Goal: Information Seeking & Learning: Find specific fact

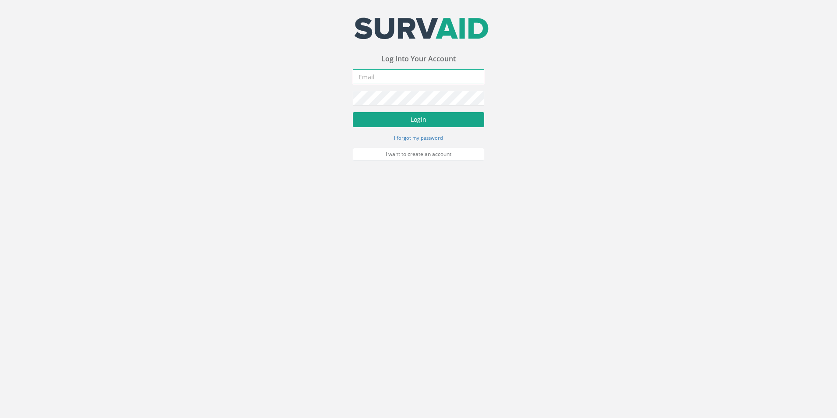
type input "[PERSON_NAME][EMAIL_ADDRESS][DOMAIN_NAME]"
click at [436, 122] on button "Login" at bounding box center [418, 119] width 131 height 15
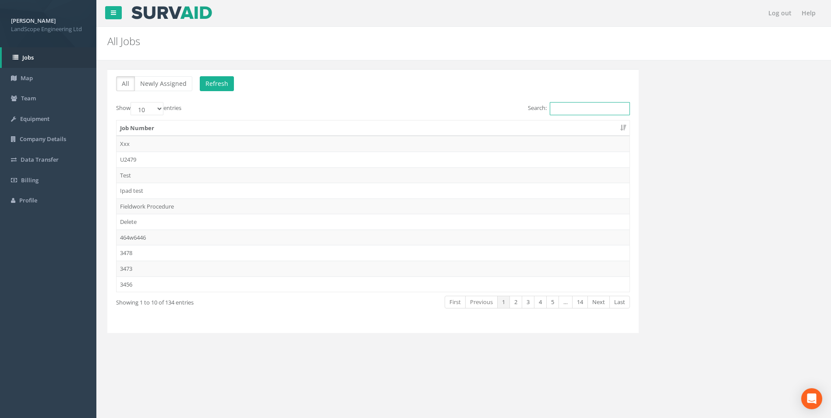
click at [557, 106] on input "Search:" at bounding box center [590, 108] width 80 height 13
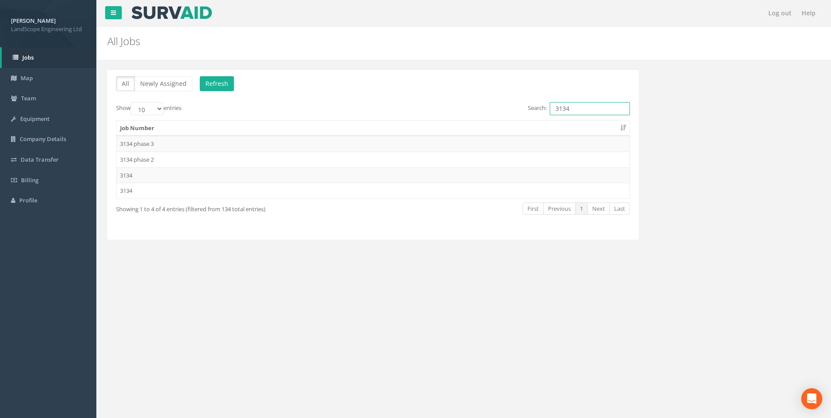
type input "3134"
click at [334, 200] on div "Job Number 3134 phase 3 3134 phase 2 3134 3134" at bounding box center [372, 159] width 527 height 84
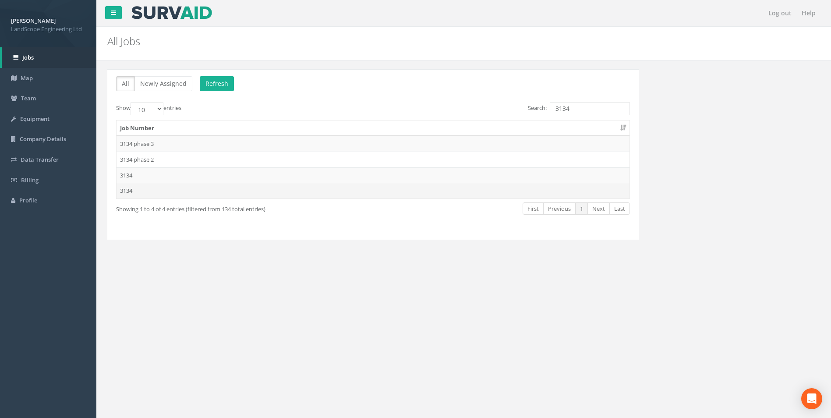
click at [334, 194] on td "3134" at bounding box center [372, 191] width 513 height 16
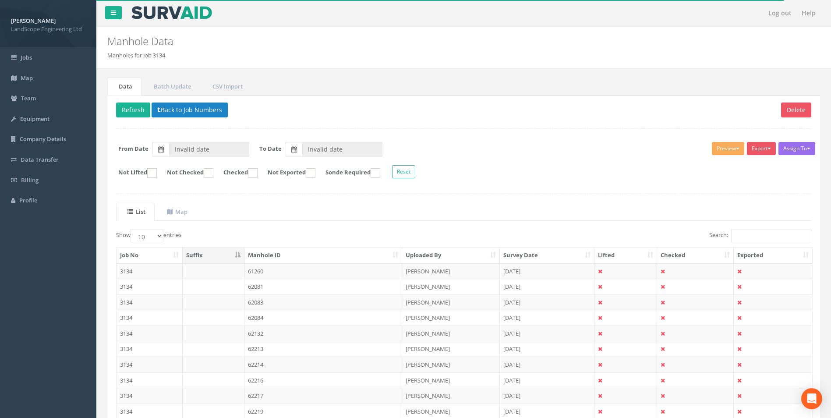
type input "[DATE]"
click at [557, 235] on input "Search:" at bounding box center [771, 235] width 80 height 13
click at [376, 260] on td "51-UTL" at bounding box center [323, 302] width 158 height 16
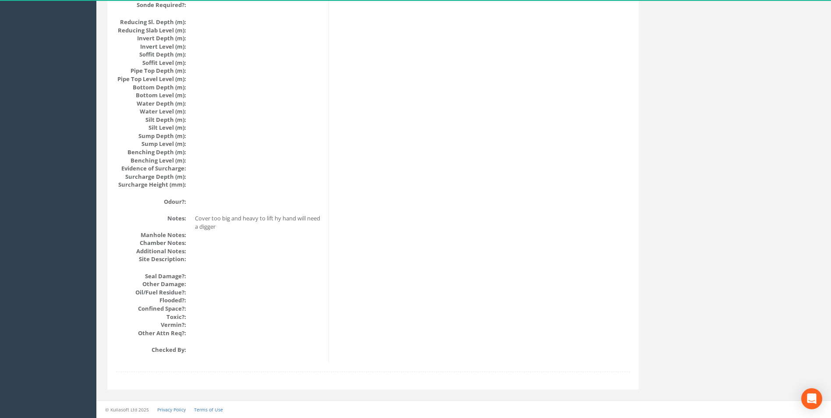
scroll to position [814, 0]
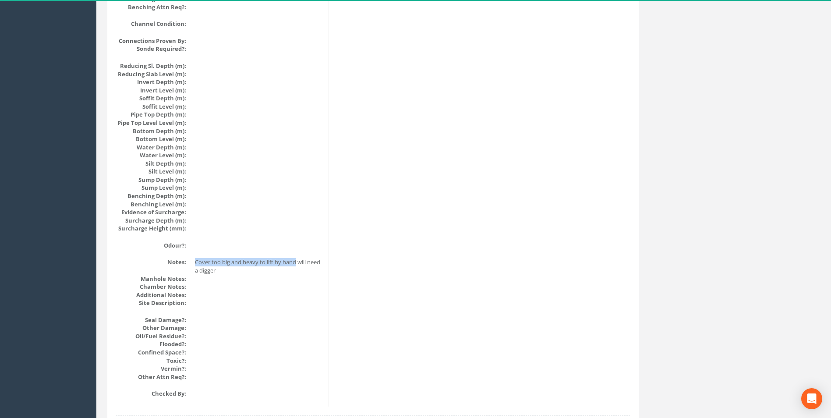
drag, startPoint x: 297, startPoint y: 262, endPoint x: 179, endPoint y: 256, distance: 118.4
copy dd "Cover too big and heavy to lift hy hand"
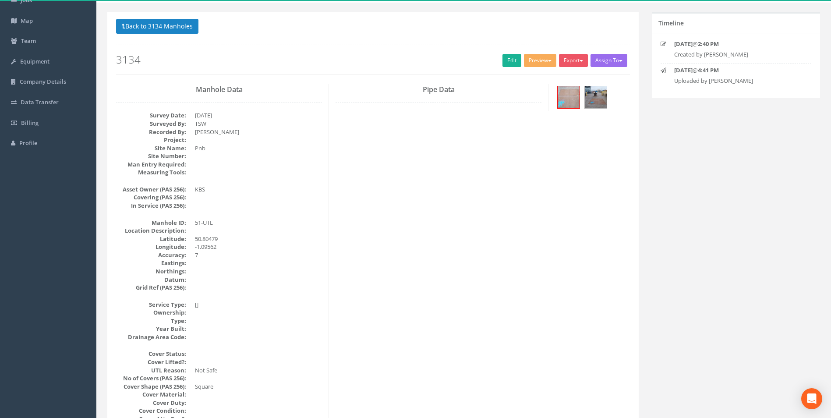
scroll to position [0, 0]
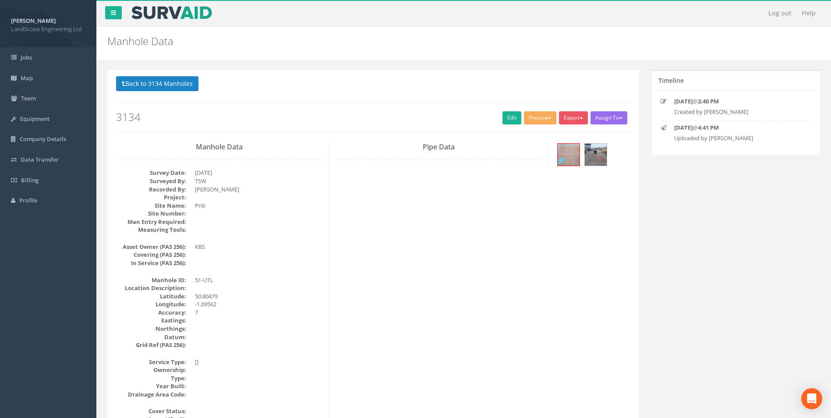
click at [292, 228] on dd at bounding box center [258, 230] width 127 height 8
click at [140, 84] on button "Back to 3134 Manholes" at bounding box center [157, 83] width 82 height 15
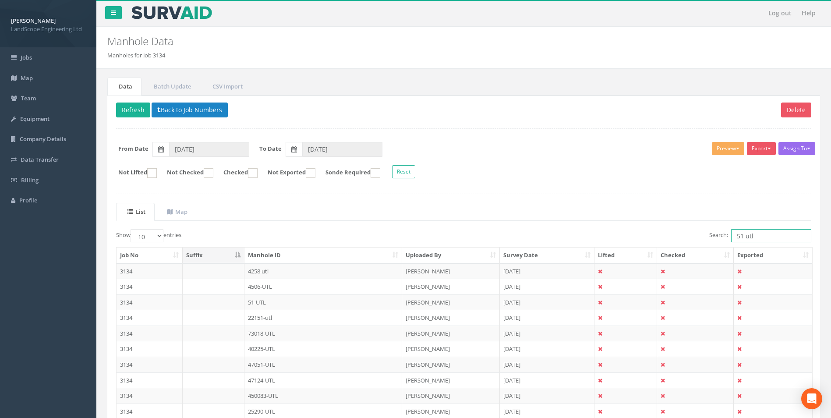
drag, startPoint x: 757, startPoint y: 236, endPoint x: 719, endPoint y: 235, distance: 38.1
click at [557, 235] on label "Search: 51 utl" at bounding box center [760, 235] width 102 height 13
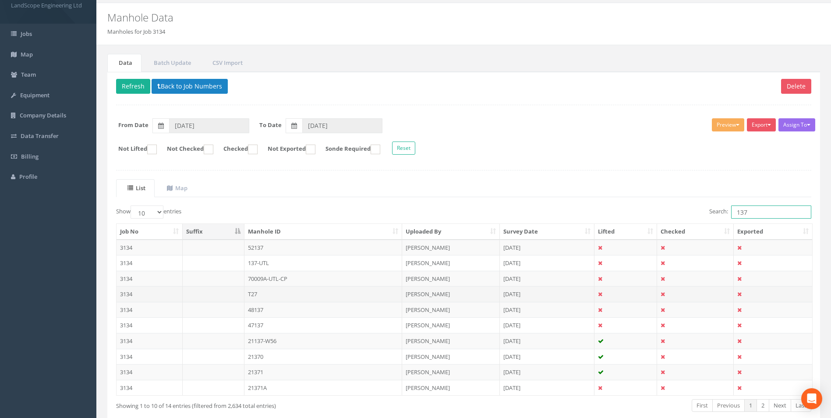
scroll to position [44, 0]
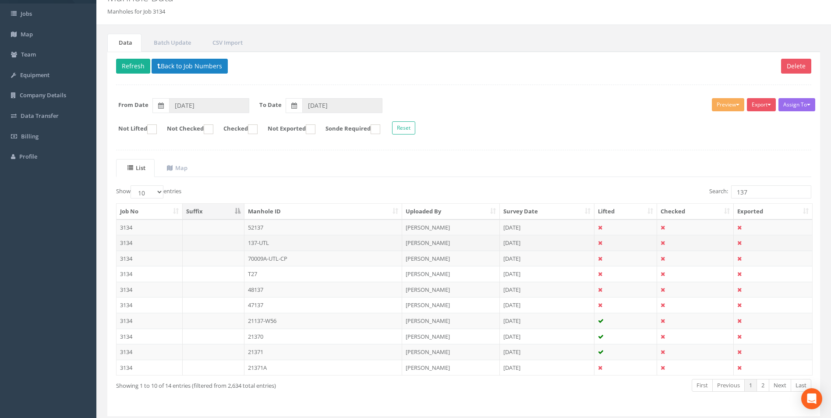
click at [293, 241] on td "137-UTL" at bounding box center [323, 243] width 158 height 16
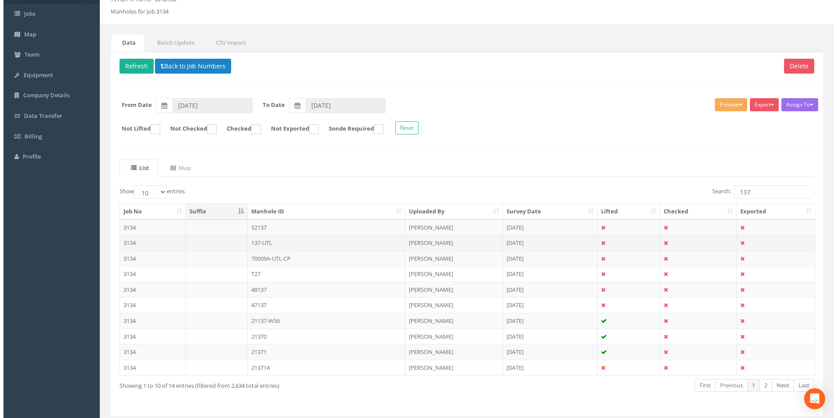
scroll to position [0, 0]
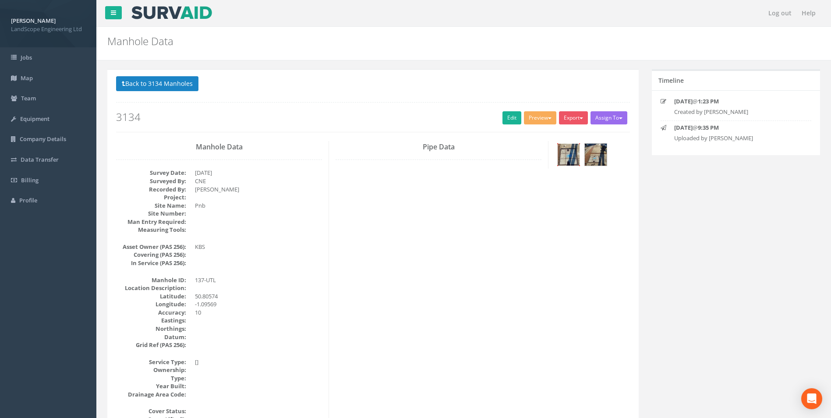
click at [557, 159] on img at bounding box center [568, 155] width 22 height 22
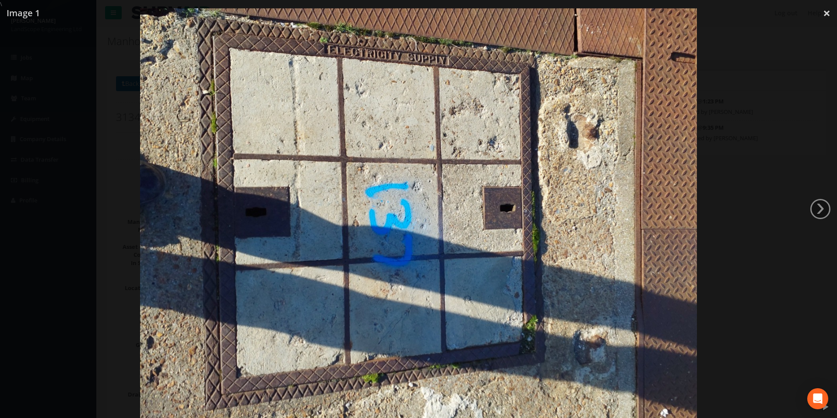
click at [557, 201] on img at bounding box center [418, 217] width 557 height 418
click at [557, 145] on div at bounding box center [418, 217] width 837 height 418
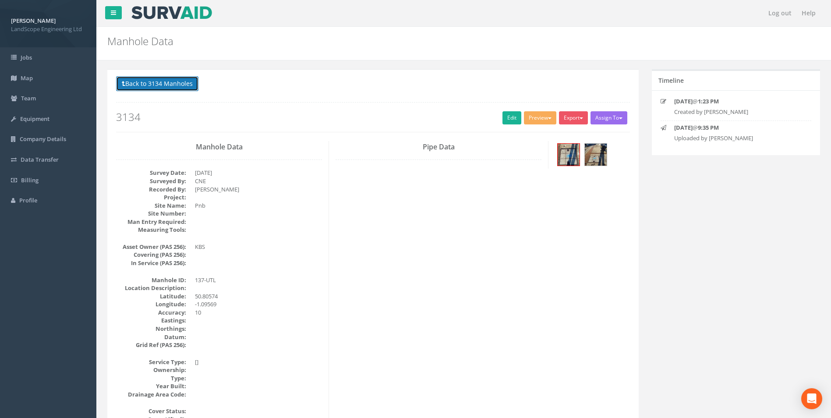
drag, startPoint x: 176, startPoint y: 88, endPoint x: 190, endPoint y: 91, distance: 14.8
click at [176, 88] on button "Back to 3134 Manholes" at bounding box center [157, 83] width 82 height 15
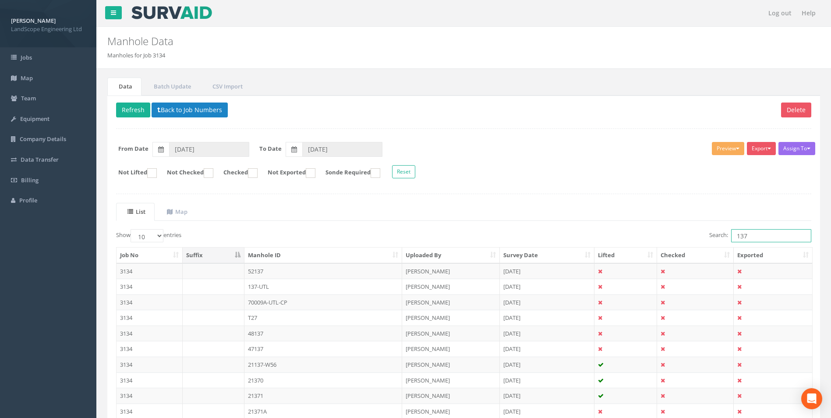
click at [557, 238] on input "137" at bounding box center [771, 235] width 80 height 13
drag, startPoint x: 740, startPoint y: 237, endPoint x: 732, endPoint y: 238, distance: 8.3
click at [557, 238] on input "137" at bounding box center [771, 235] width 80 height 13
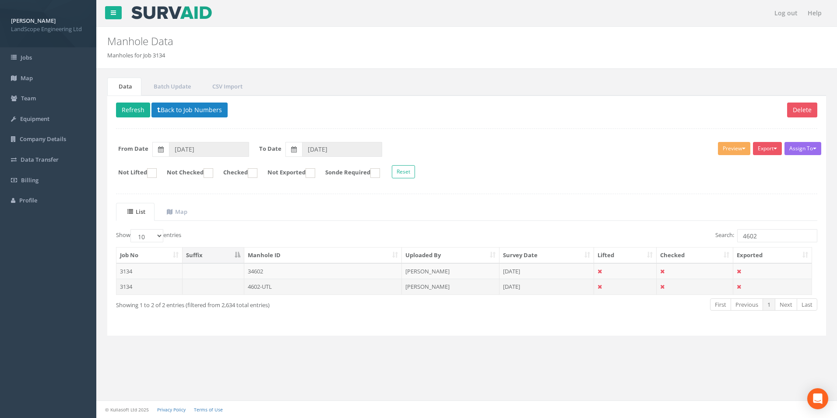
click at [368, 260] on td "4602-UTL" at bounding box center [323, 286] width 158 height 16
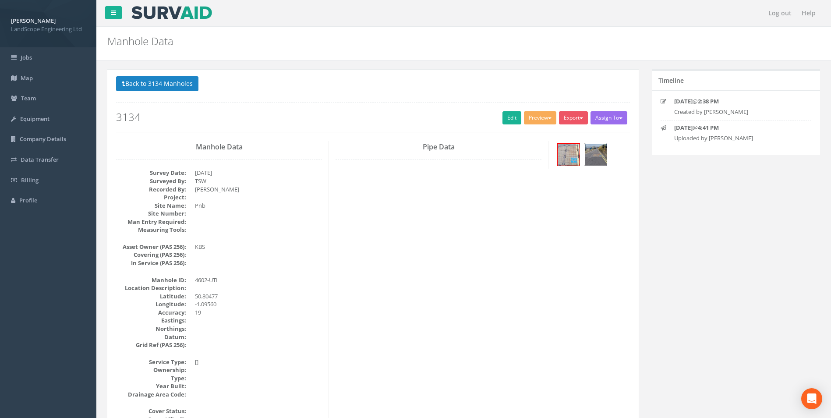
click at [557, 159] on img at bounding box center [596, 155] width 22 height 22
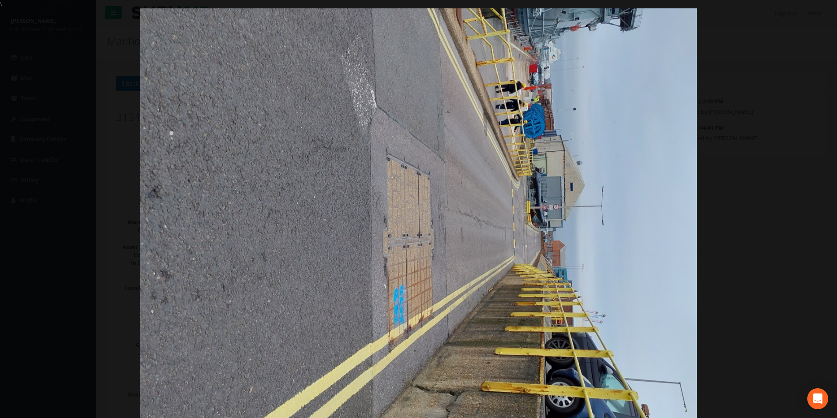
click at [557, 242] on div at bounding box center [418, 217] width 837 height 418
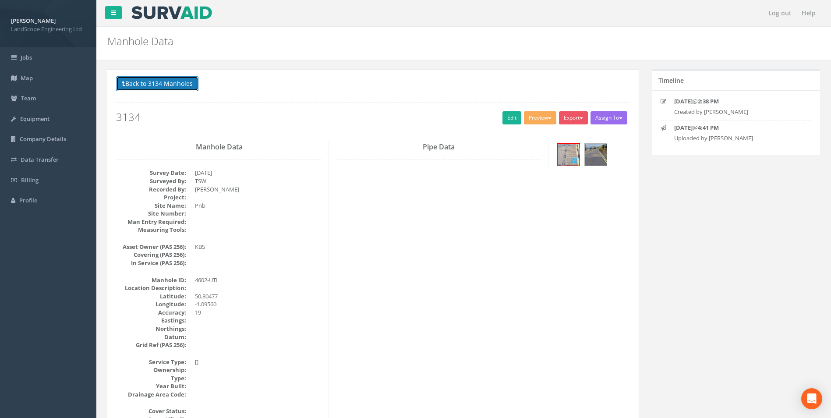
click at [144, 84] on button "Back to 3134 Manholes" at bounding box center [157, 83] width 82 height 15
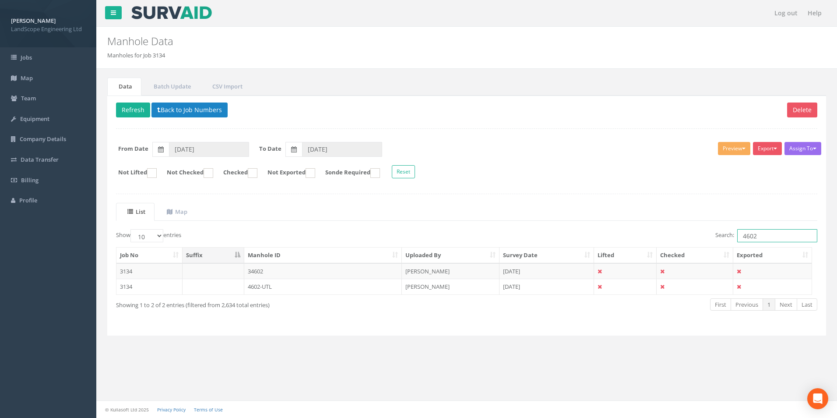
click at [557, 238] on input "4602" at bounding box center [777, 235] width 80 height 13
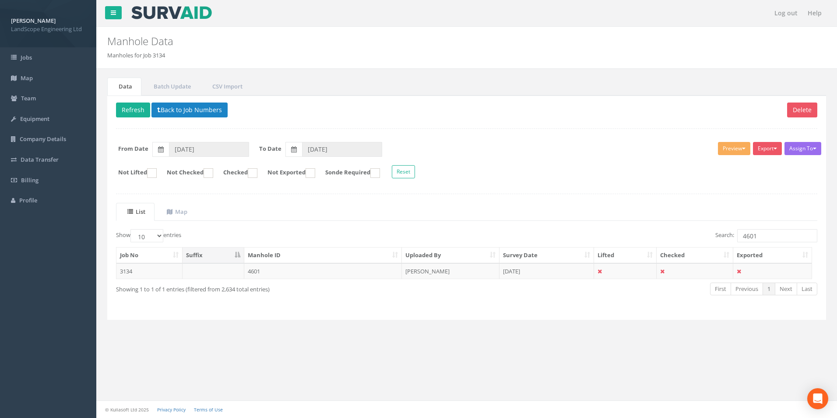
click at [333, 260] on td "4601" at bounding box center [323, 271] width 158 height 16
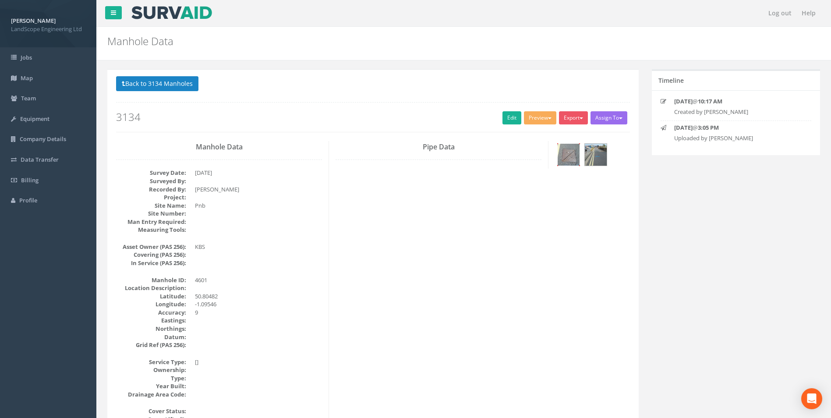
click at [557, 155] on img at bounding box center [568, 155] width 22 height 22
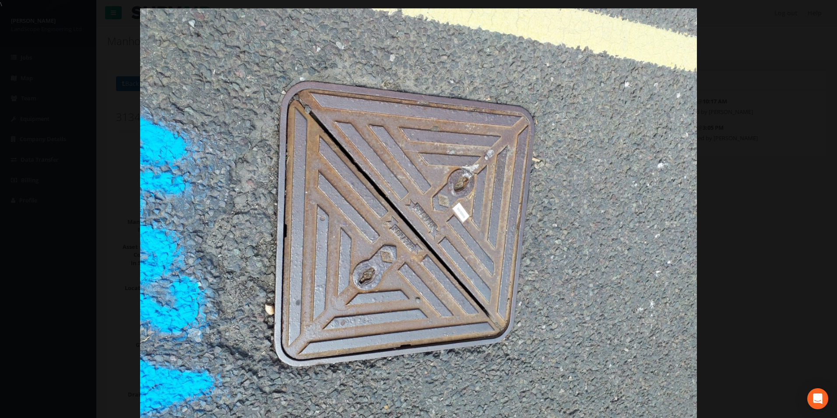
click at [557, 260] on div at bounding box center [418, 217] width 837 height 418
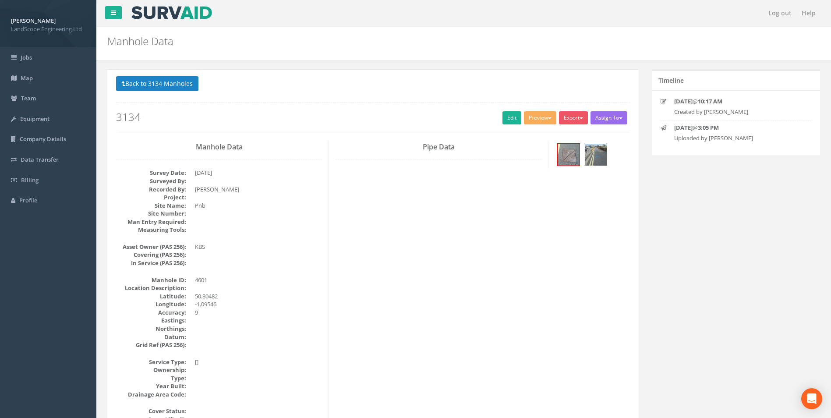
click at [557, 154] on img at bounding box center [596, 155] width 22 height 22
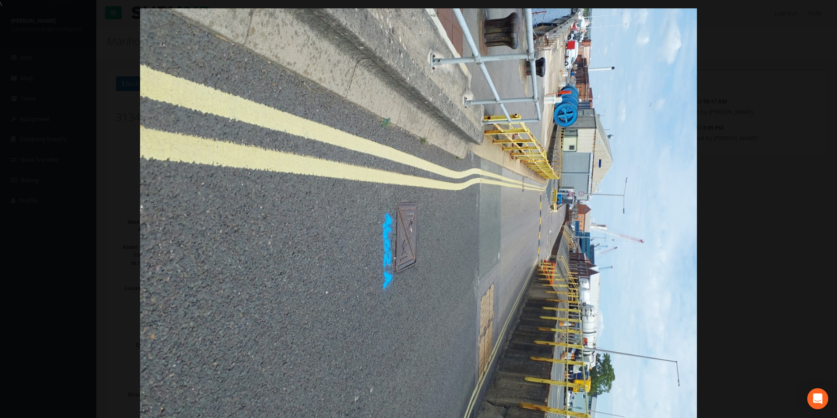
click at [557, 260] on div at bounding box center [418, 217] width 837 height 418
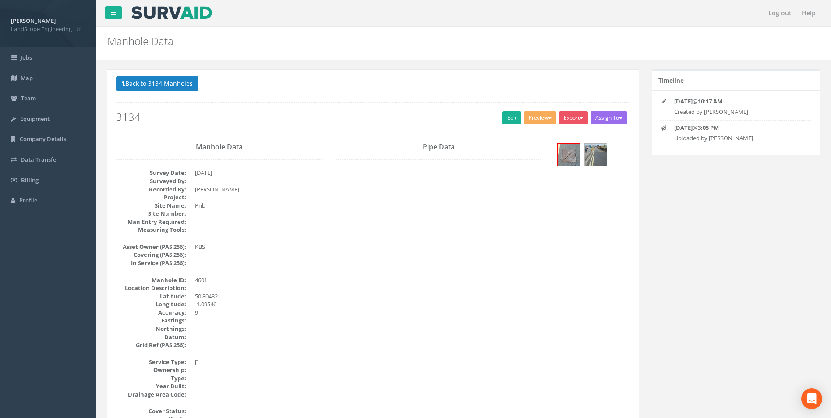
click at [204, 102] on div at bounding box center [373, 102] width 514 height 0
click at [176, 79] on button "Back to 3134 Manholes" at bounding box center [157, 83] width 82 height 15
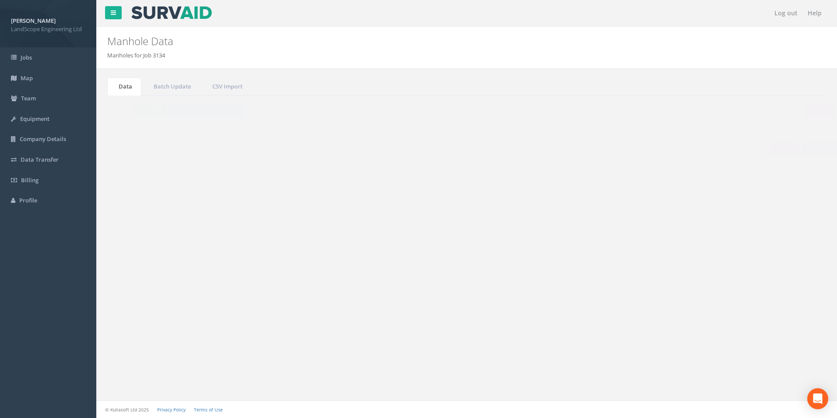
drag, startPoint x: 770, startPoint y: 234, endPoint x: 710, endPoint y: 237, distance: 60.1
click at [557, 237] on div "Search: 4601" at bounding box center [645, 236] width 344 height 15
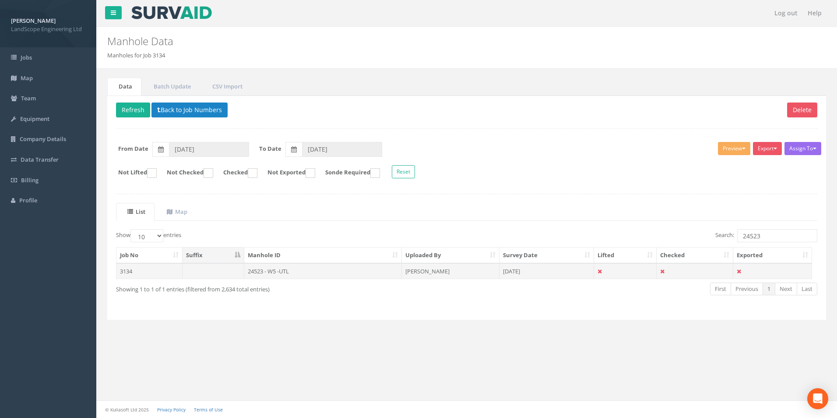
click at [349, 260] on td "24523 - W5 -UTL" at bounding box center [323, 271] width 158 height 16
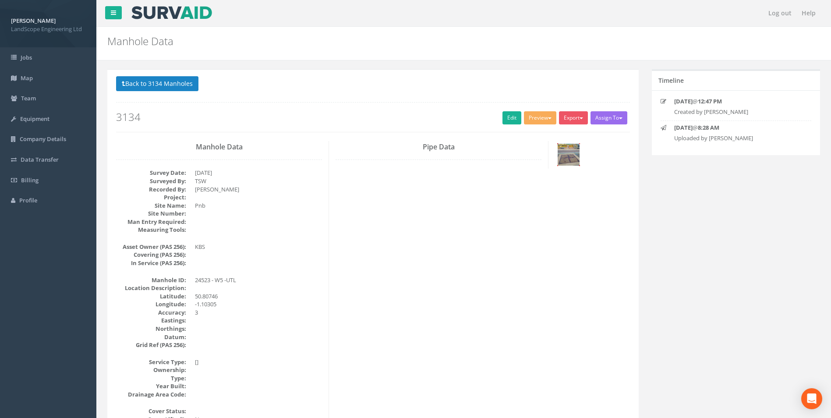
click at [557, 157] on img at bounding box center [568, 155] width 22 height 22
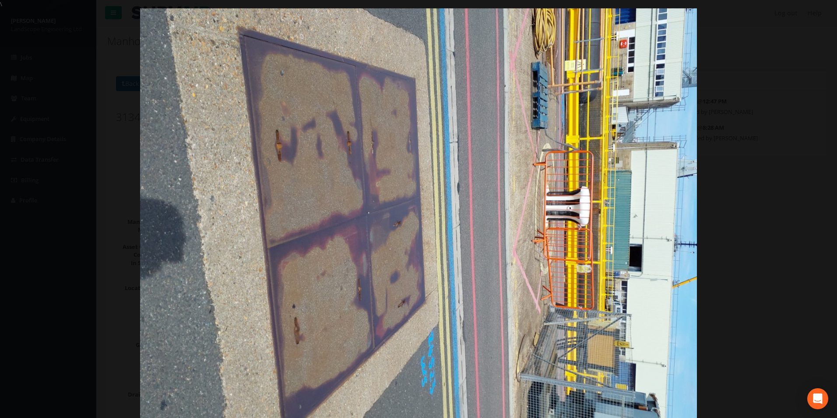
click at [557, 187] on div at bounding box center [418, 217] width 837 height 418
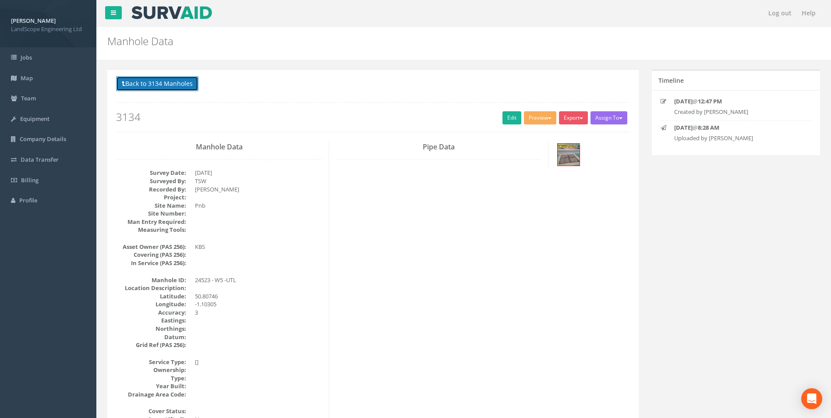
click at [183, 88] on button "Back to 3134 Manholes" at bounding box center [157, 83] width 82 height 15
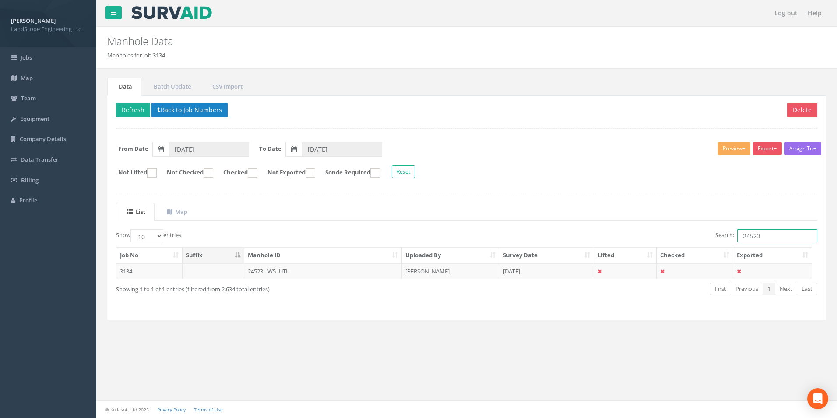
click at [557, 239] on input "24523" at bounding box center [777, 235] width 80 height 13
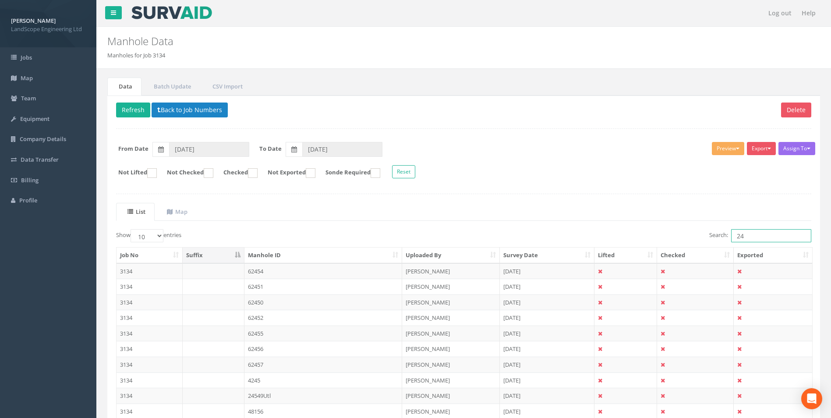
type input "2"
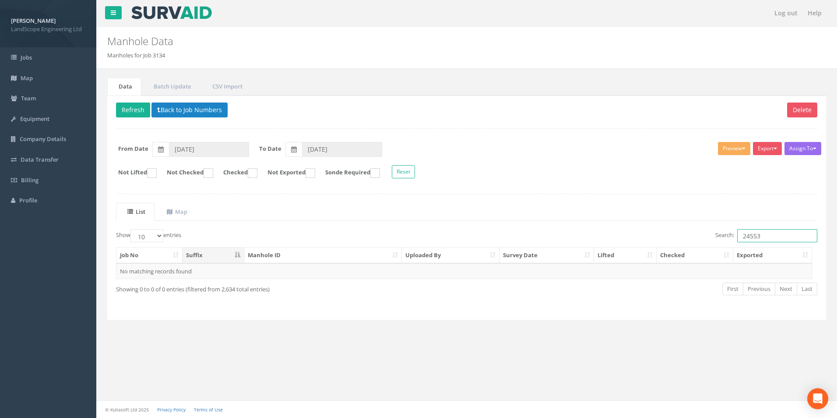
click at [557, 234] on input "24553" at bounding box center [777, 235] width 80 height 13
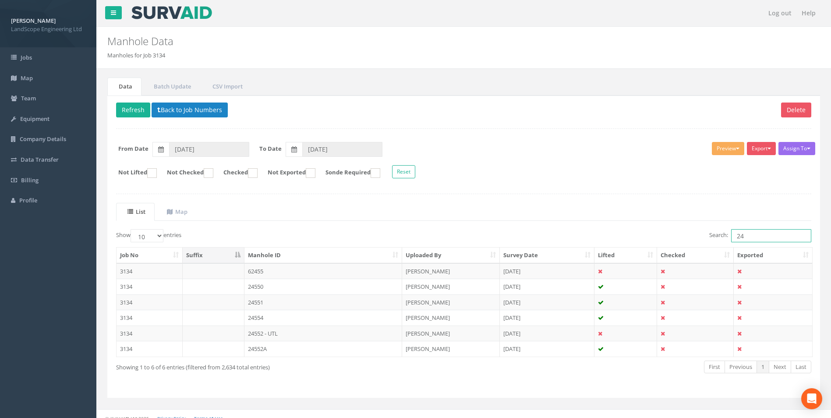
type input "2"
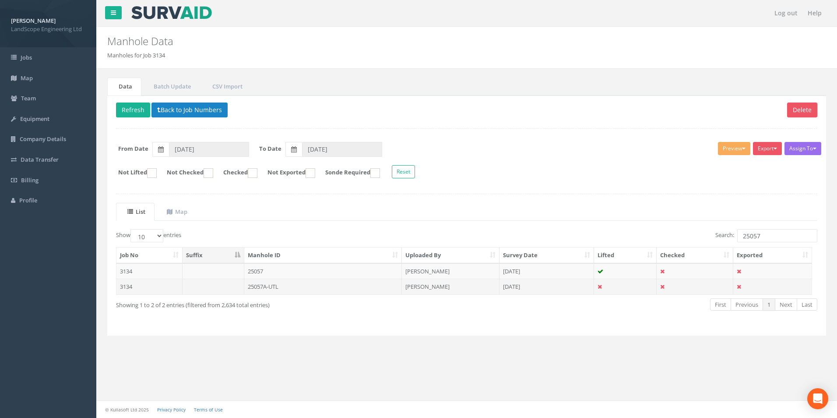
click at [374, 260] on td "25057A-UTL" at bounding box center [323, 286] width 158 height 16
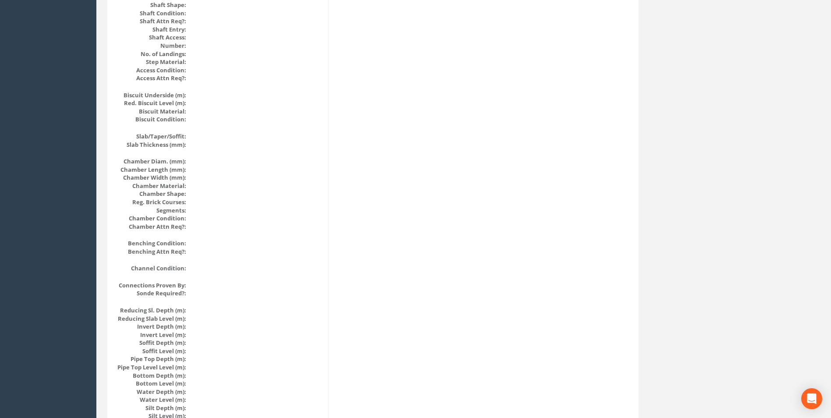
scroll to position [857, 0]
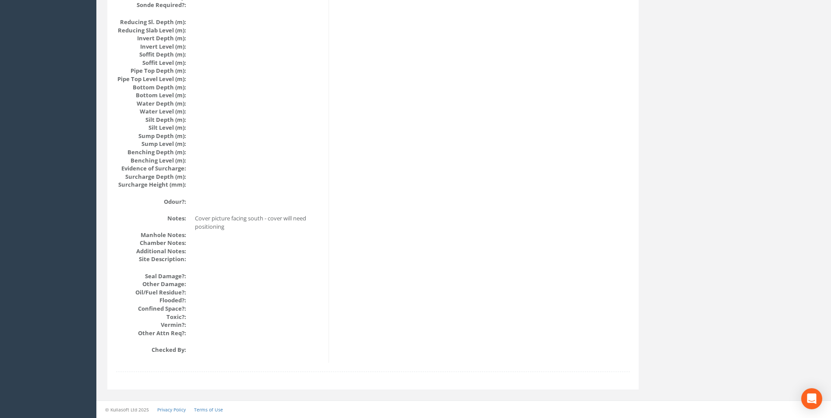
drag, startPoint x: 307, startPoint y: 229, endPoint x: 306, endPoint y: 233, distance: 4.6
click at [306, 233] on dl "Notes: Cover picture facing south - cover will need positioning Manhole Notes: …" at bounding box center [219, 238] width 206 height 49
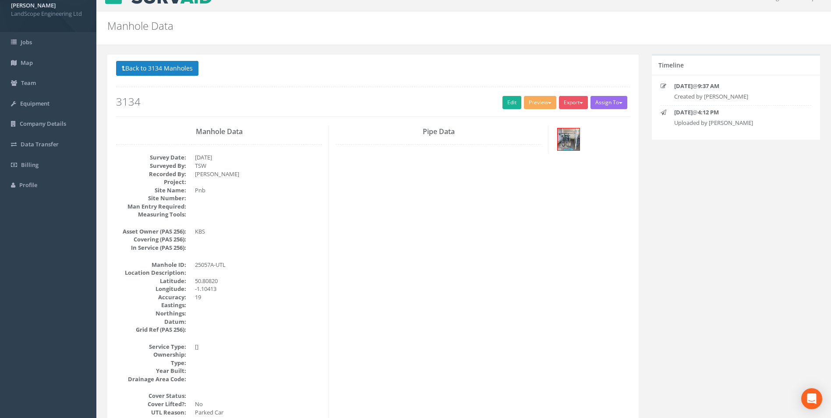
scroll to position [0, 0]
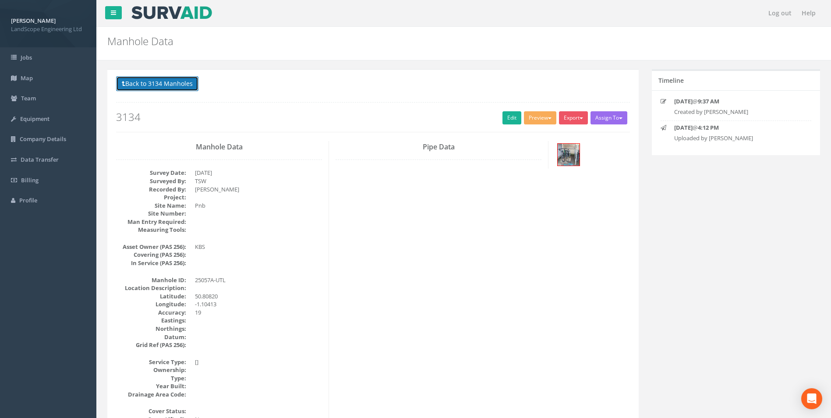
click at [163, 81] on button "Back to 3134 Manholes" at bounding box center [157, 83] width 82 height 15
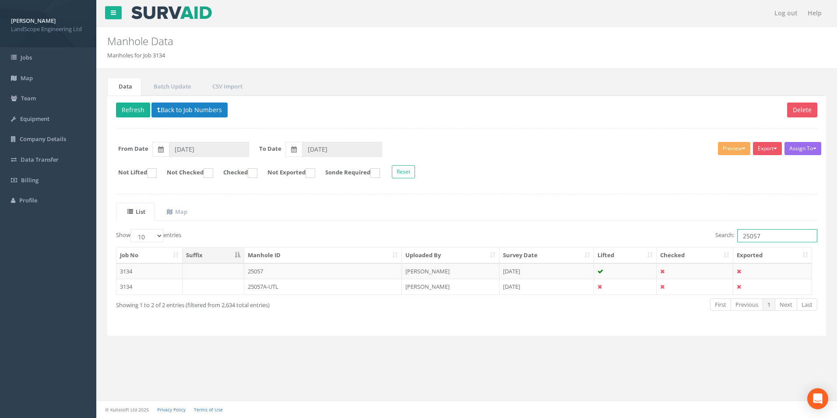
click at [557, 236] on input "25057" at bounding box center [777, 235] width 80 height 13
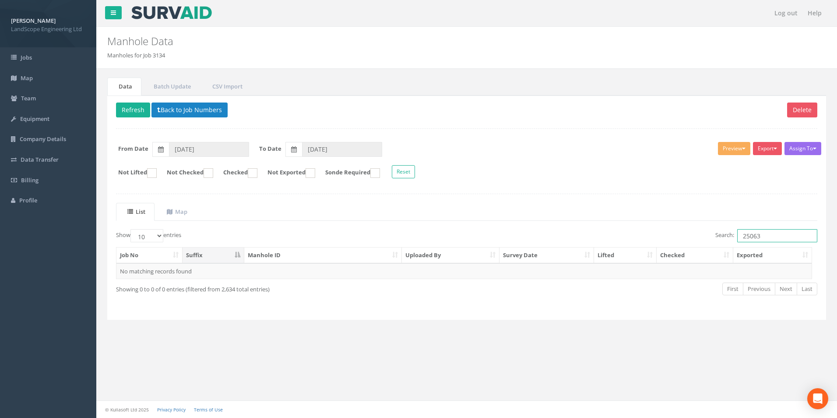
click at [557, 238] on input "25063" at bounding box center [777, 235] width 80 height 13
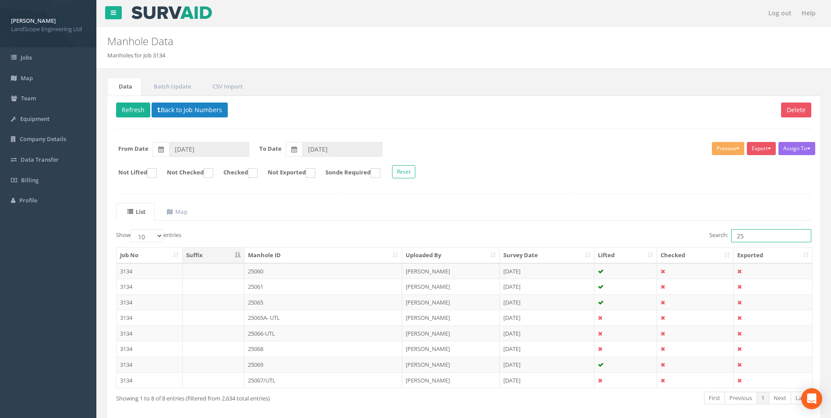
type input "2"
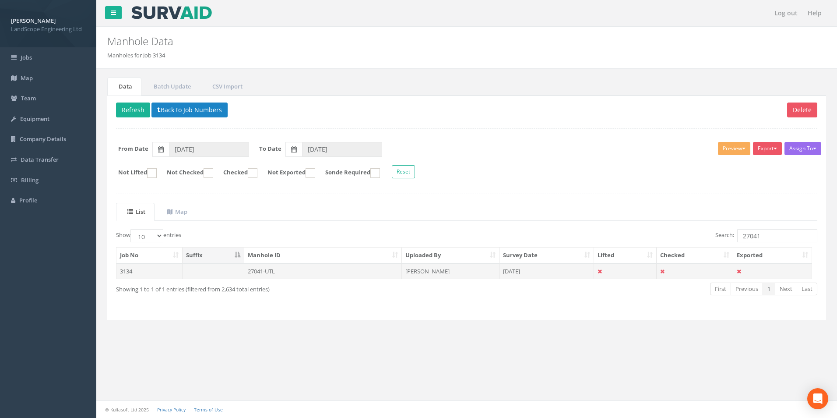
drag, startPoint x: 299, startPoint y: 261, endPoint x: 298, endPoint y: 266, distance: 4.5
click at [299, 260] on th "Manhole ID" at bounding box center [323, 255] width 158 height 16
click at [299, 260] on td "27041-UTL" at bounding box center [323, 271] width 158 height 16
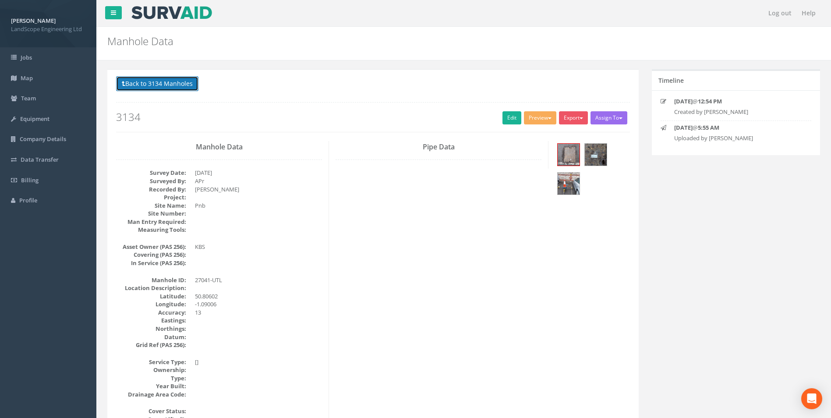
drag, startPoint x: 173, startPoint y: 85, endPoint x: 282, endPoint y: 112, distance: 112.1
click at [173, 86] on button "Back to 3134 Manholes" at bounding box center [157, 83] width 82 height 15
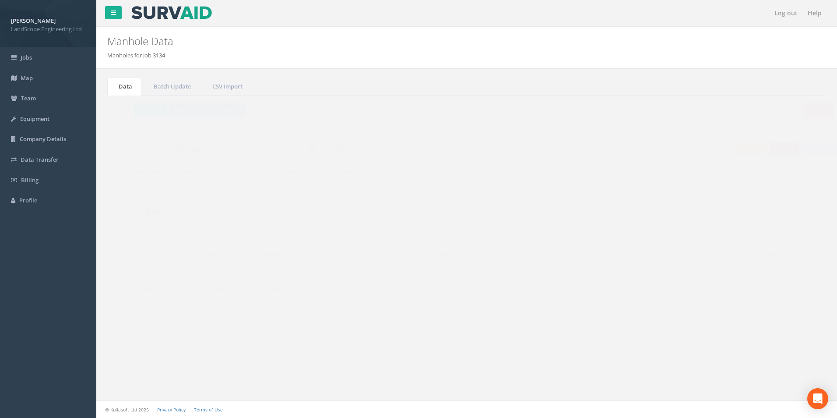
click at [557, 238] on input "27041" at bounding box center [777, 235] width 80 height 13
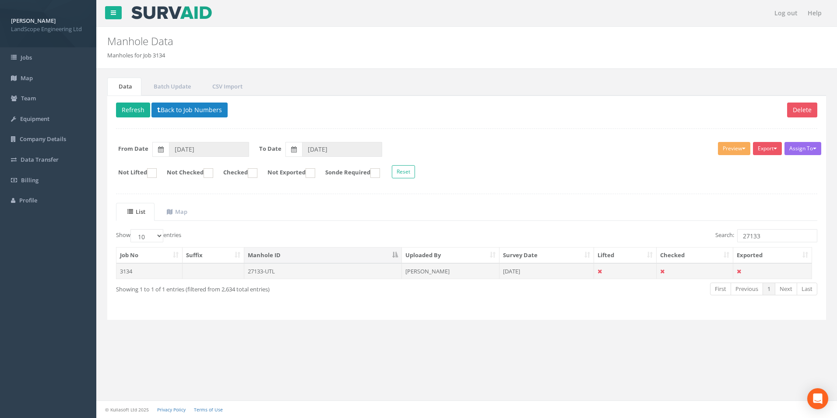
click at [357, 260] on td "27133-UTL" at bounding box center [323, 271] width 158 height 16
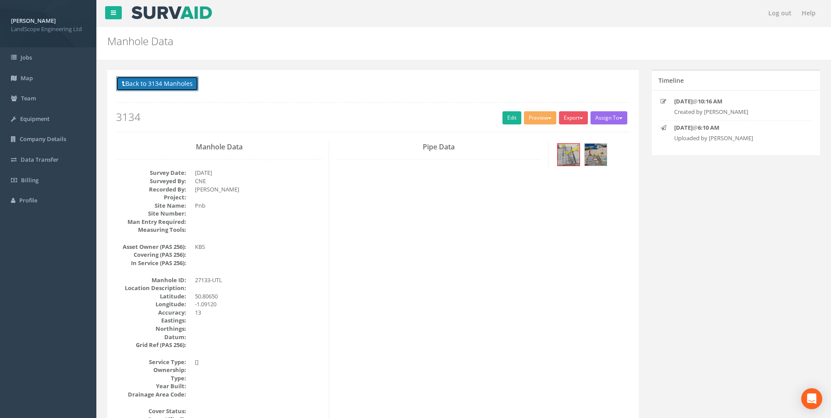
click at [159, 86] on button "Back to 3134 Manholes" at bounding box center [157, 83] width 82 height 15
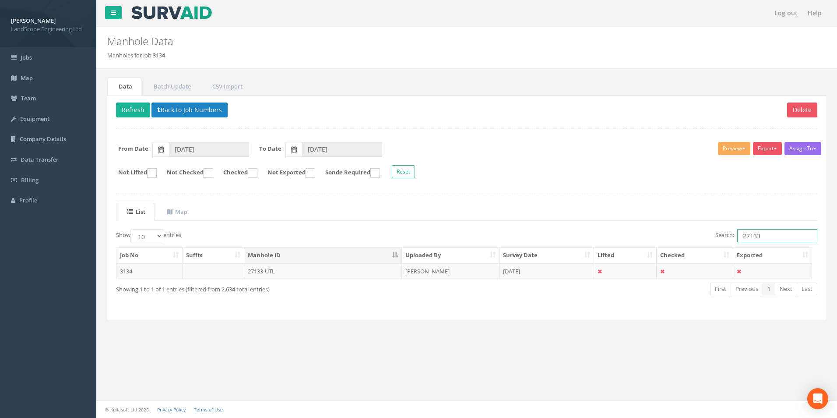
click at [557, 236] on input "27133" at bounding box center [777, 235] width 80 height 13
click at [342, 260] on td "27135-UTL" at bounding box center [323, 271] width 158 height 16
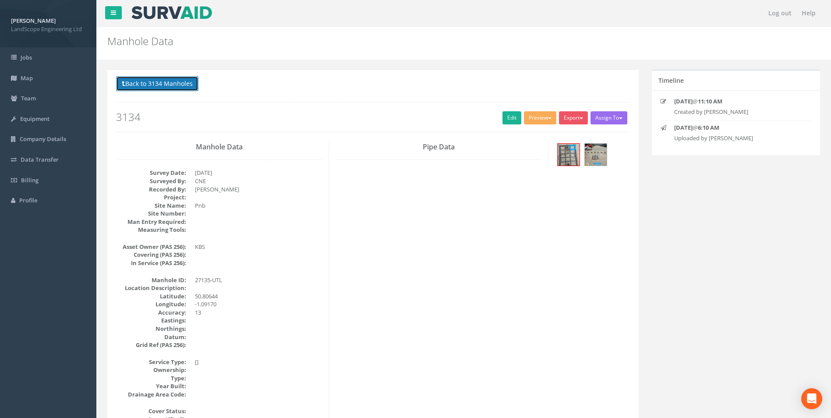
drag, startPoint x: 159, startPoint y: 82, endPoint x: 195, endPoint y: 99, distance: 39.4
click at [159, 82] on button "Back to 3134 Manholes" at bounding box center [157, 83] width 82 height 15
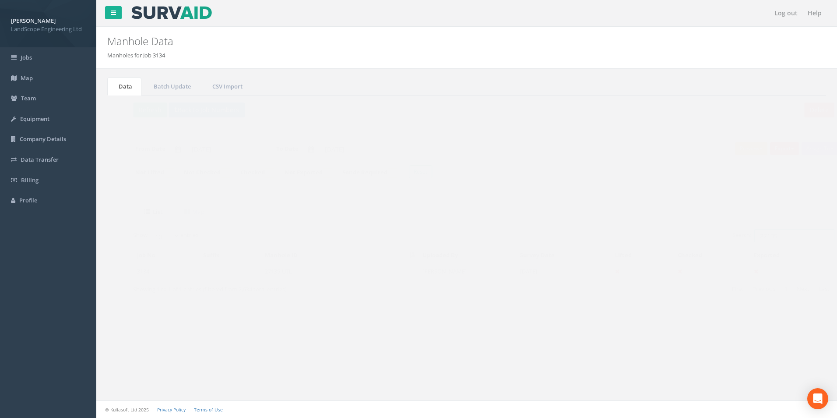
drag, startPoint x: 772, startPoint y: 235, endPoint x: 713, endPoint y: 236, distance: 58.7
click at [557, 236] on label "Search: 27135" at bounding box center [766, 235] width 102 height 13
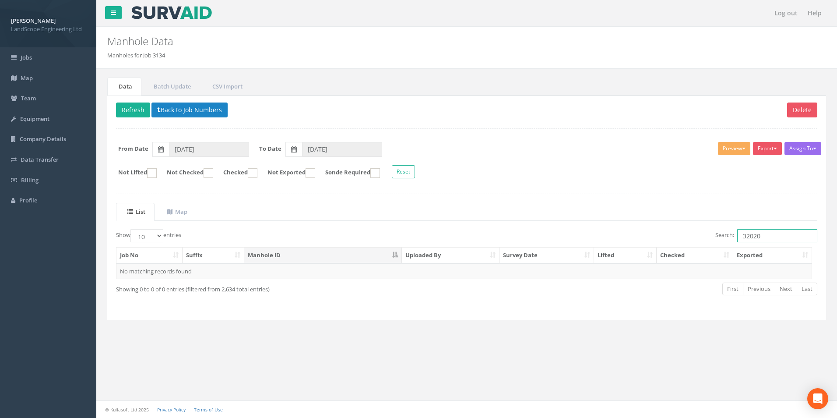
click at [557, 233] on input "32020" at bounding box center [777, 235] width 80 height 13
click at [348, 260] on td "32051-UTL" at bounding box center [323, 271] width 158 height 16
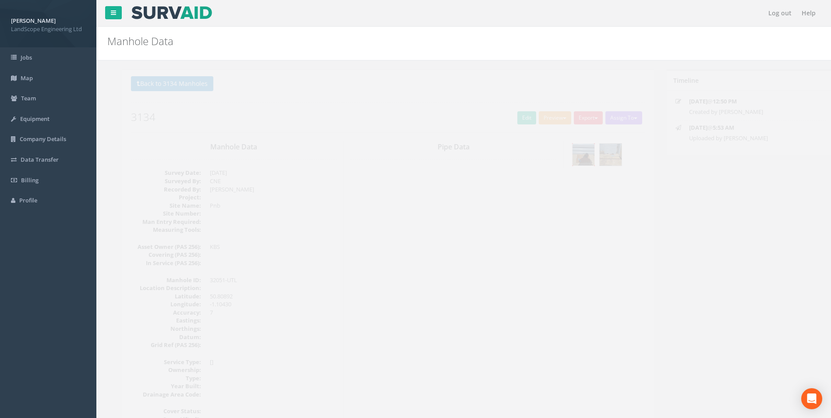
click at [557, 157] on img at bounding box center [568, 155] width 22 height 22
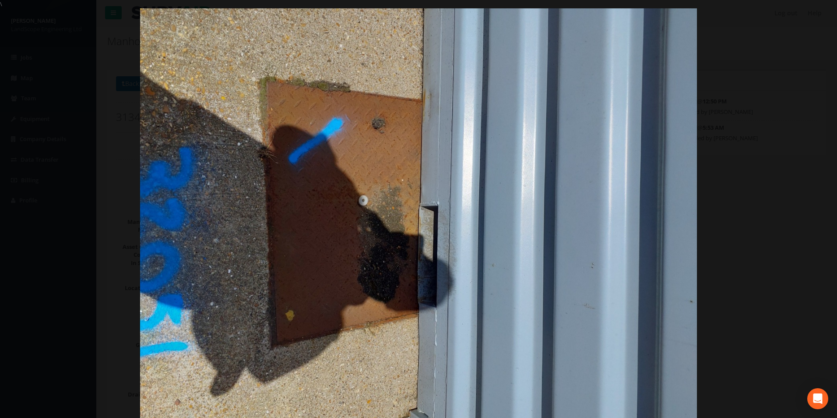
click at [557, 260] on div at bounding box center [418, 217] width 837 height 418
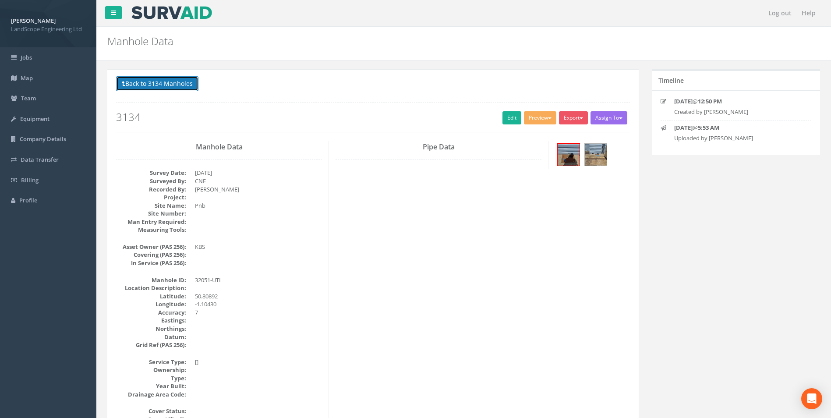
click at [147, 86] on button "Back to 3134 Manholes" at bounding box center [157, 83] width 82 height 15
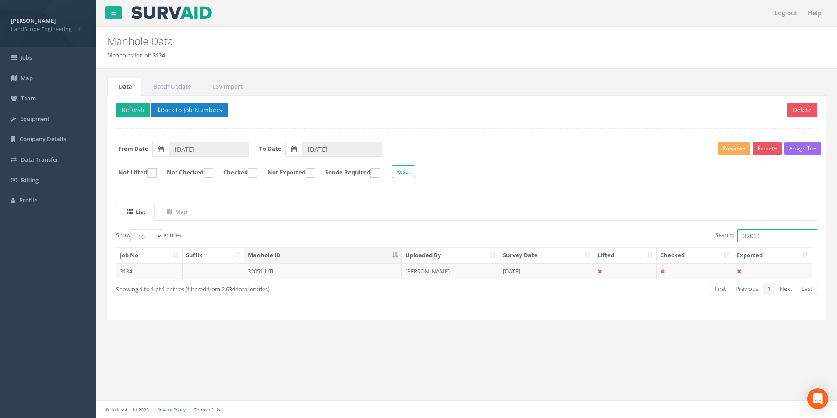
click at [557, 236] on input "32051" at bounding box center [777, 235] width 80 height 13
drag, startPoint x: 338, startPoint y: 273, endPoint x: 333, endPoint y: 270, distance: 6.5
click at [338, 260] on td "32216/UTL" at bounding box center [323, 271] width 158 height 16
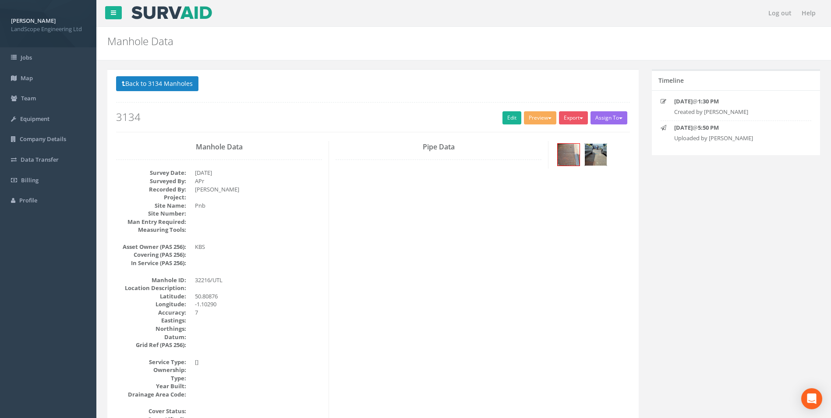
click at [557, 151] on img at bounding box center [596, 155] width 22 height 22
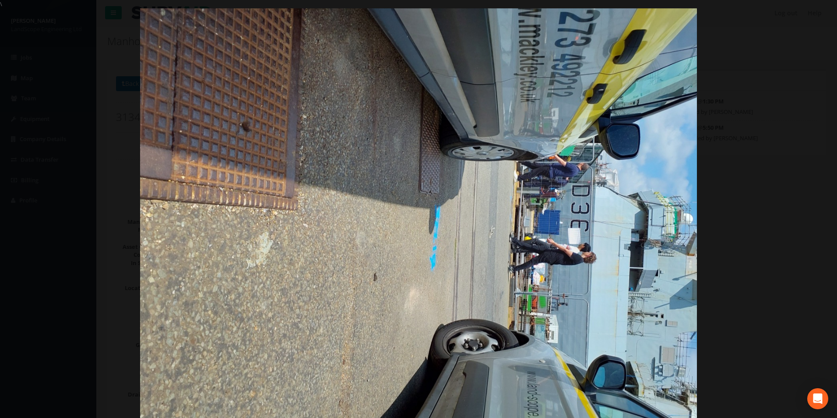
click at [557, 202] on div at bounding box center [418, 217] width 837 height 418
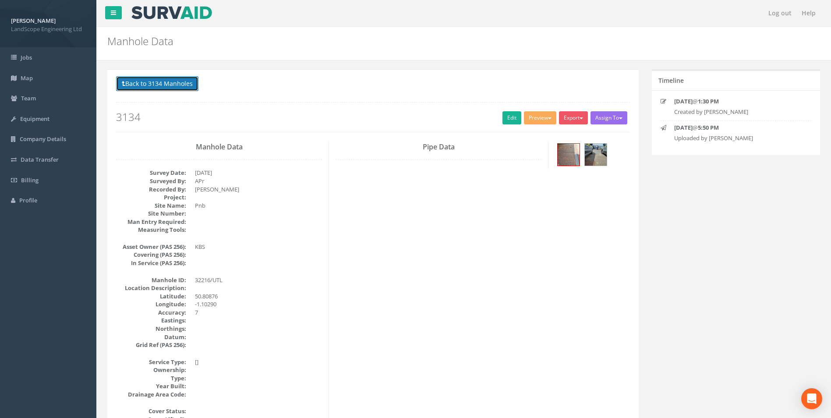
click at [127, 81] on button "Back to 3134 Manholes" at bounding box center [157, 83] width 82 height 15
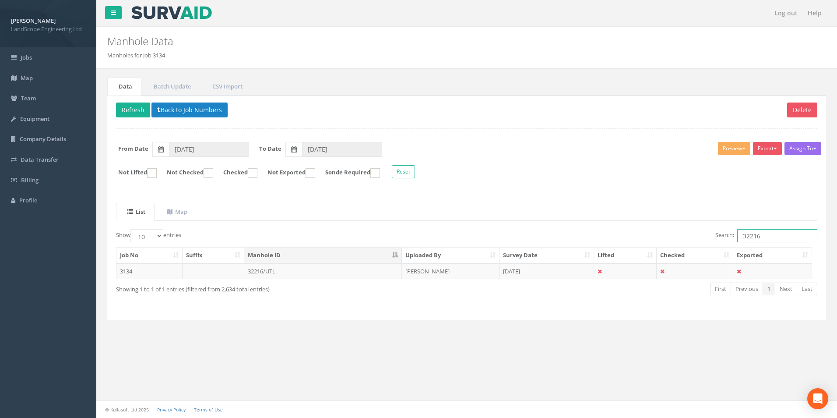
click at [557, 238] on input "32216" at bounding box center [777, 235] width 80 height 13
click at [339, 260] on td "32249/UTL" at bounding box center [323, 271] width 158 height 16
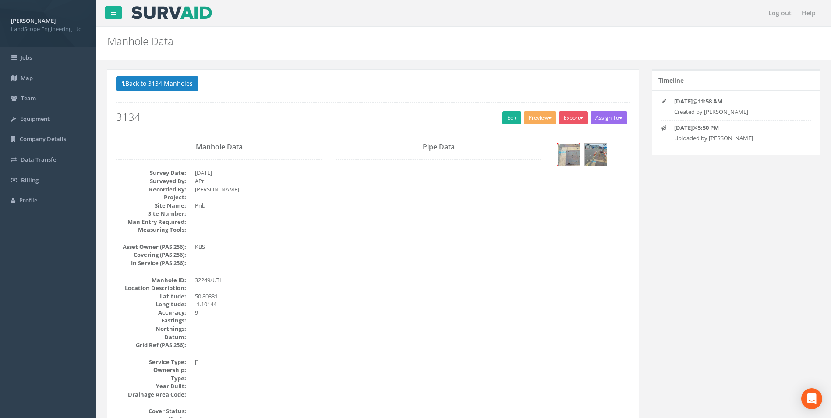
click at [557, 162] on img at bounding box center [568, 155] width 22 height 22
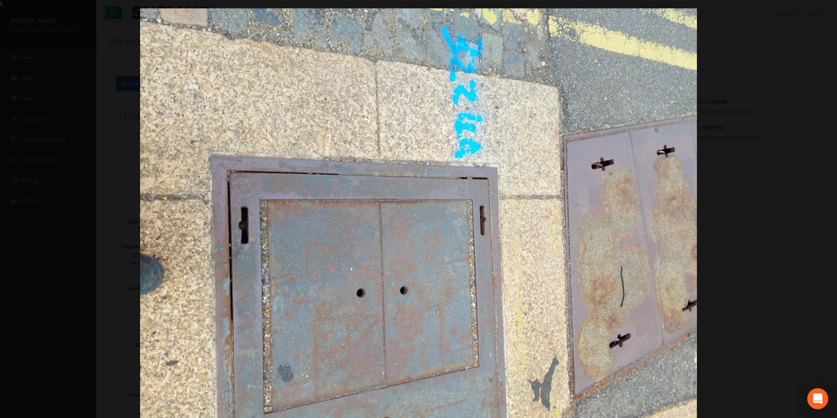
click at [557, 181] on div at bounding box center [418, 217] width 837 height 418
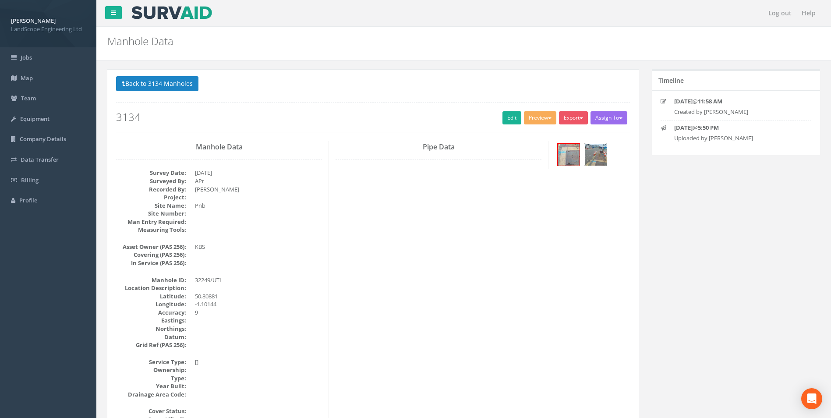
click at [557, 161] on img at bounding box center [596, 155] width 22 height 22
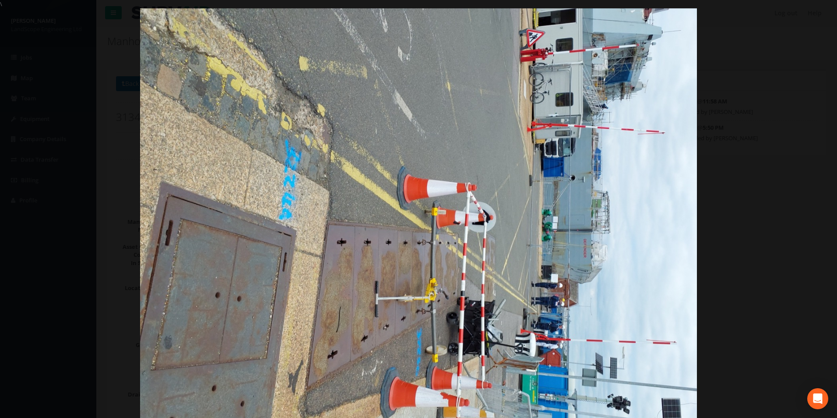
click at [557, 226] on div at bounding box center [418, 217] width 837 height 418
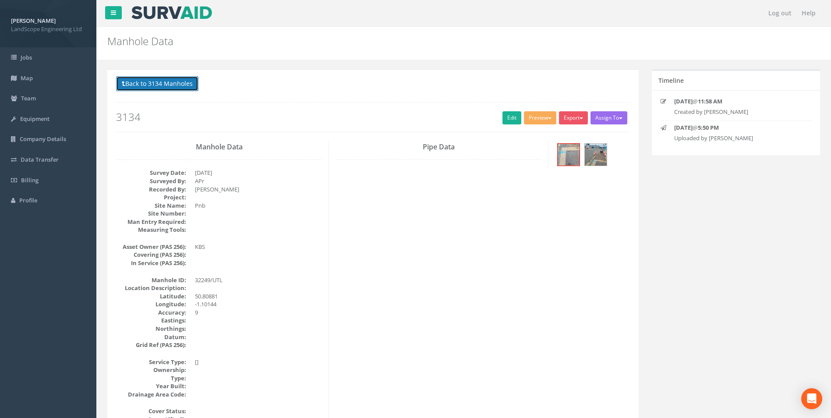
click at [169, 78] on button "Back to 3134 Manholes" at bounding box center [157, 83] width 82 height 15
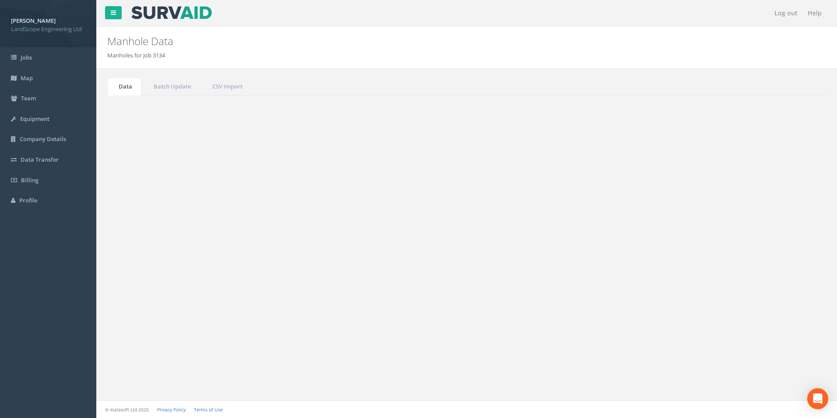
click at [557, 239] on input "32249" at bounding box center [777, 235] width 80 height 13
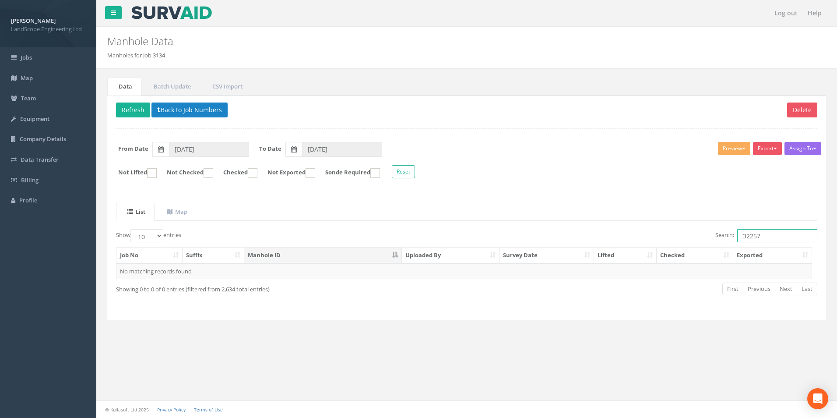
drag, startPoint x: 765, startPoint y: 236, endPoint x: 718, endPoint y: 233, distance: 47.4
click at [557, 233] on label "Search: 32257" at bounding box center [766, 235] width 102 height 13
type input "k"
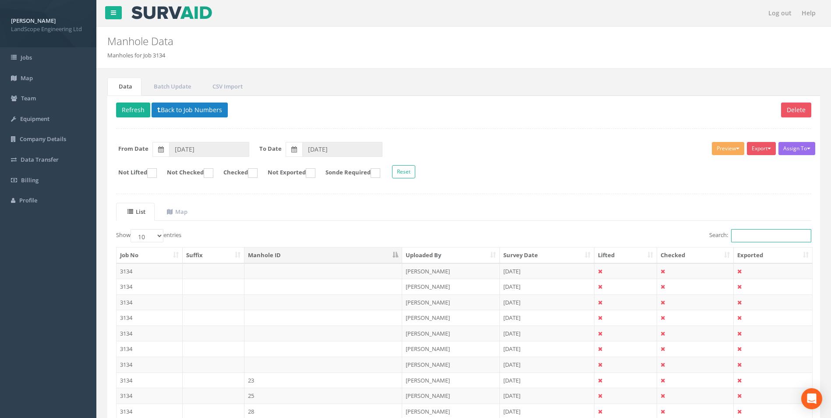
click at [557, 239] on input "Search:" at bounding box center [771, 235] width 80 height 13
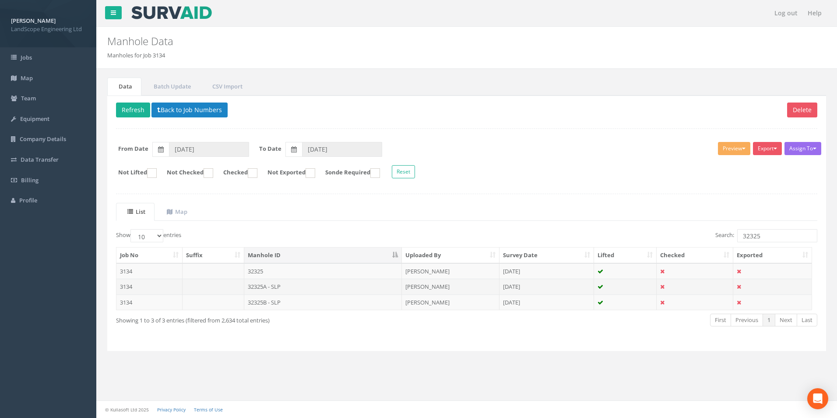
click at [373, 260] on td "32325A - SLP" at bounding box center [323, 286] width 158 height 16
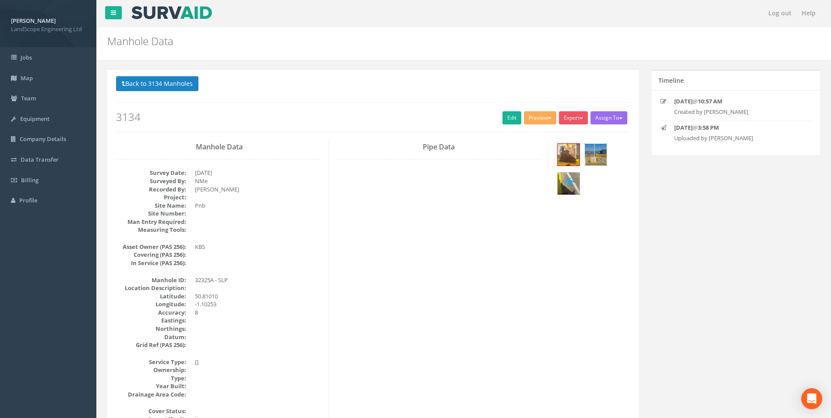
click at [557, 155] on img at bounding box center [596, 155] width 22 height 22
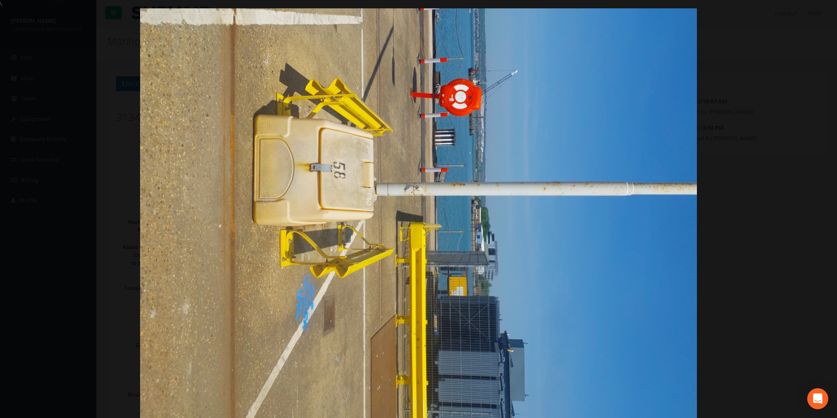
click at [557, 236] on div at bounding box center [418, 217] width 837 height 418
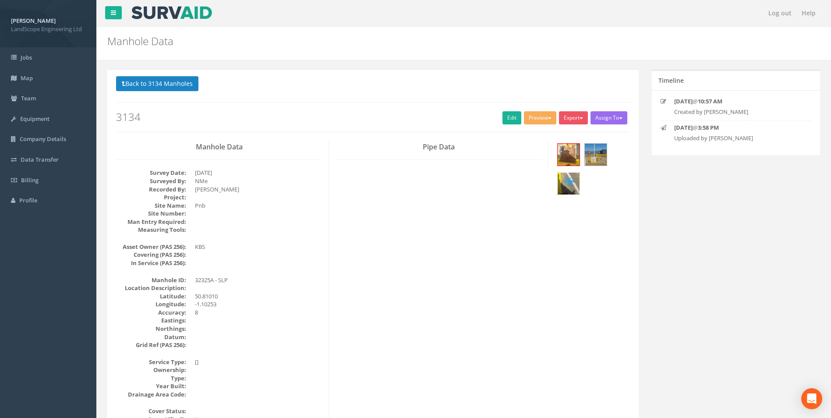
click at [557, 180] on img at bounding box center [568, 184] width 22 height 22
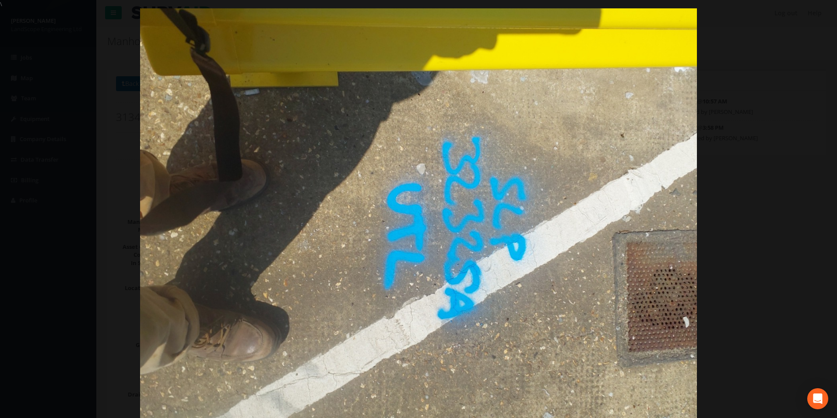
click at [557, 257] on div at bounding box center [418, 217] width 837 height 418
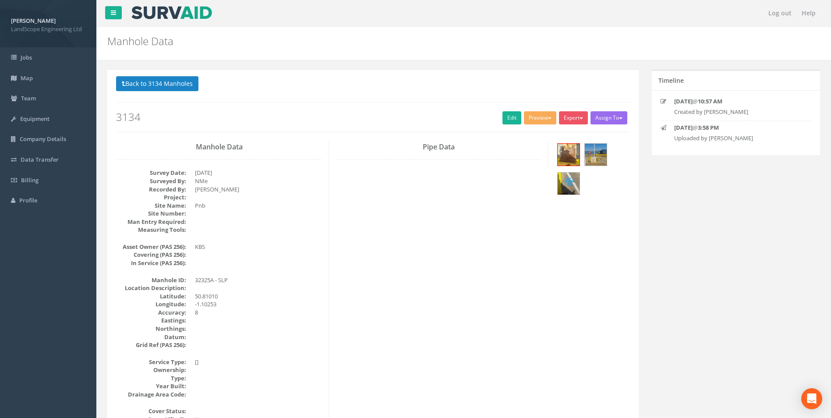
click at [551, 157] on div at bounding box center [592, 170] width 88 height 58
click at [557, 154] on img at bounding box center [568, 155] width 22 height 22
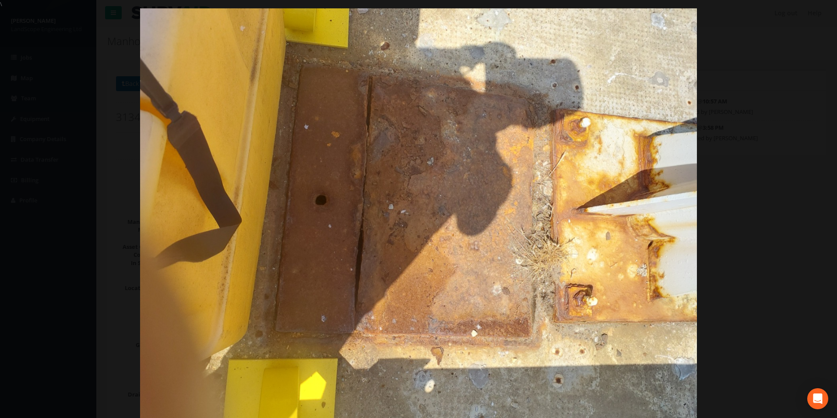
click at [557, 233] on div at bounding box center [418, 217] width 837 height 418
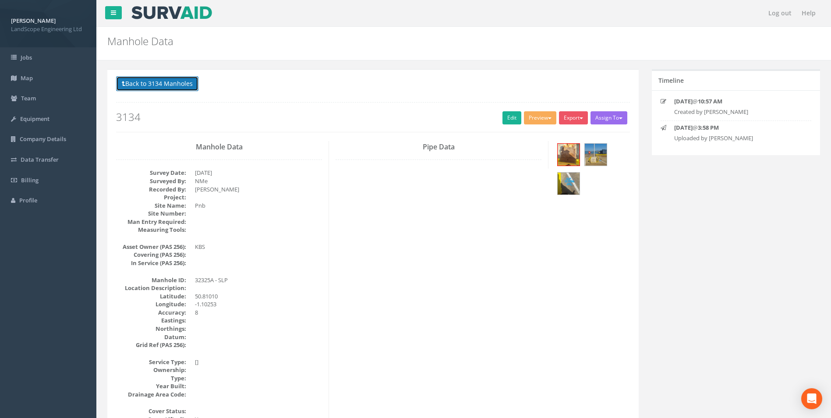
click at [170, 78] on button "Back to 3134 Manholes" at bounding box center [157, 83] width 82 height 15
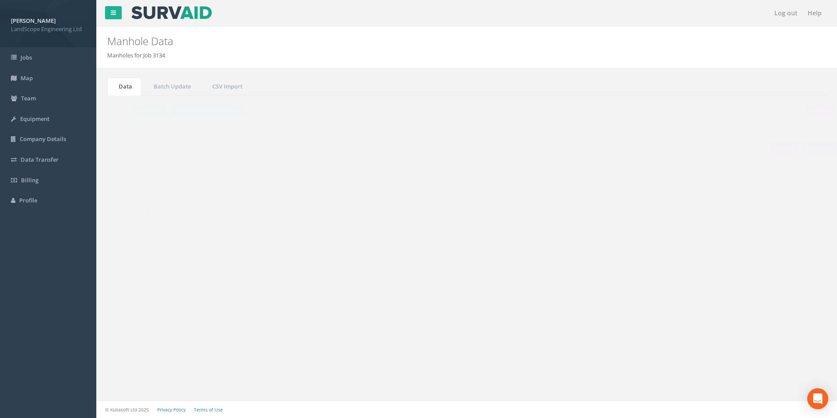
click at [557, 234] on input "32325" at bounding box center [777, 235] width 80 height 13
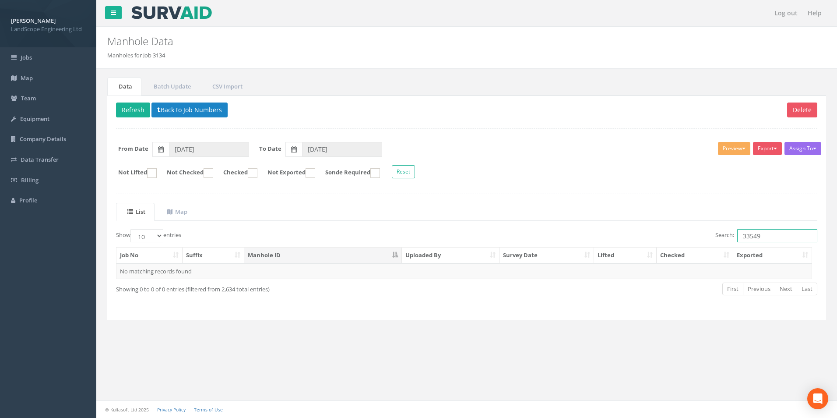
click at [557, 238] on input "33549" at bounding box center [777, 235] width 80 height 13
click at [381, 260] on td "33548-UTL" at bounding box center [323, 271] width 158 height 16
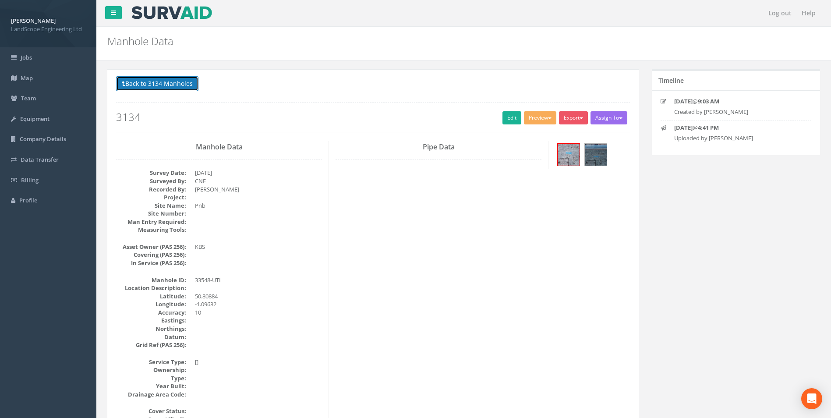
click at [179, 91] on button "Back to 3134 Manholes" at bounding box center [157, 83] width 82 height 15
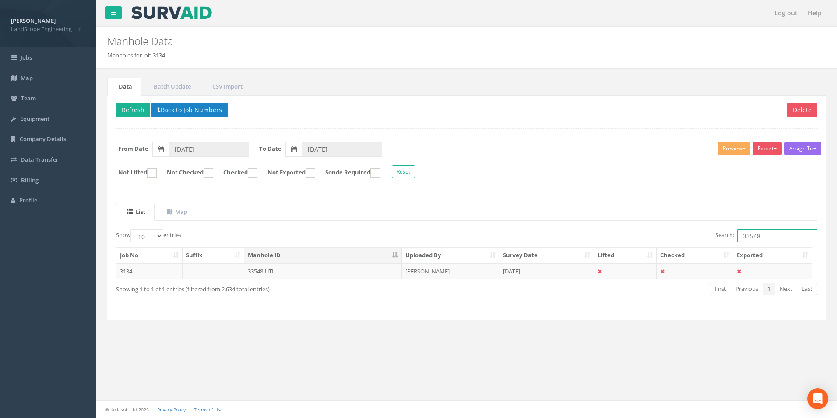
click at [557, 233] on input "33548" at bounding box center [777, 235] width 80 height 13
click at [343, 260] on td "33584 - UTL" at bounding box center [323, 271] width 158 height 16
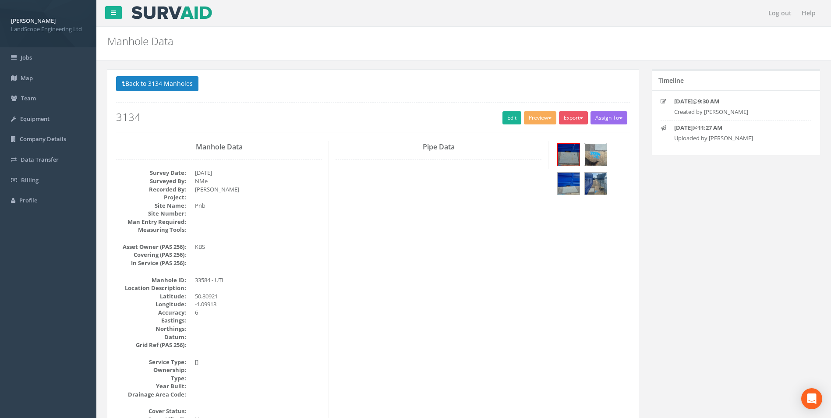
click at [557, 161] on img at bounding box center [596, 155] width 22 height 22
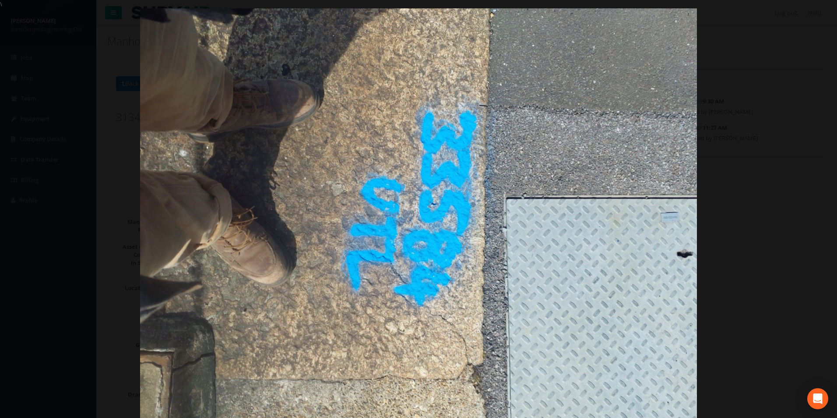
drag, startPoint x: 732, startPoint y: 224, endPoint x: 690, endPoint y: 220, distance: 42.2
click at [557, 224] on div at bounding box center [418, 217] width 837 height 418
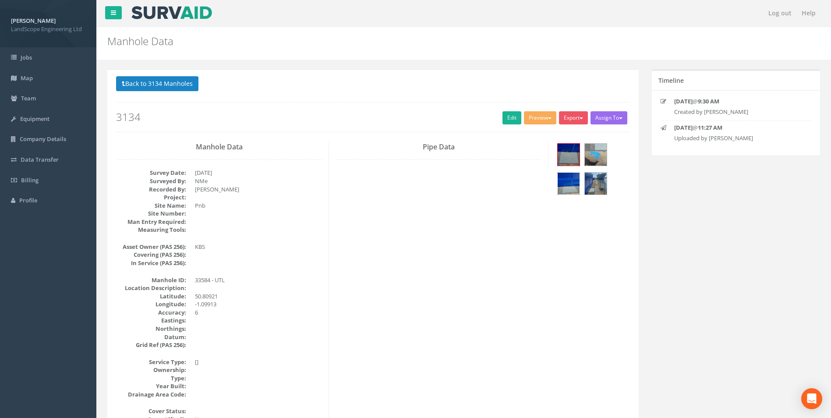
click at [557, 185] on img at bounding box center [568, 184] width 22 height 22
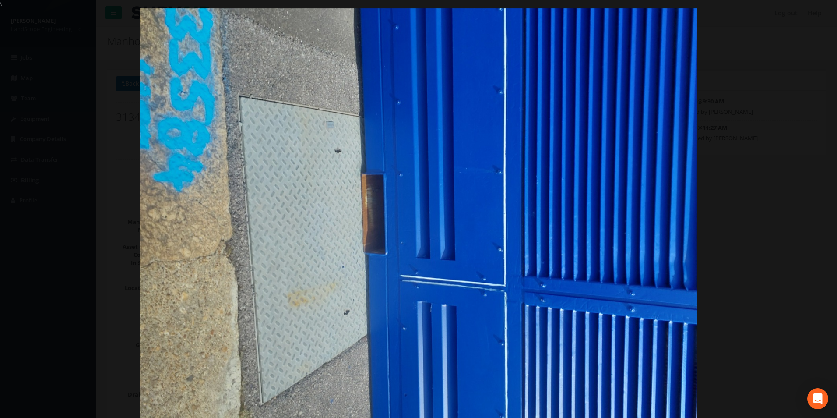
click at [557, 203] on div at bounding box center [418, 217] width 837 height 418
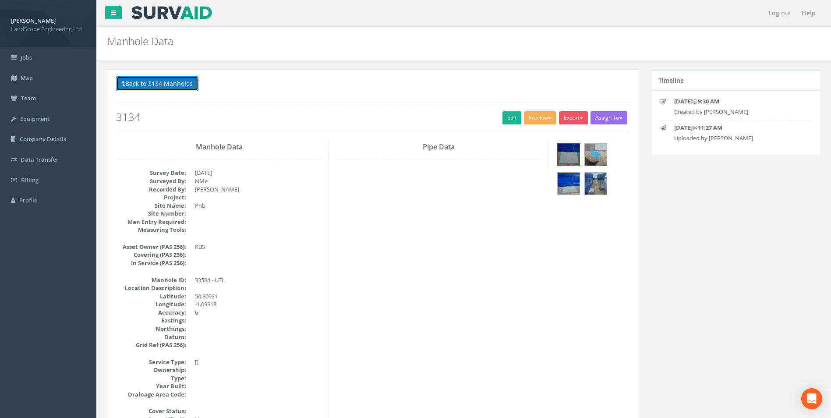
click at [138, 85] on button "Back to 3134 Manholes" at bounding box center [157, 83] width 82 height 15
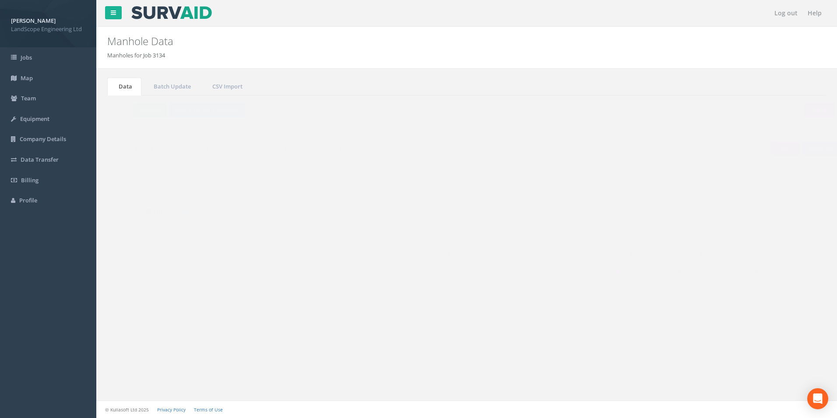
click at [557, 238] on input "33584" at bounding box center [777, 235] width 80 height 13
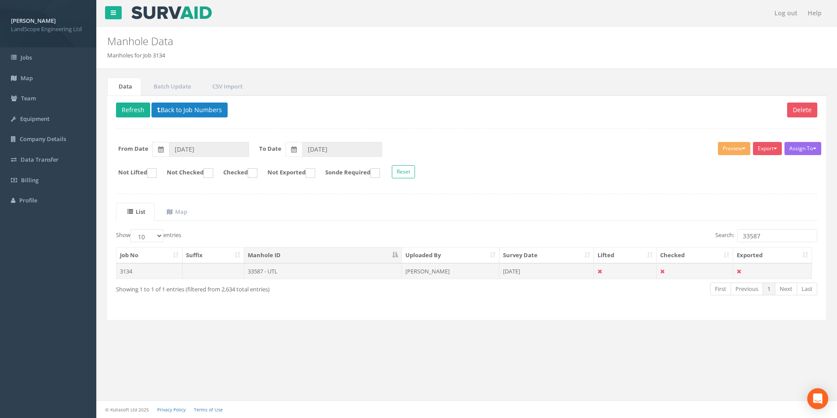
click at [319, 260] on td "33587 - UTL" at bounding box center [323, 271] width 158 height 16
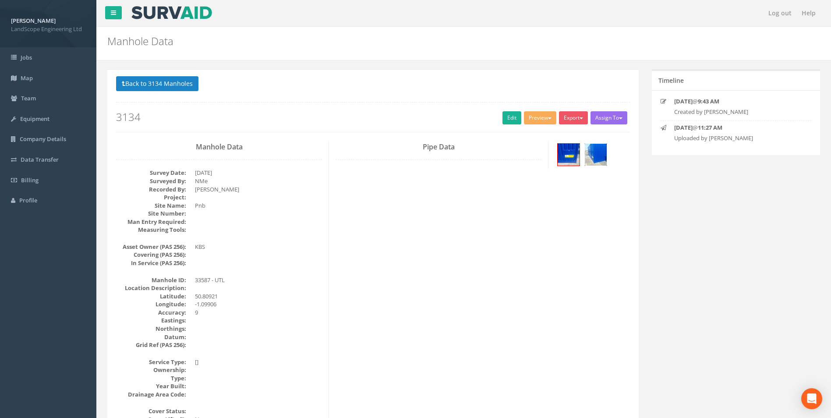
click at [557, 156] on img at bounding box center [596, 155] width 22 height 22
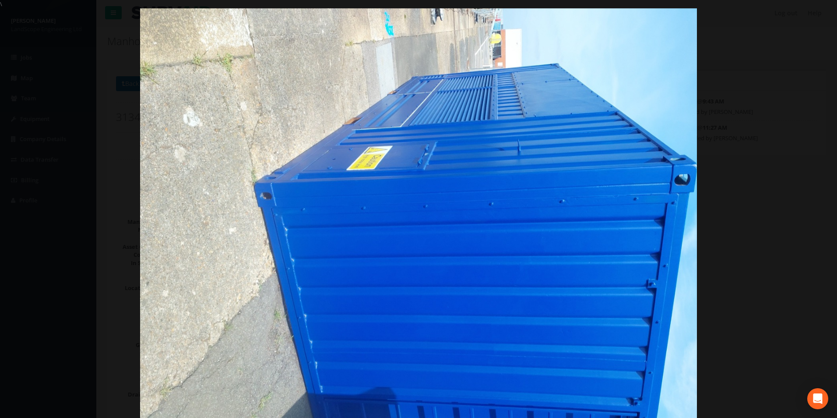
click at [557, 222] on div at bounding box center [418, 217] width 837 height 418
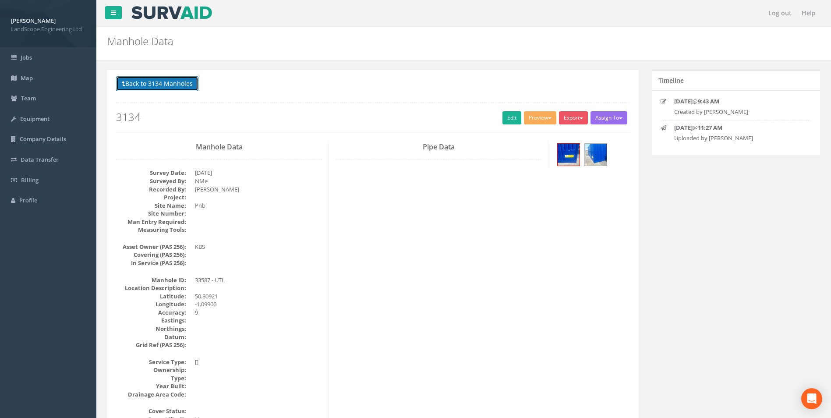
drag, startPoint x: 162, startPoint y: 82, endPoint x: 178, endPoint y: 90, distance: 17.6
click at [162, 83] on button "Back to 3134 Manholes" at bounding box center [157, 83] width 82 height 15
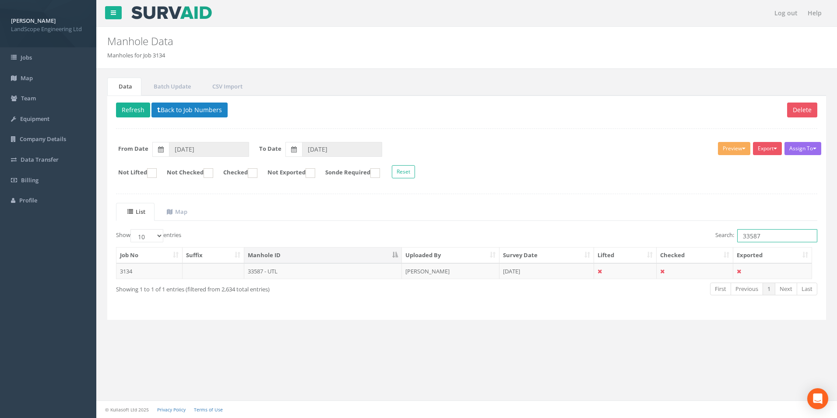
click at [557, 238] on input "33587" at bounding box center [777, 235] width 80 height 13
click at [368, 260] on td "33588 - UTL" at bounding box center [323, 271] width 158 height 16
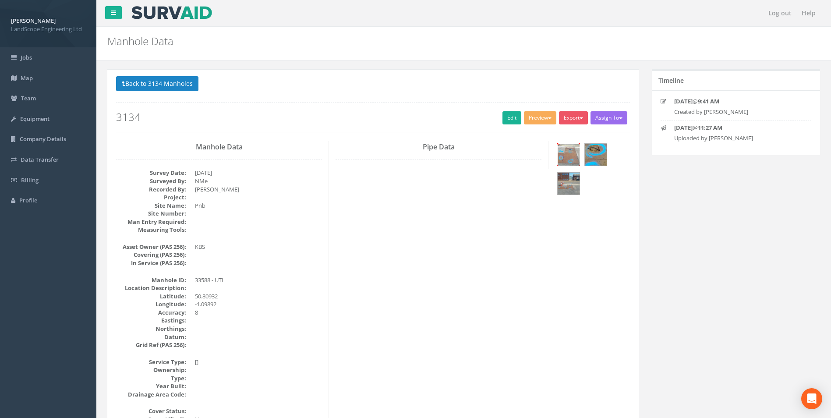
click at [557, 162] on img at bounding box center [568, 155] width 22 height 22
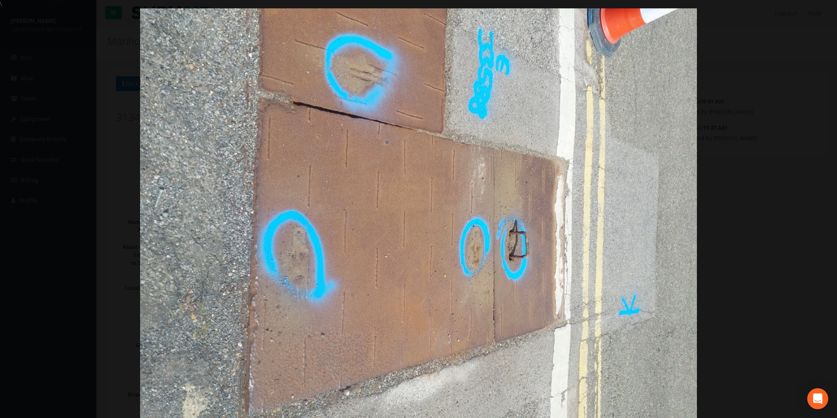
click at [557, 243] on div at bounding box center [418, 217] width 837 height 418
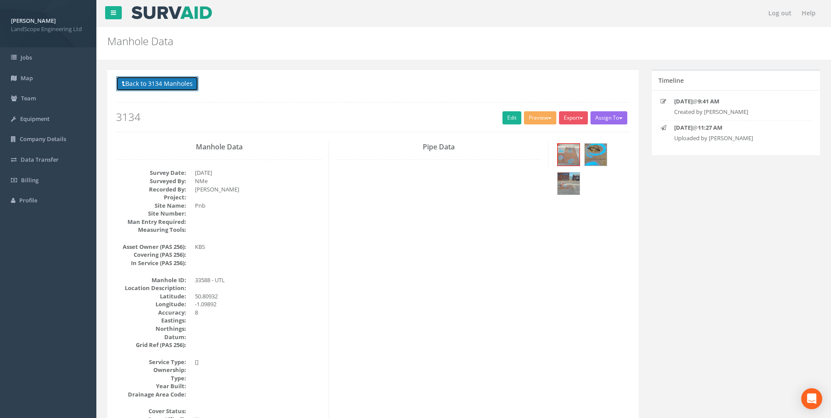
click at [163, 83] on button "Back to 3134 Manholes" at bounding box center [157, 83] width 82 height 15
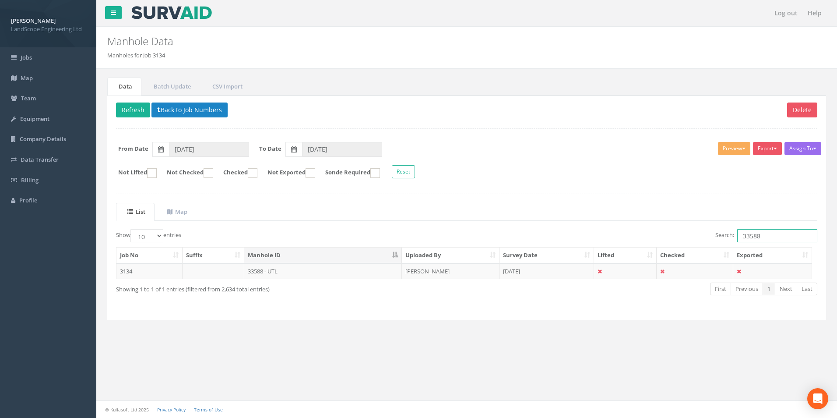
click at [557, 238] on input "33588" at bounding box center [777, 235] width 80 height 13
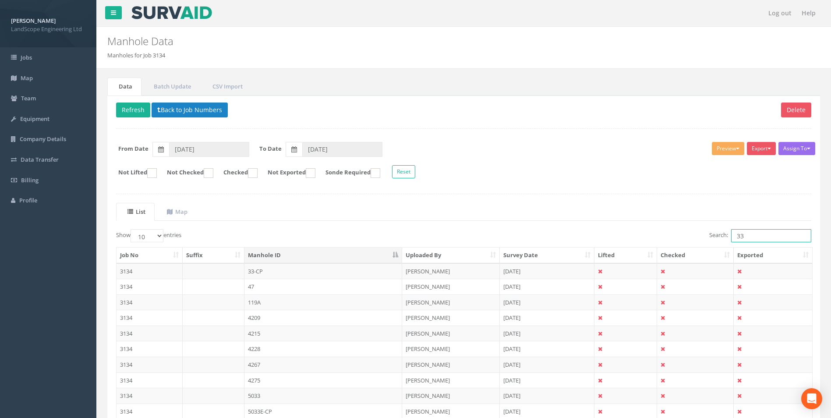
click at [557, 236] on input "33" at bounding box center [771, 235] width 80 height 13
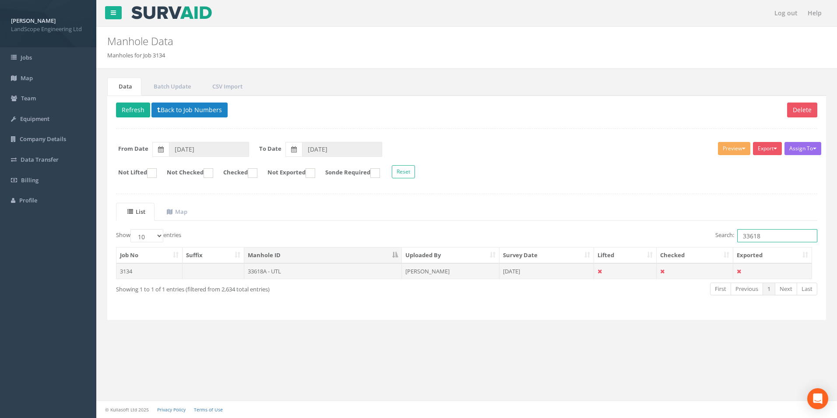
type input "33618"
click at [330, 260] on td "33618A - UTL" at bounding box center [323, 271] width 158 height 16
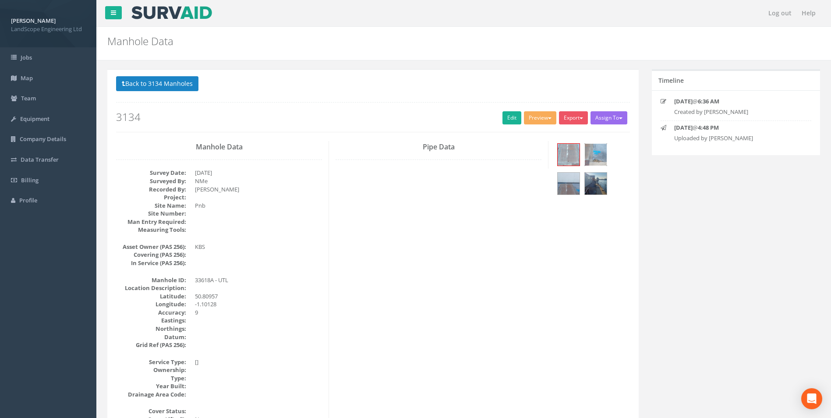
click at [557, 158] on img at bounding box center [596, 155] width 22 height 22
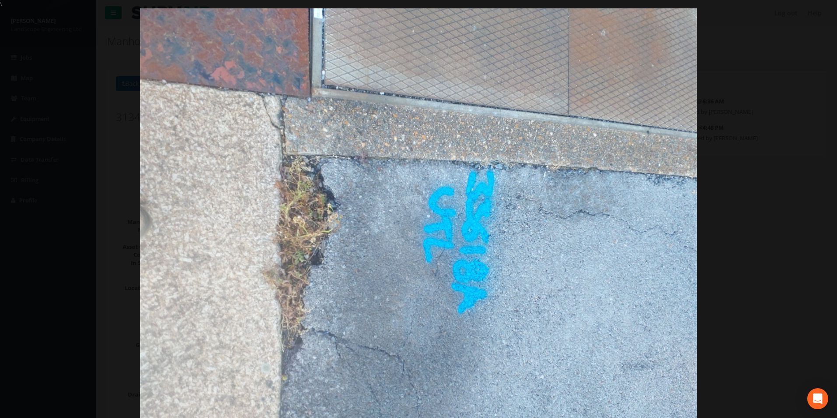
click at [557, 217] on div at bounding box center [418, 217] width 837 height 418
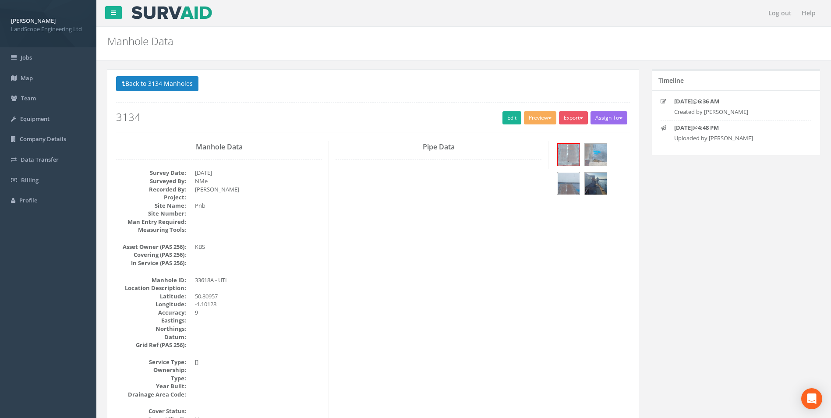
click at [557, 185] on img at bounding box center [568, 184] width 22 height 22
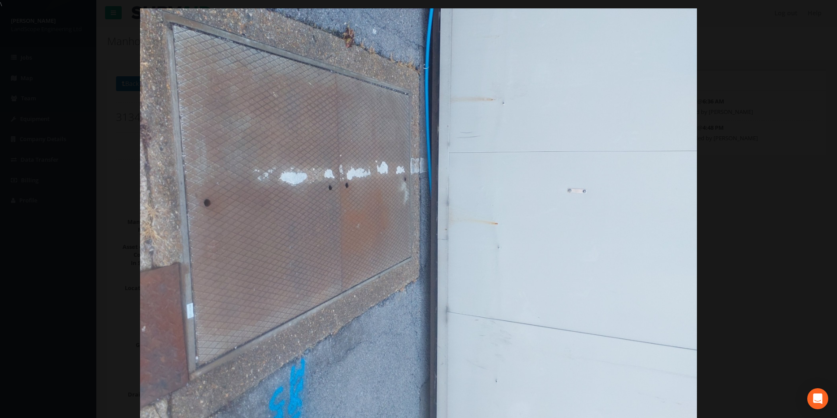
click at [557, 236] on div at bounding box center [418, 217] width 837 height 418
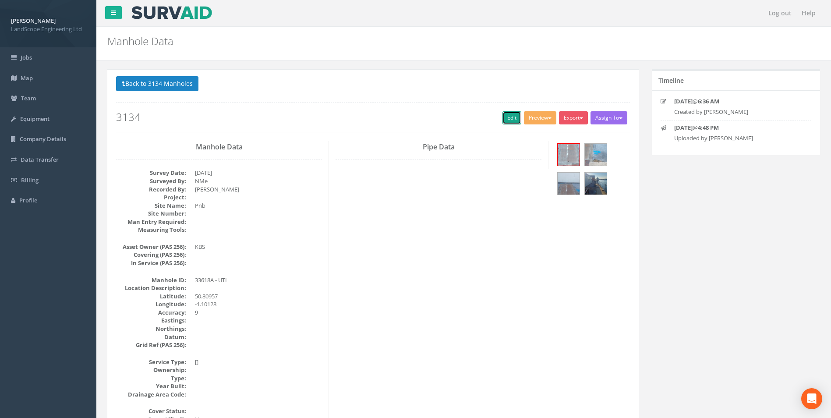
click at [507, 120] on link "Edit" at bounding box center [511, 117] width 19 height 13
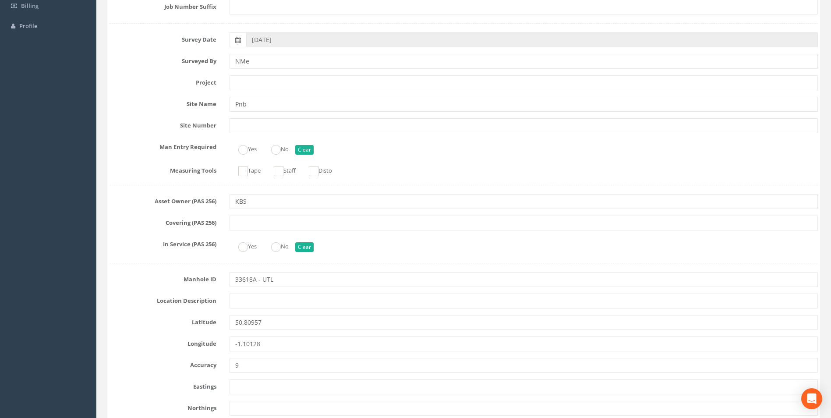
scroll to position [175, 0]
click at [256, 260] on input "33618A - UTL" at bounding box center [523, 278] width 588 height 15
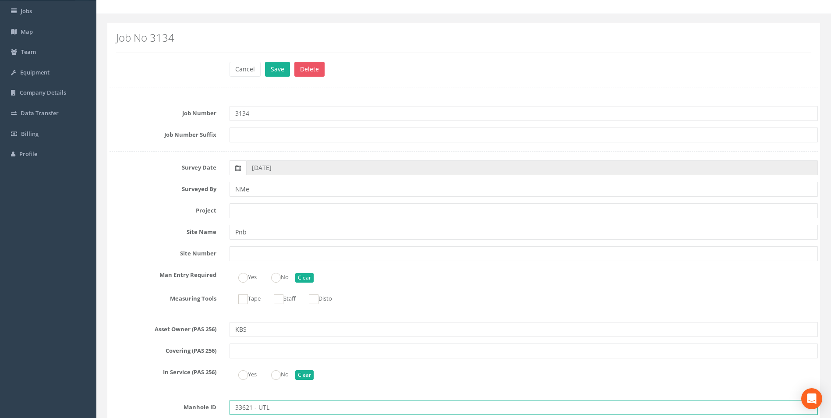
scroll to position [0, 0]
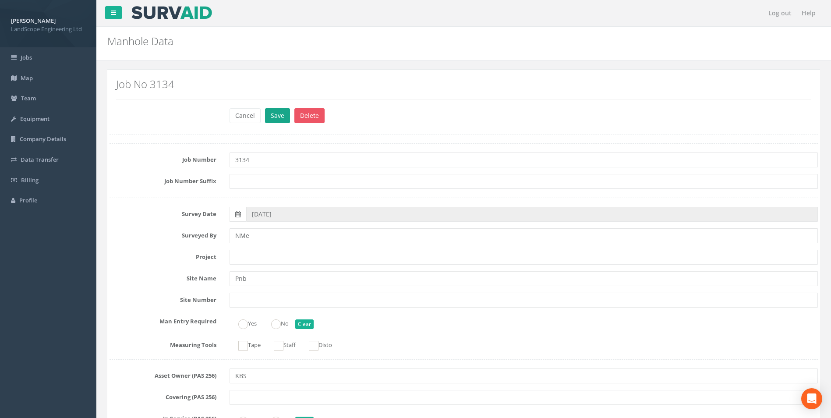
type input "33621 - UTL"
click at [273, 112] on button "Save" at bounding box center [277, 115] width 25 height 15
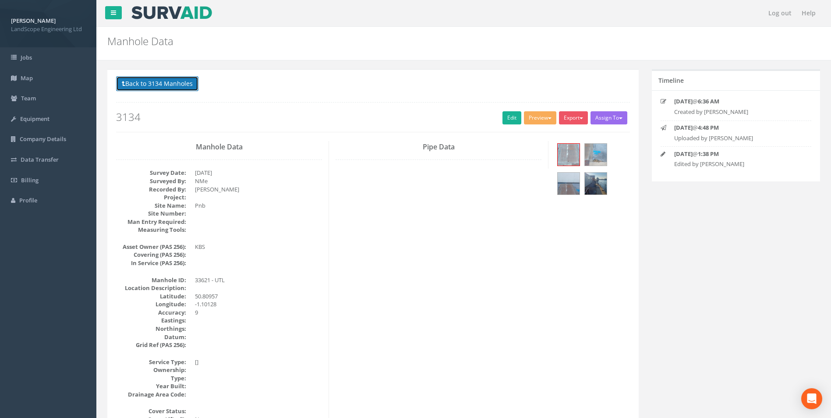
click at [180, 87] on button "Back to 3134 Manholes" at bounding box center [157, 83] width 82 height 15
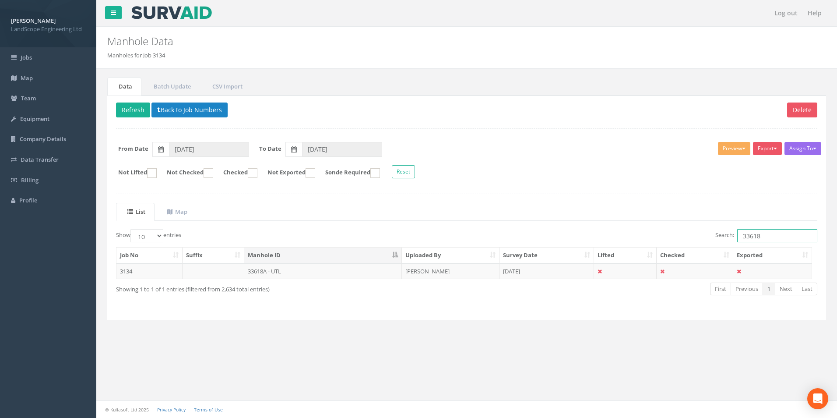
click at [557, 235] on input "33618" at bounding box center [777, 235] width 80 height 13
click at [353, 260] on td "33628" at bounding box center [323, 271] width 158 height 16
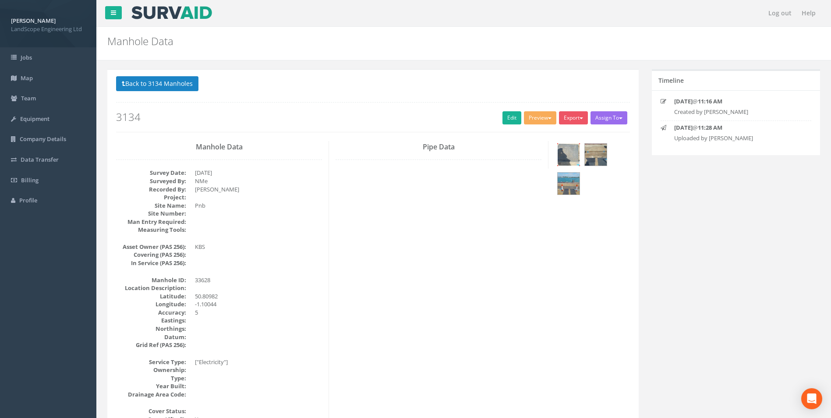
click at [557, 152] on img at bounding box center [568, 155] width 22 height 22
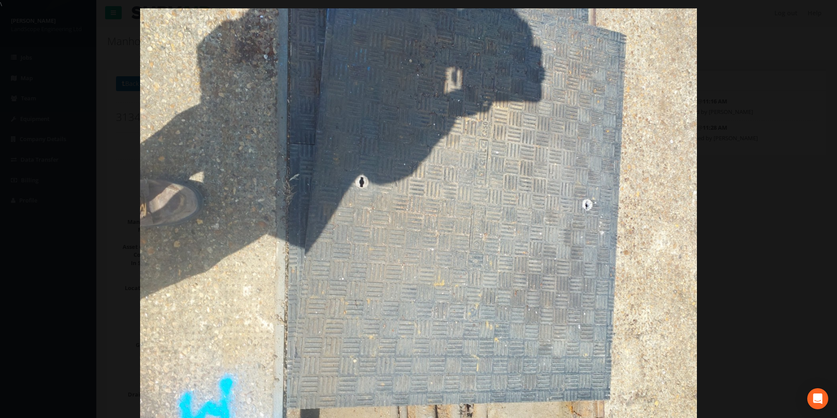
click at [557, 227] on div at bounding box center [418, 217] width 837 height 418
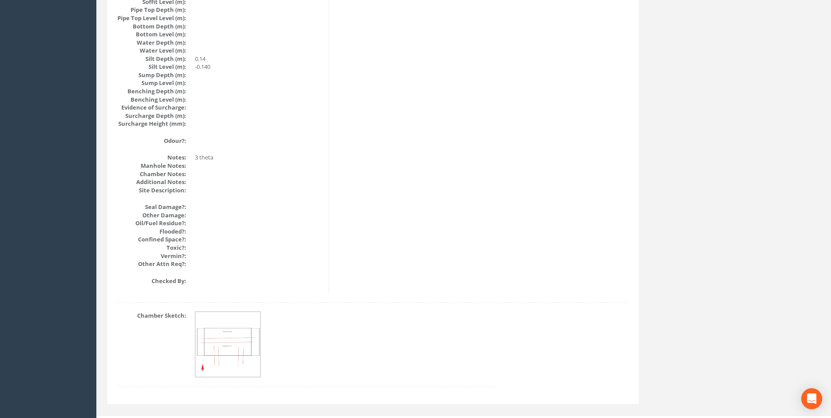
scroll to position [933, 0]
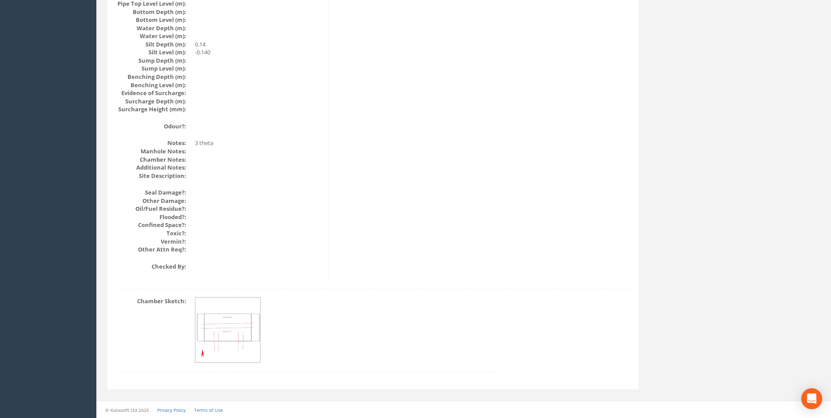
click at [221, 260] on img at bounding box center [228, 330] width 66 height 66
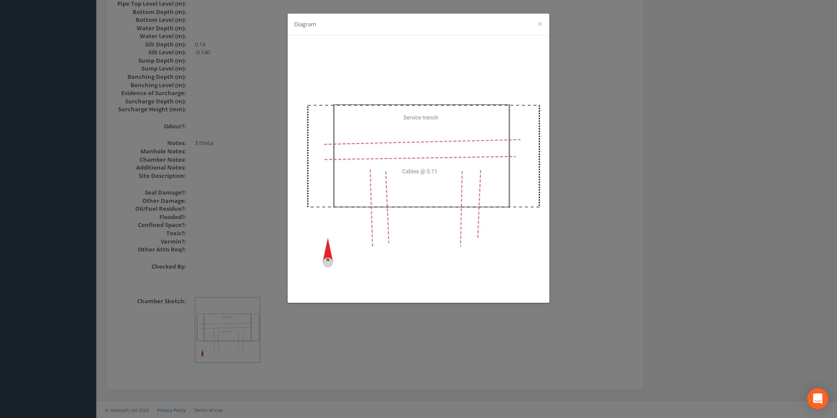
click at [557, 260] on div "Diagram ×" at bounding box center [418, 209] width 837 height 418
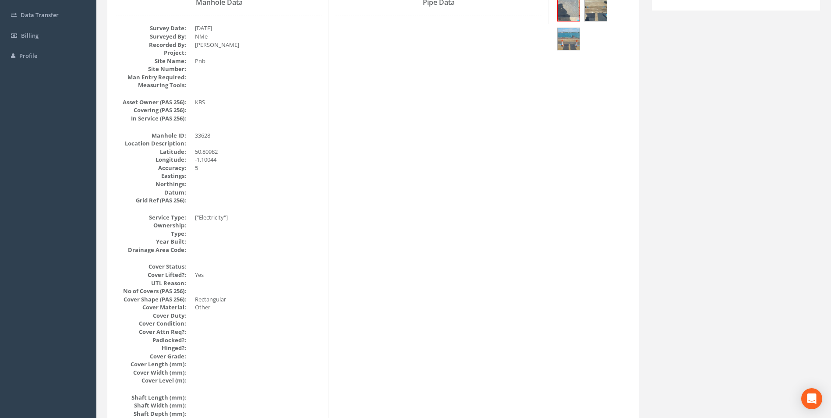
scroll to position [0, 0]
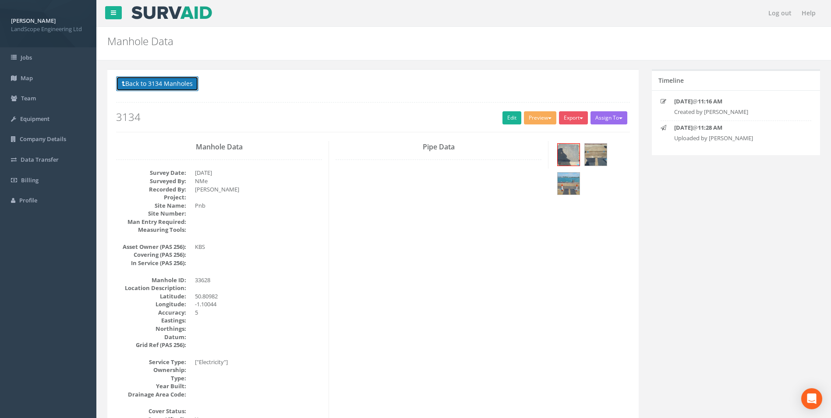
drag, startPoint x: 173, startPoint y: 89, endPoint x: 184, endPoint y: 99, distance: 14.6
click at [172, 89] on button "Back to 3134 Manholes" at bounding box center [157, 83] width 82 height 15
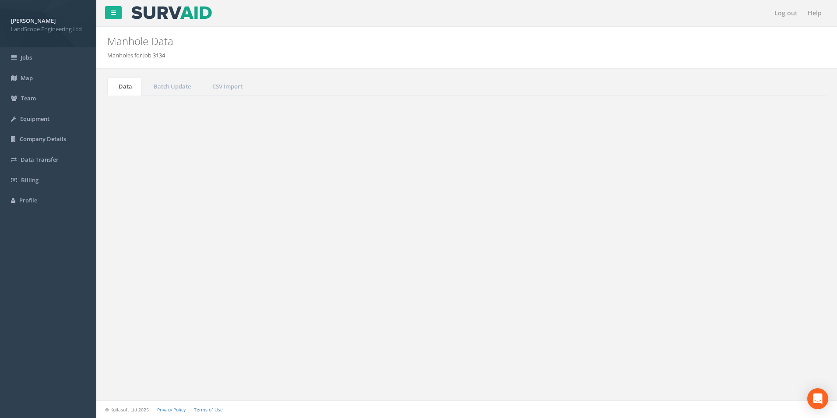
click at [557, 236] on input "33628" at bounding box center [777, 235] width 80 height 13
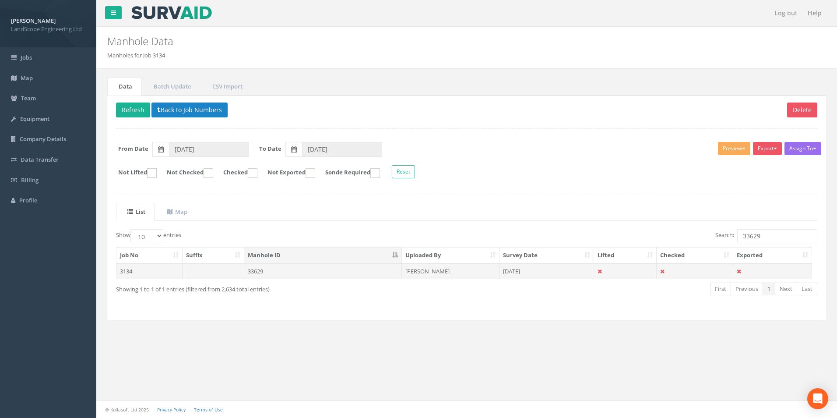
click at [356, 260] on td "33629" at bounding box center [323, 271] width 158 height 16
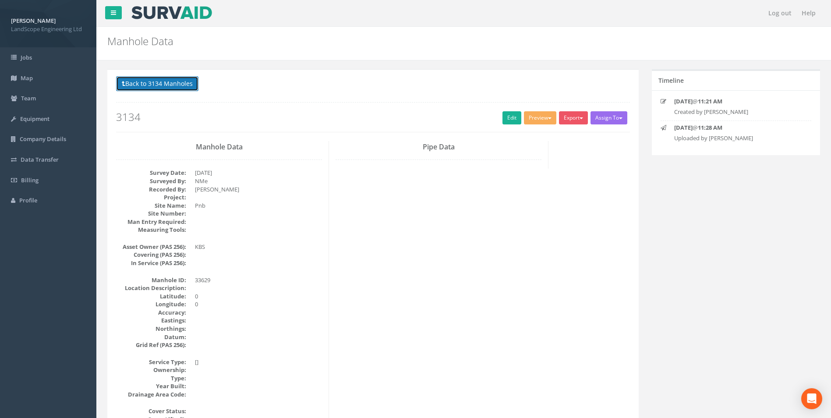
click at [176, 81] on button "Back to 3134 Manholes" at bounding box center [157, 83] width 82 height 15
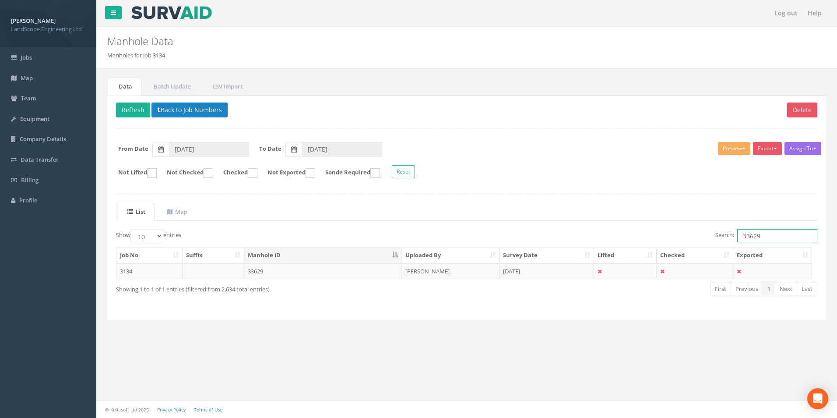
click at [557, 237] on input "33629" at bounding box center [777, 235] width 80 height 13
click at [342, 260] on td "33630/UTL" at bounding box center [323, 271] width 158 height 16
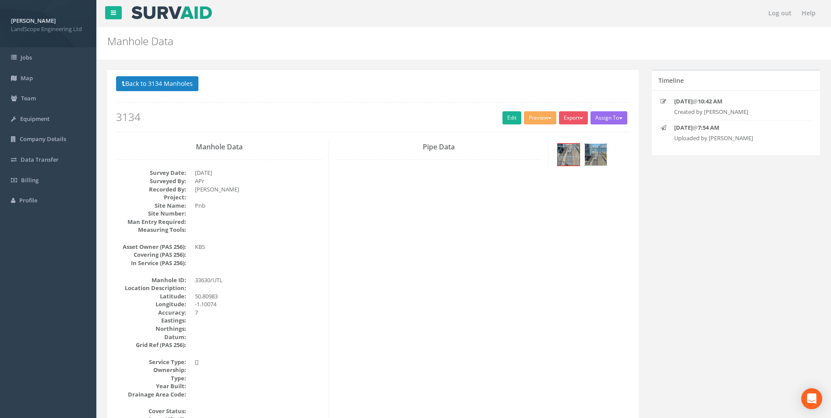
click at [557, 152] on img at bounding box center [596, 155] width 22 height 22
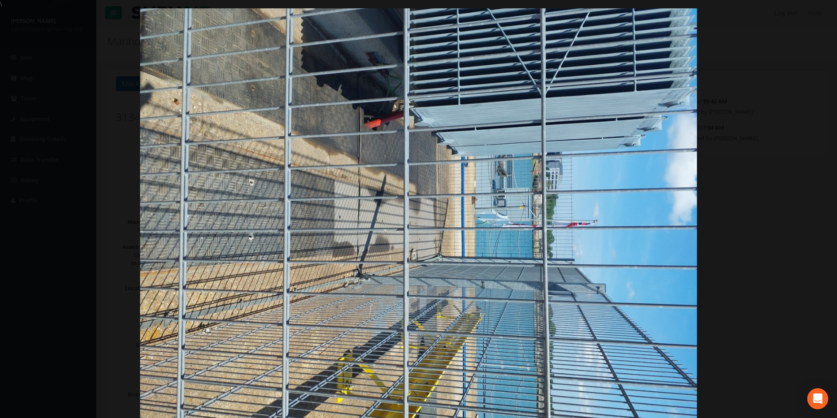
drag, startPoint x: 277, startPoint y: 266, endPoint x: 278, endPoint y: 275, distance: 8.9
click at [276, 260] on img at bounding box center [418, 217] width 557 height 418
click at [557, 13] on link "×" at bounding box center [827, 13] width 21 height 26
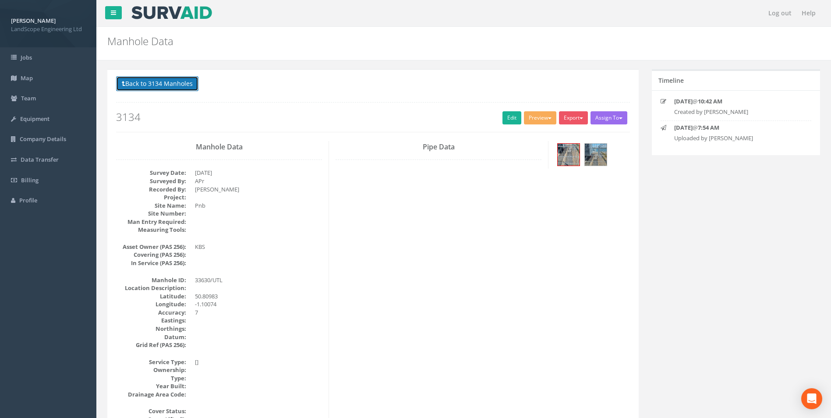
click at [187, 83] on button "Back to 3134 Manholes" at bounding box center [157, 83] width 82 height 15
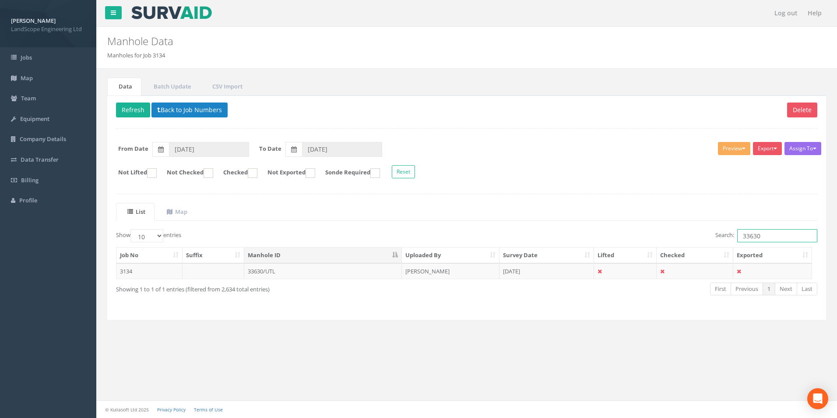
click at [557, 235] on input "33630" at bounding box center [777, 235] width 80 height 13
click at [315, 260] on td "33659 - UTL" at bounding box center [323, 271] width 158 height 16
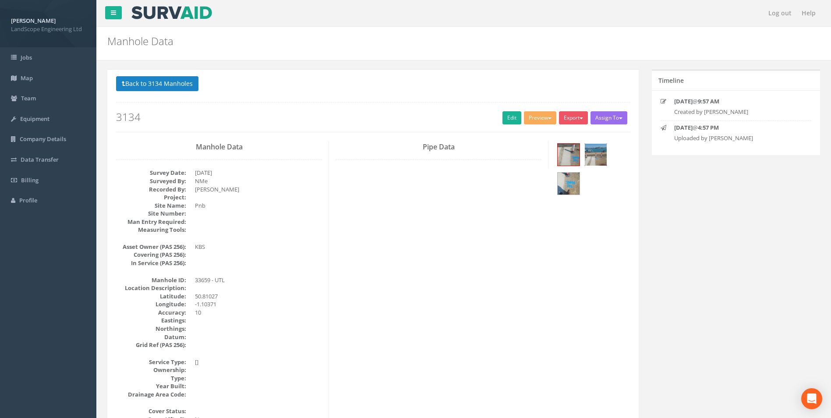
click at [557, 159] on img at bounding box center [596, 155] width 22 height 22
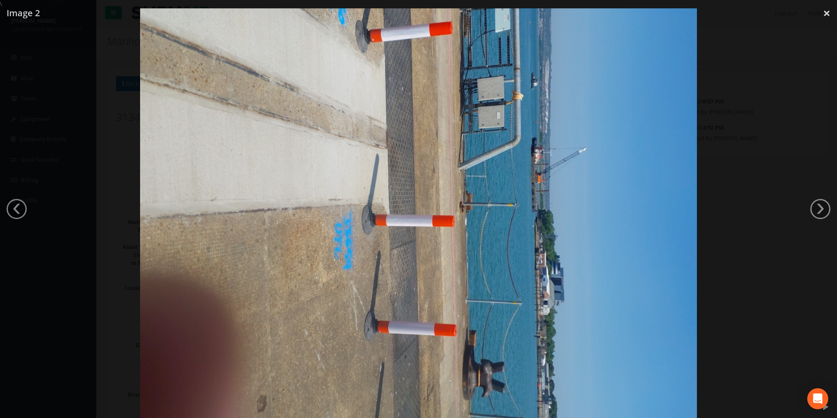
drag, startPoint x: 707, startPoint y: 172, endPoint x: 697, endPoint y: 173, distance: 10.1
click at [557, 171] on div at bounding box center [418, 217] width 837 height 418
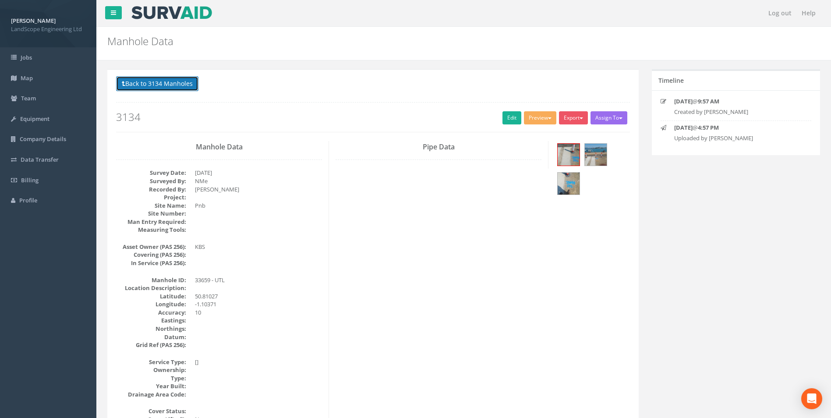
click at [161, 81] on button "Back to 3134 Manholes" at bounding box center [157, 83] width 82 height 15
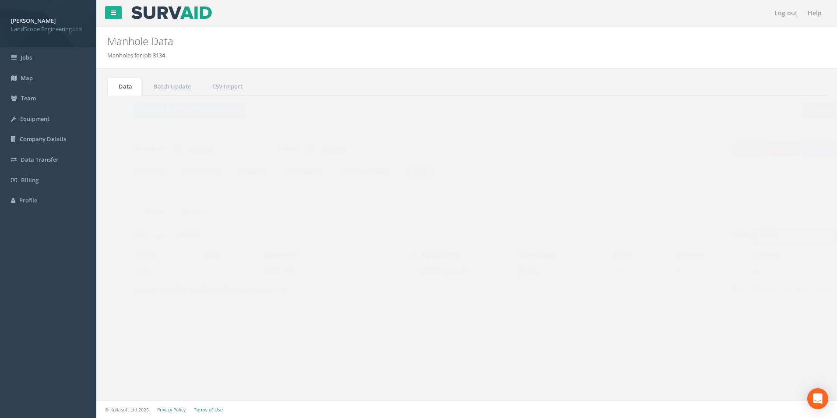
click at [557, 238] on input "33659" at bounding box center [777, 235] width 80 height 13
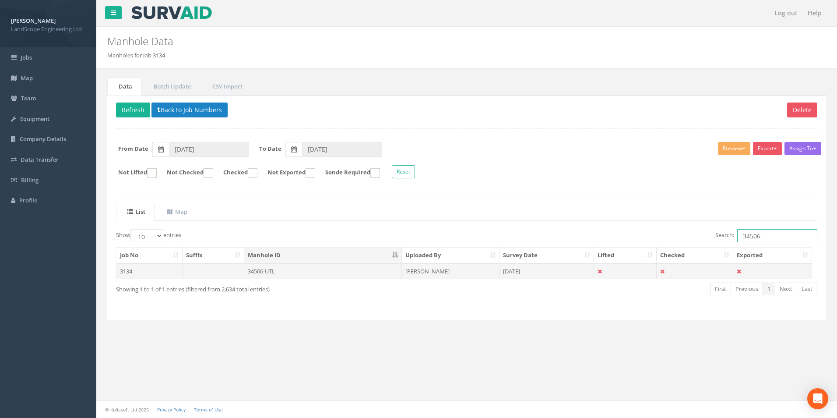
type input "34506"
click at [304, 260] on td "34506-UTL" at bounding box center [323, 271] width 158 height 16
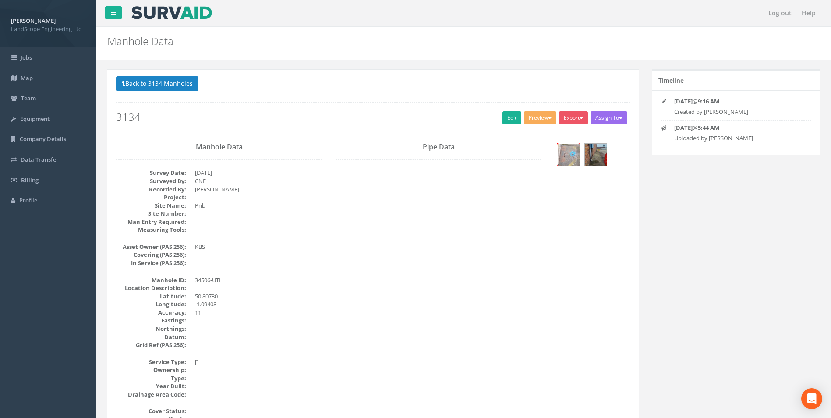
click at [557, 161] on img at bounding box center [568, 155] width 22 height 22
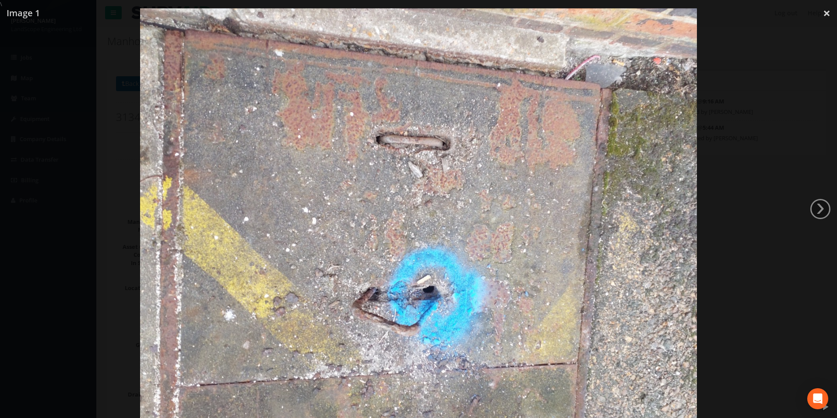
click at [557, 214] on div at bounding box center [418, 217] width 837 height 418
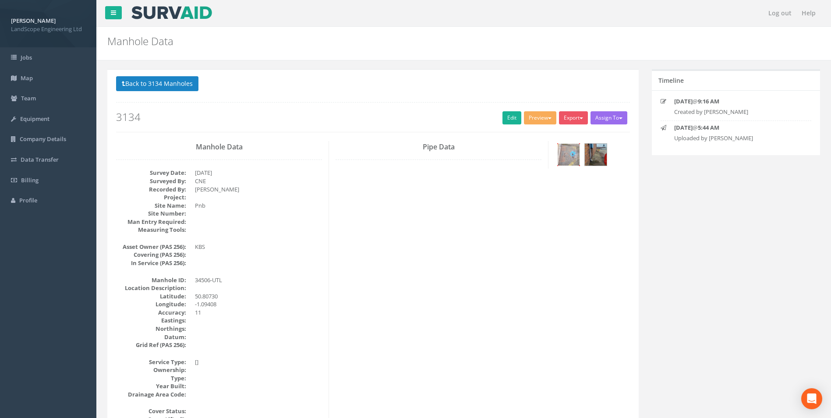
scroll to position [350, 0]
click at [139, 86] on button "Back to 3134 Manholes" at bounding box center [157, 83] width 82 height 15
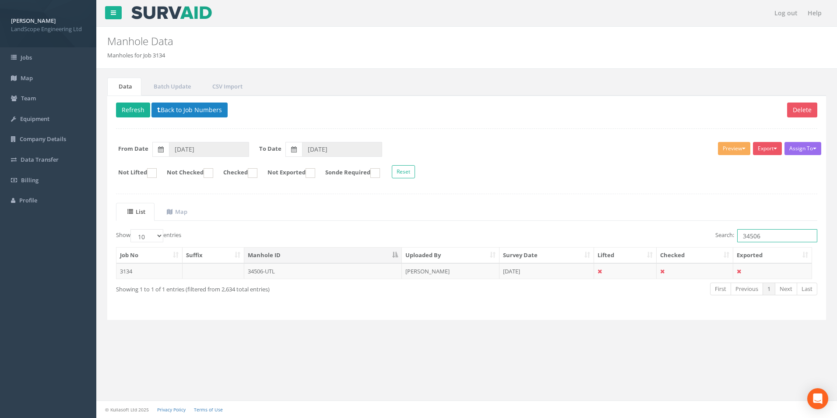
click at [778, 232] on input "34506" at bounding box center [777, 235] width 80 height 13
click at [350, 271] on td "34507-UTL" at bounding box center [323, 271] width 158 height 16
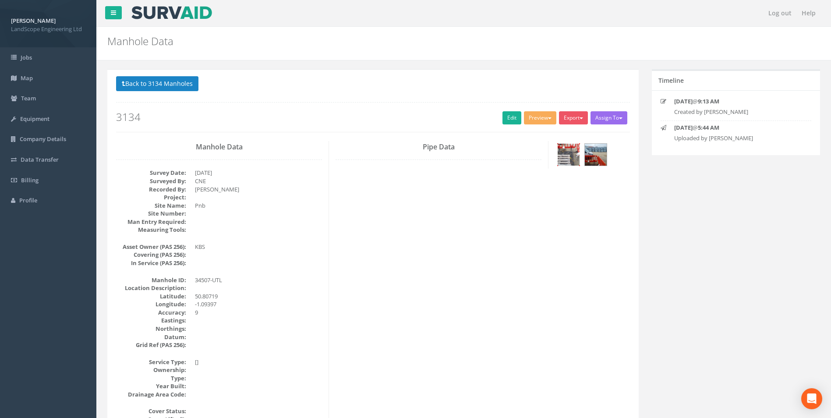
click at [575, 152] on img at bounding box center [568, 155] width 22 height 22
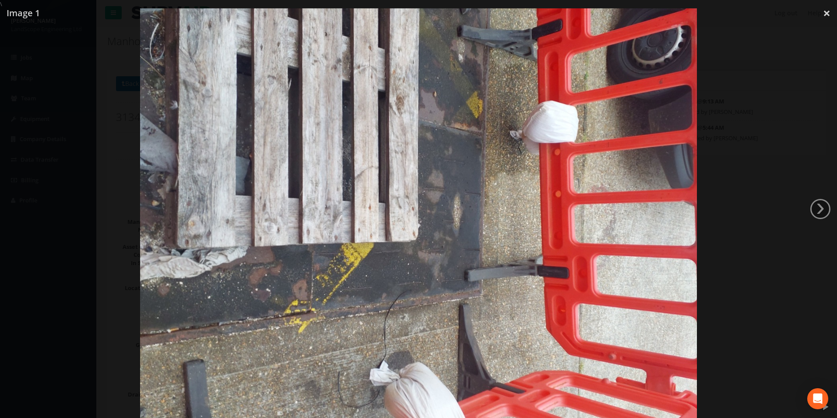
click at [710, 229] on div at bounding box center [418, 217] width 837 height 418
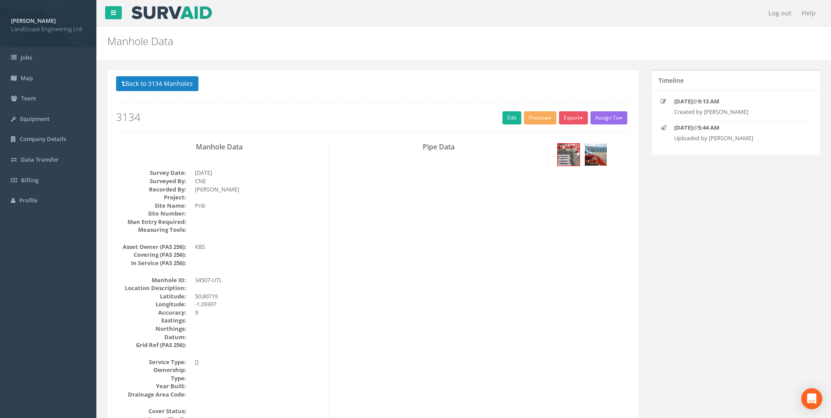
click at [602, 159] on img at bounding box center [596, 155] width 22 height 22
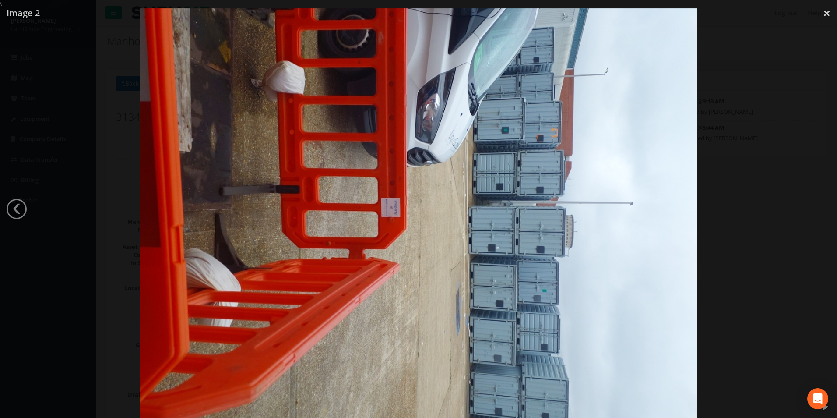
click at [703, 201] on div at bounding box center [418, 217] width 837 height 418
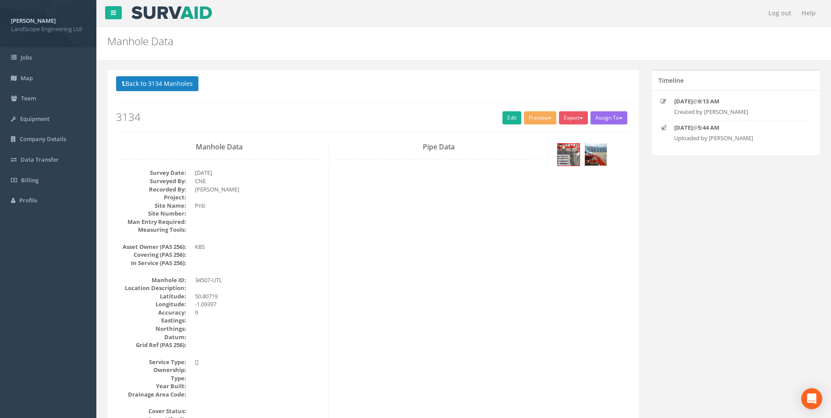
click at [597, 158] on img at bounding box center [596, 155] width 22 height 22
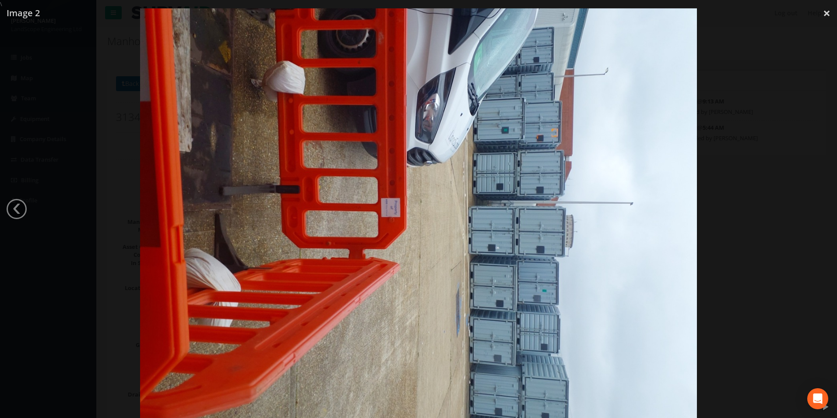
click at [729, 184] on div at bounding box center [418, 217] width 837 height 418
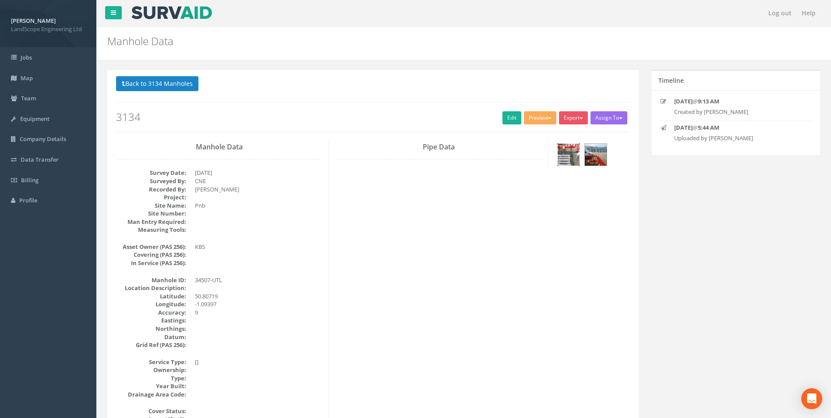
click at [576, 158] on img at bounding box center [568, 155] width 22 height 22
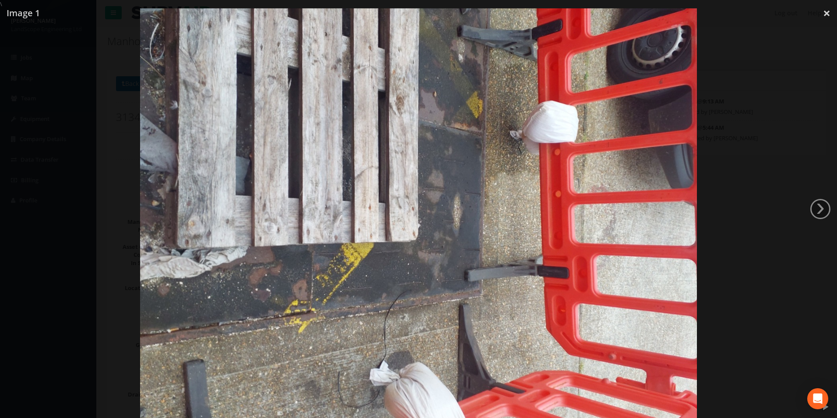
click at [720, 180] on div at bounding box center [418, 217] width 837 height 418
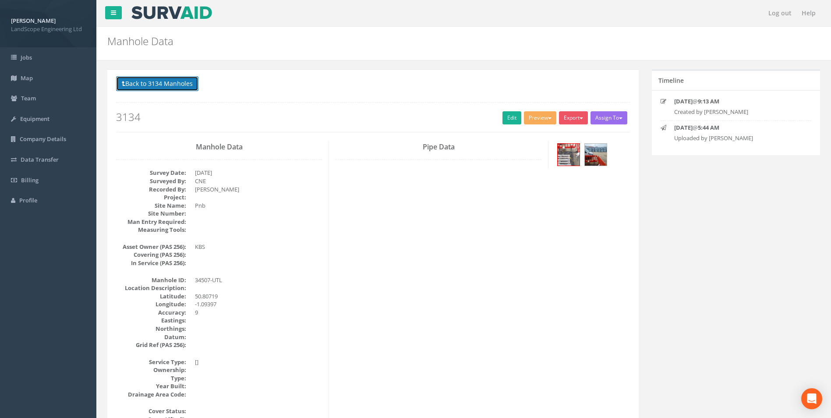
click at [179, 87] on button "Back to 3134 Manholes" at bounding box center [157, 83] width 82 height 15
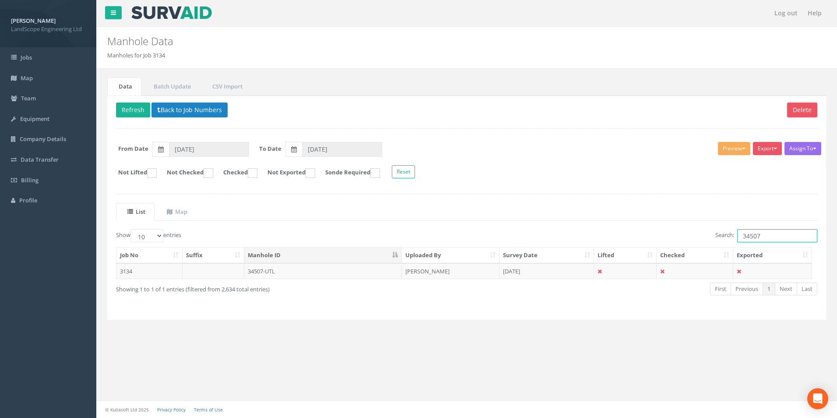
click at [766, 235] on input "34507" at bounding box center [777, 235] width 80 height 13
click at [337, 267] on td "34512-UTL" at bounding box center [323, 271] width 158 height 16
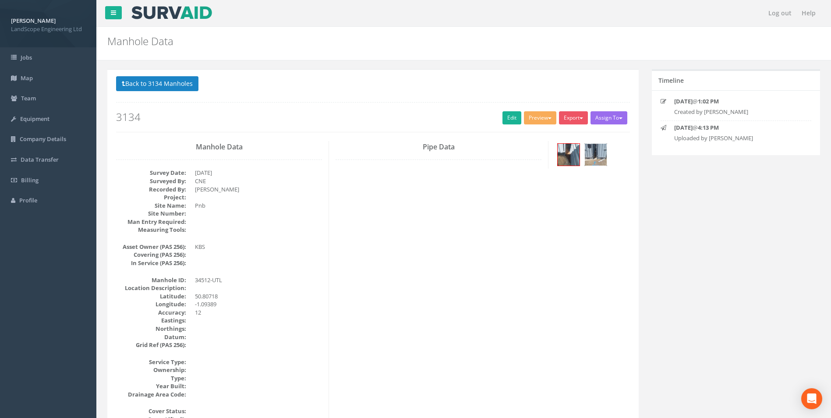
click at [598, 152] on img at bounding box center [596, 155] width 22 height 22
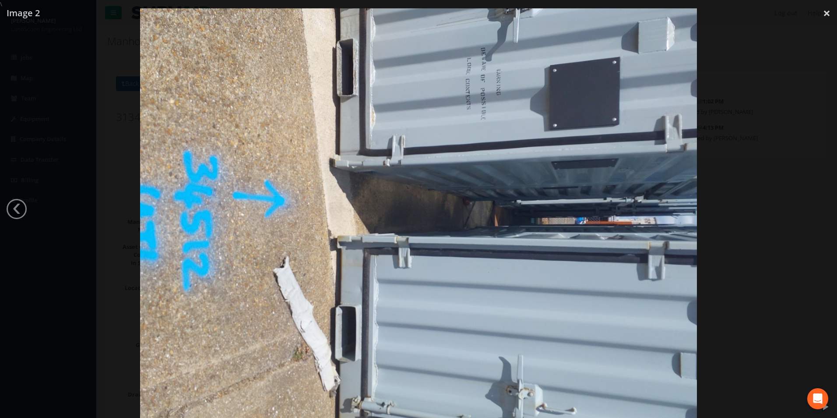
click at [109, 242] on div at bounding box center [418, 217] width 837 height 418
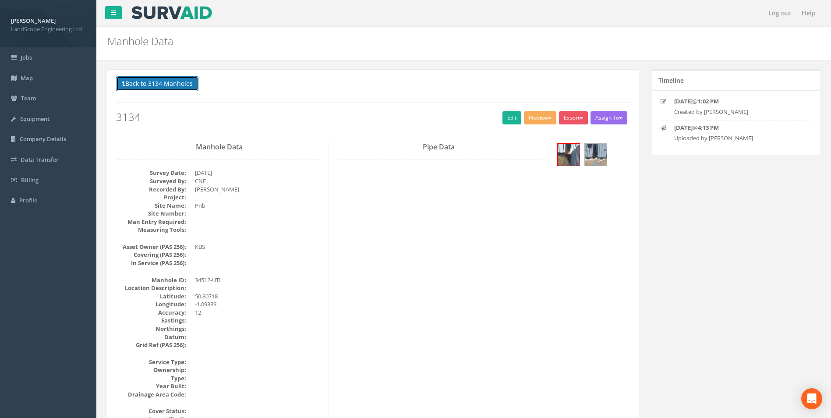
click at [176, 85] on button "Back to 3134 Manholes" at bounding box center [157, 83] width 82 height 15
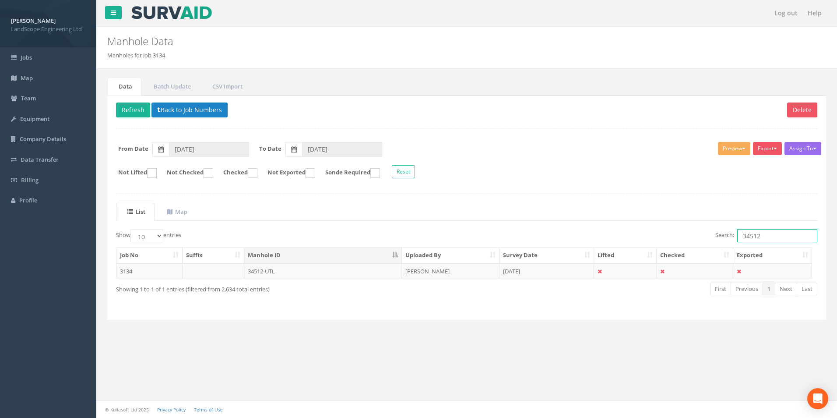
click at [752, 234] on input "34512" at bounding box center [777, 235] width 80 height 13
click at [338, 269] on td "34612-UTL" at bounding box center [323, 271] width 158 height 16
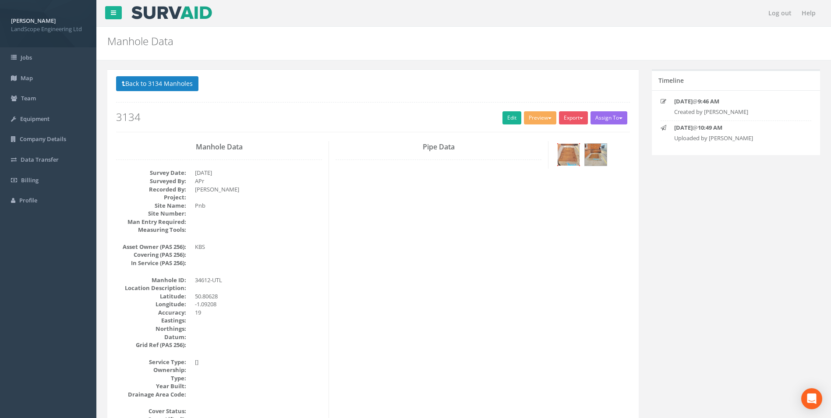
click at [574, 162] on img at bounding box center [568, 155] width 22 height 22
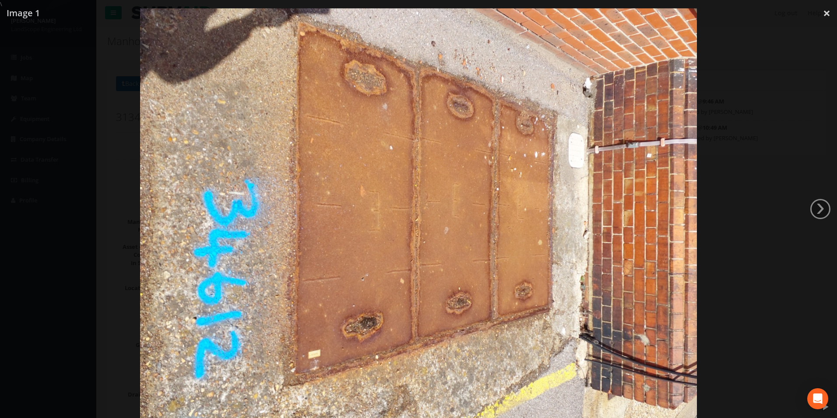
drag, startPoint x: 744, startPoint y: 177, endPoint x: 740, endPoint y: 179, distance: 4.7
click at [743, 178] on div at bounding box center [418, 217] width 837 height 418
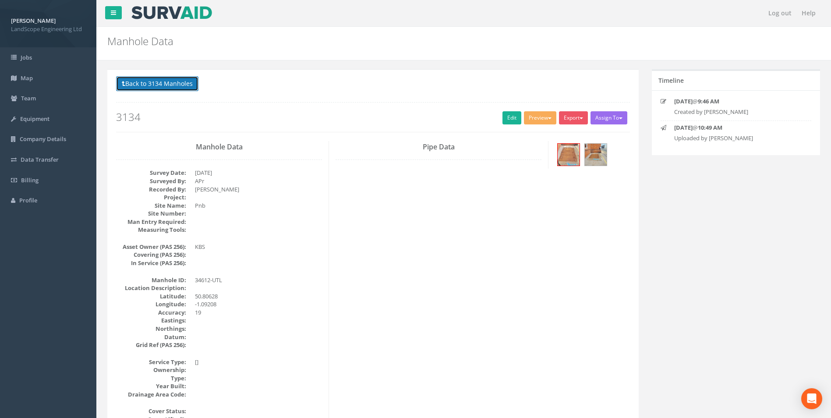
click at [180, 89] on button "Back to 3134 Manholes" at bounding box center [157, 83] width 82 height 15
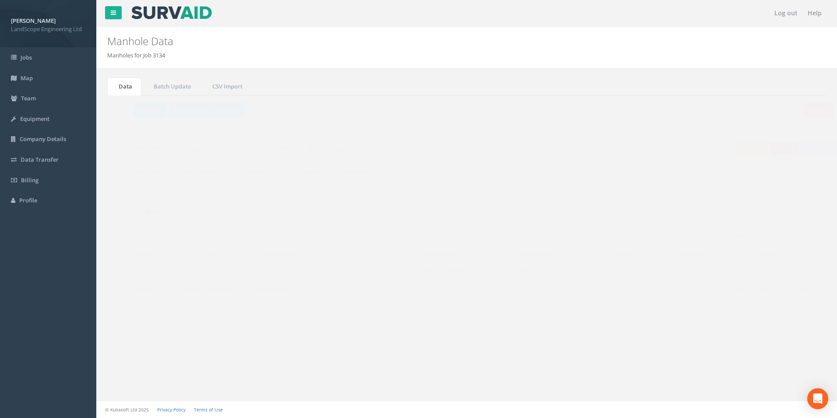
click at [763, 234] on input "34612" at bounding box center [777, 235] width 80 height 13
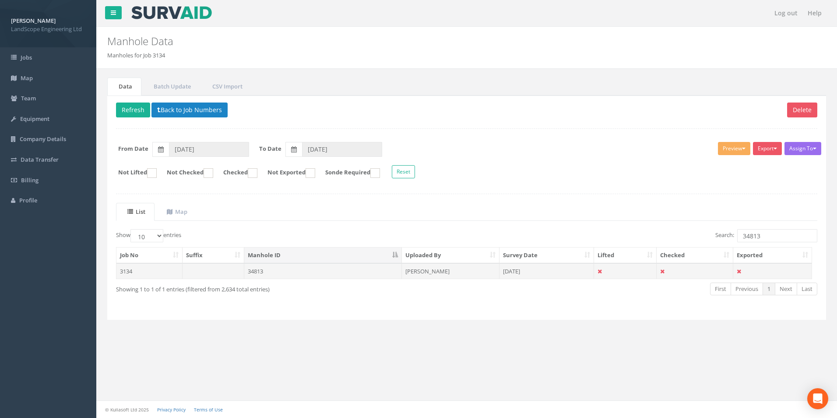
click at [324, 272] on td "34813" at bounding box center [323, 271] width 158 height 16
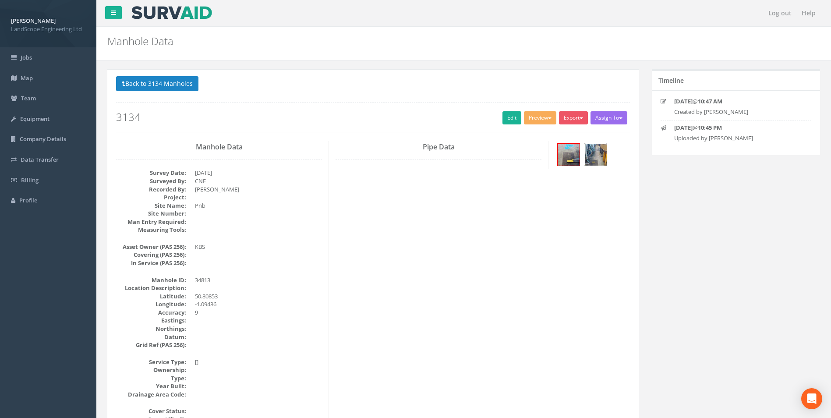
click at [601, 161] on img at bounding box center [596, 155] width 22 height 22
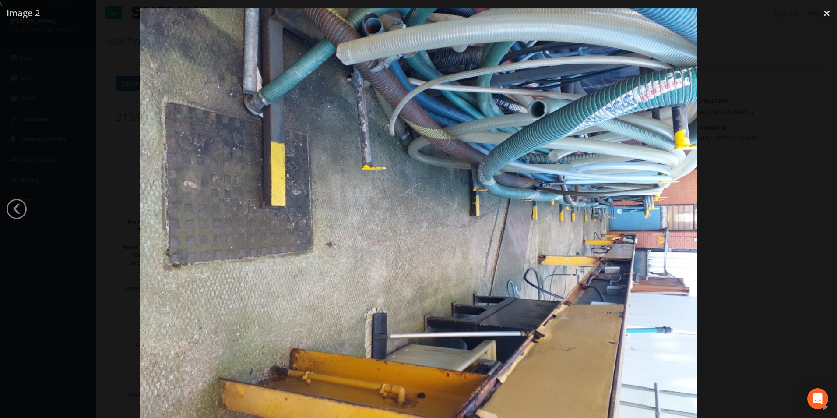
click at [748, 248] on div at bounding box center [418, 217] width 837 height 418
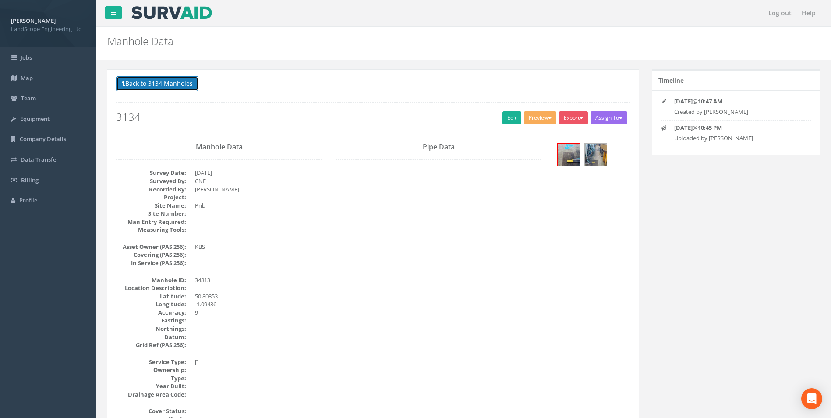
click at [192, 88] on button "Back to 3134 Manholes" at bounding box center [157, 83] width 82 height 15
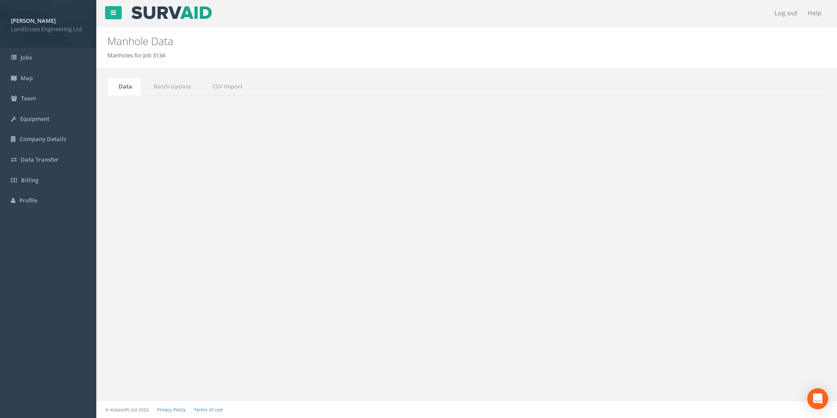
click at [785, 236] on input "34813" at bounding box center [777, 235] width 80 height 13
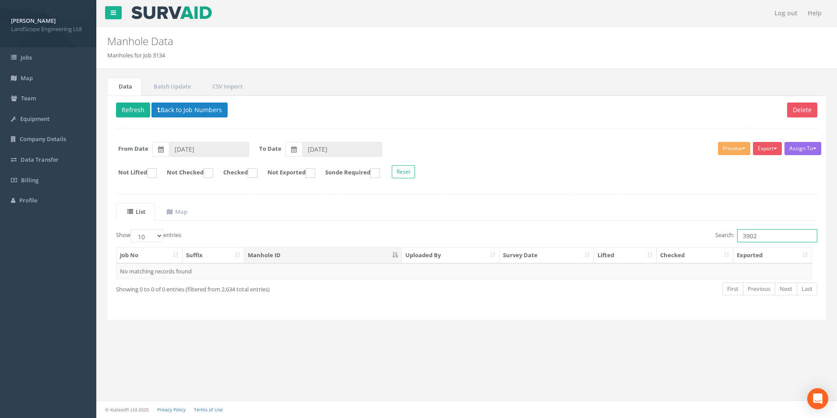
click at [746, 236] on input "3902" at bounding box center [777, 235] width 80 height 13
click at [285, 275] on td "34902-UTL" at bounding box center [323, 271] width 158 height 16
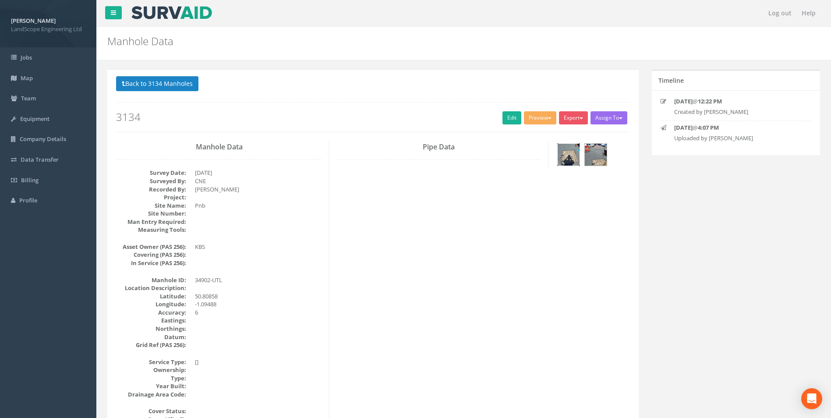
click at [571, 157] on img at bounding box center [568, 155] width 22 height 22
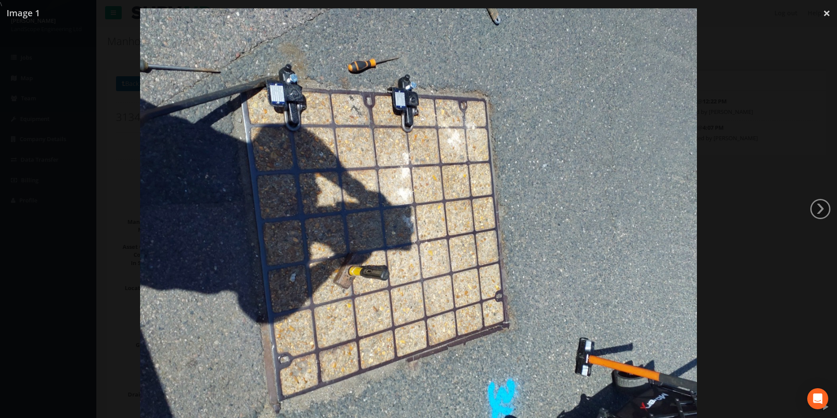
click at [714, 250] on div at bounding box center [418, 217] width 837 height 418
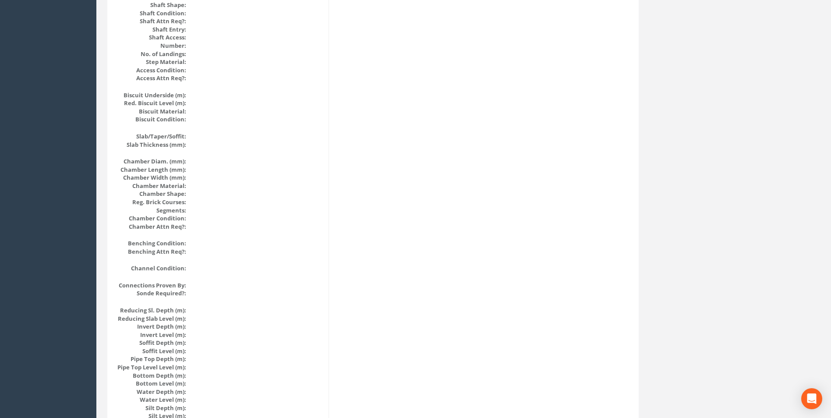
scroll to position [832, 0]
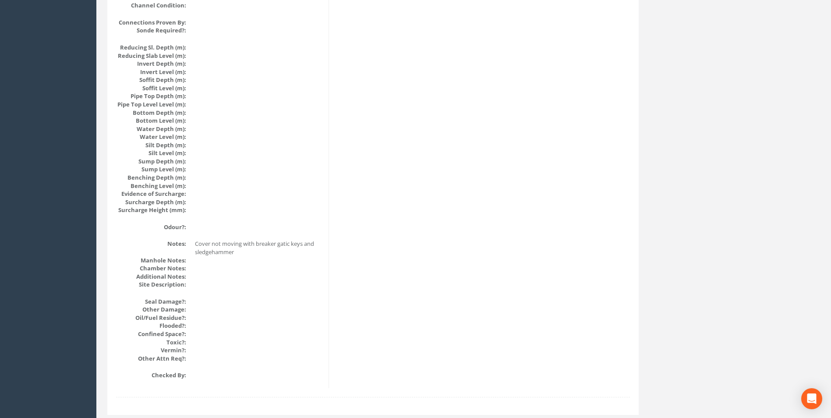
drag, startPoint x: 303, startPoint y: 215, endPoint x: 295, endPoint y: 209, distance: 10.0
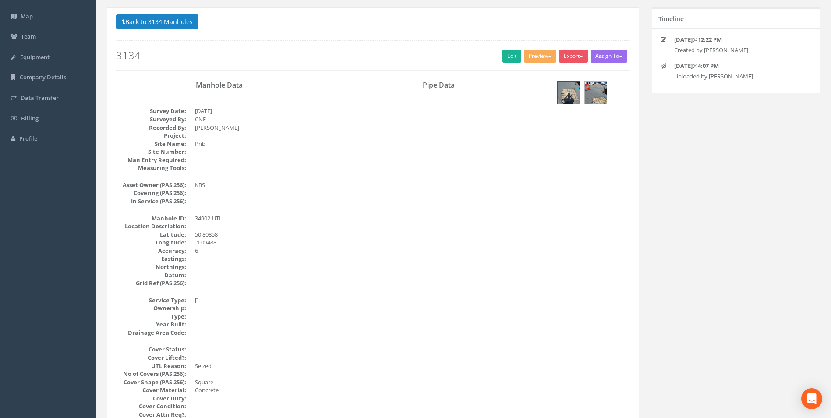
scroll to position [0, 0]
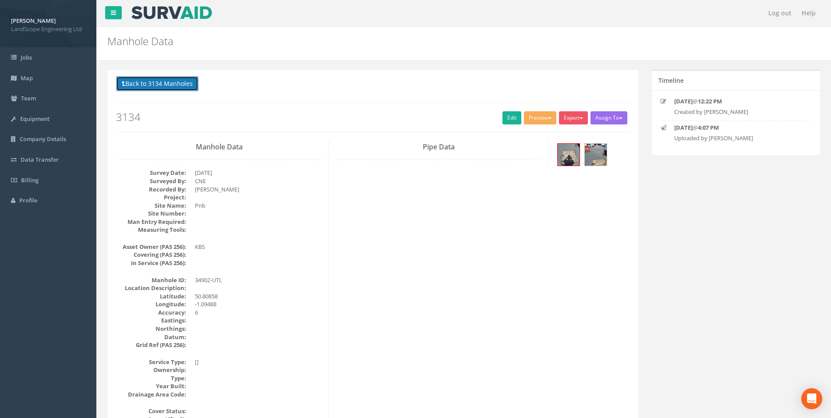
click at [190, 86] on button "Back to 3134 Manholes" at bounding box center [157, 83] width 82 height 15
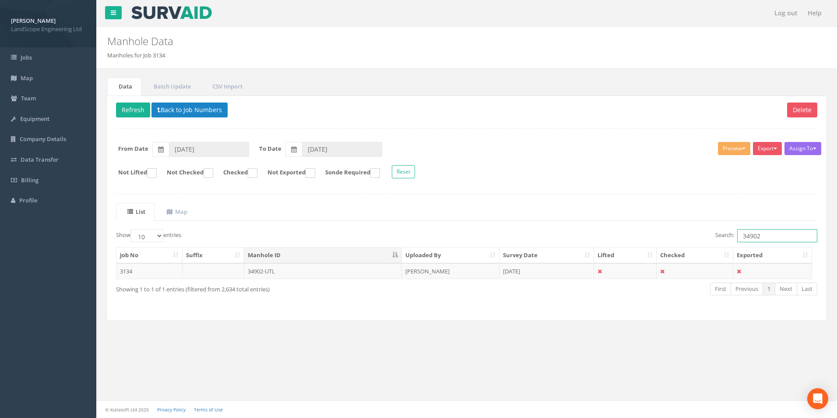
click at [772, 235] on input "34902" at bounding box center [777, 235] width 80 height 13
click at [342, 278] on td "34905/UTL" at bounding box center [323, 271] width 158 height 16
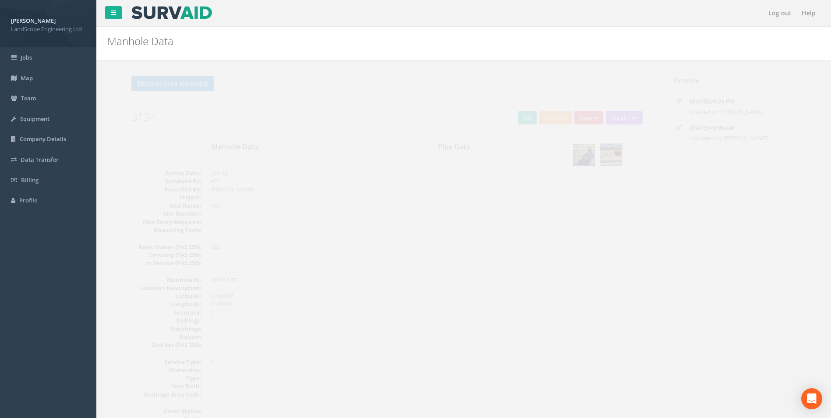
click at [567, 158] on img at bounding box center [568, 155] width 22 height 22
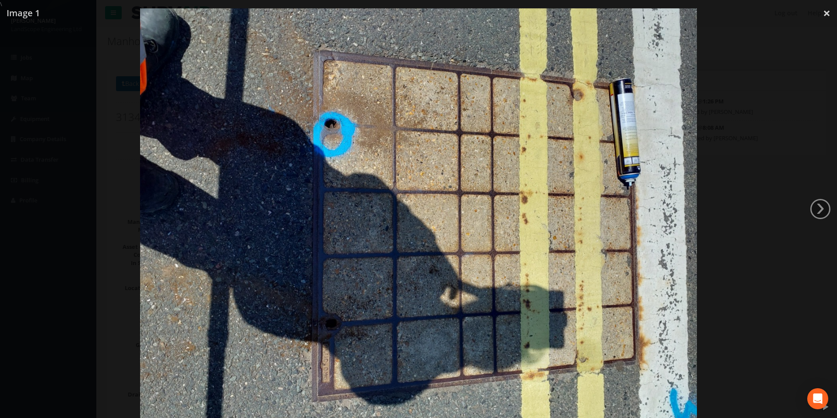
click at [722, 244] on div at bounding box center [418, 217] width 837 height 418
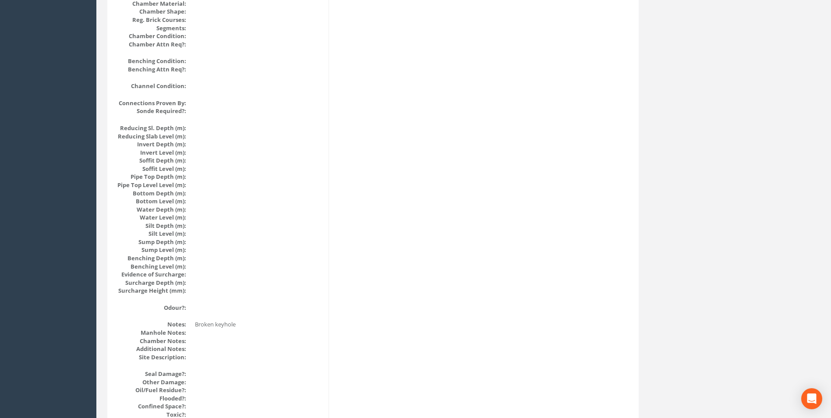
scroll to position [849, 0]
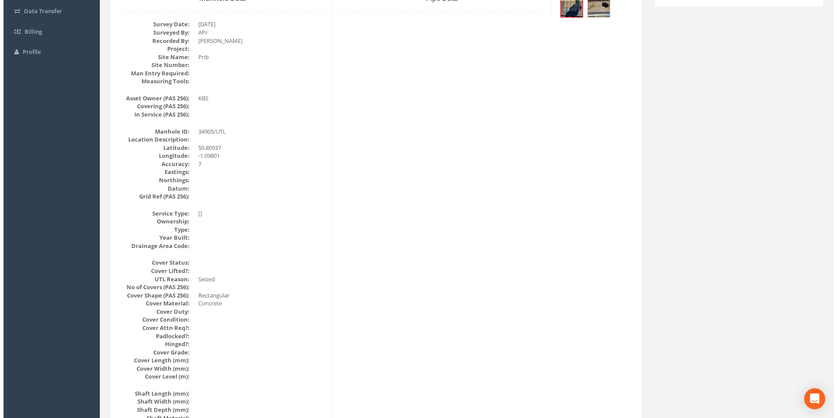
scroll to position [0, 0]
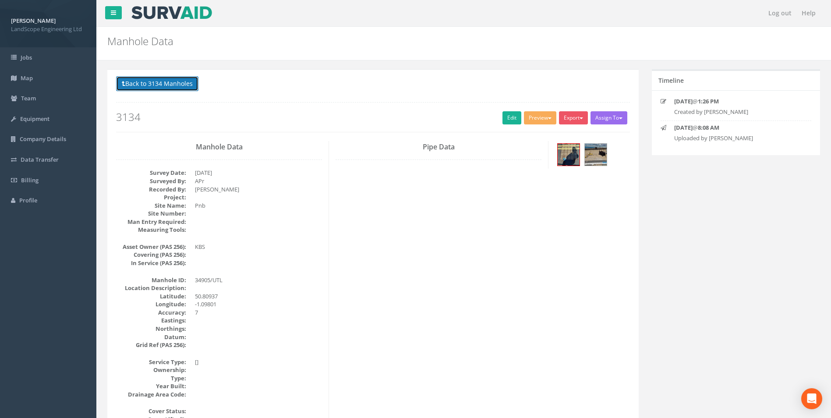
click at [179, 87] on button "Back to 3134 Manholes" at bounding box center [157, 83] width 82 height 15
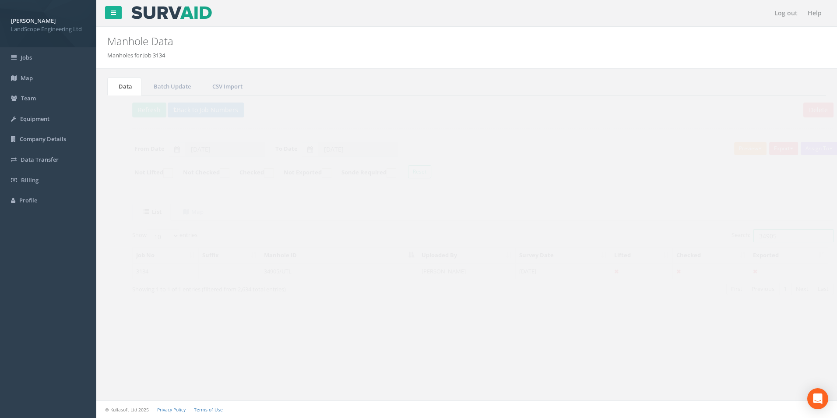
click at [767, 233] on input "34905" at bounding box center [777, 235] width 80 height 13
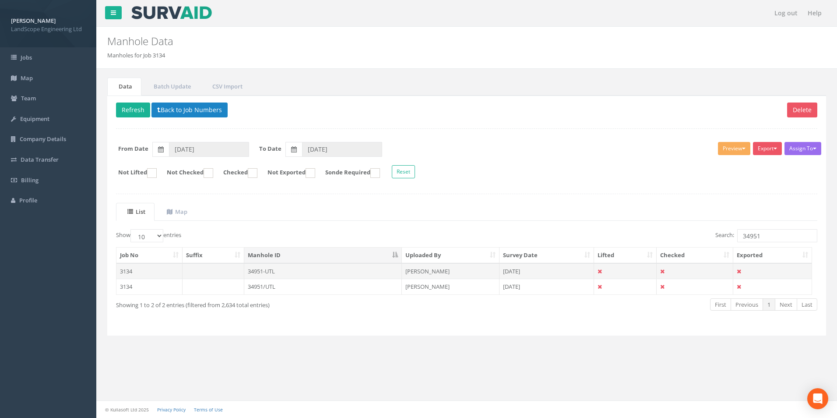
click at [382, 272] on td "34951-UTL" at bounding box center [323, 271] width 158 height 16
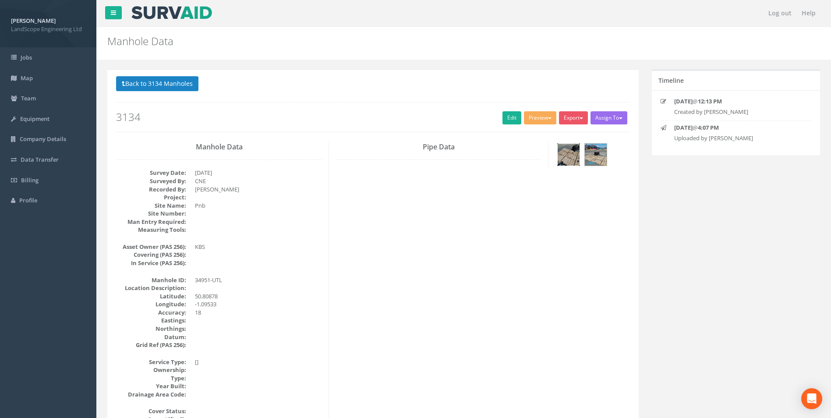
click at [577, 157] on img at bounding box center [568, 155] width 22 height 22
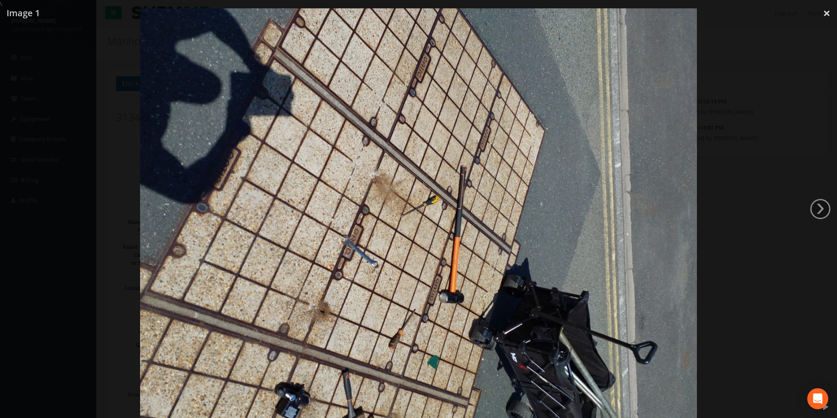
click at [741, 199] on div at bounding box center [418, 217] width 837 height 418
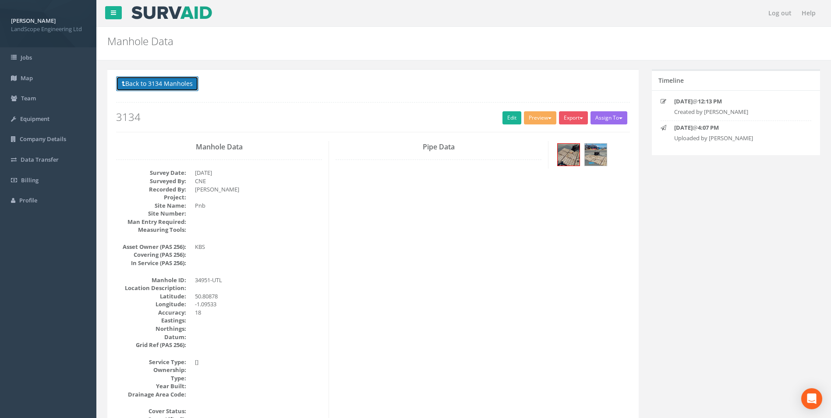
click at [181, 81] on button "Back to 3134 Manholes" at bounding box center [157, 83] width 82 height 15
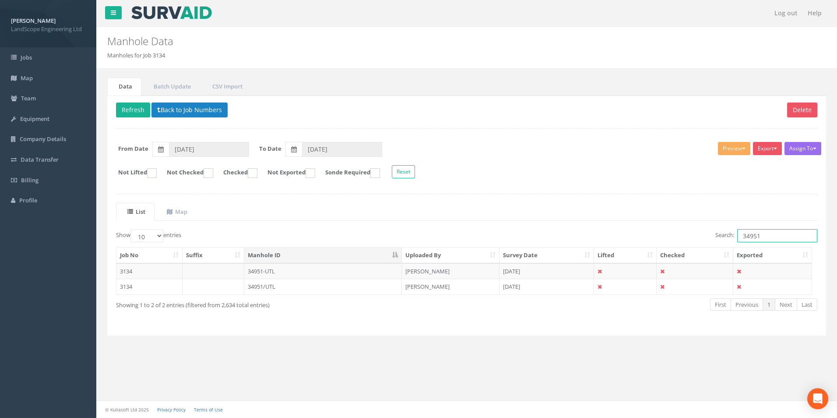
drag, startPoint x: 776, startPoint y: 240, endPoint x: 724, endPoint y: 240, distance: 52.5
click at [724, 240] on label "Search: 34951" at bounding box center [766, 235] width 102 height 13
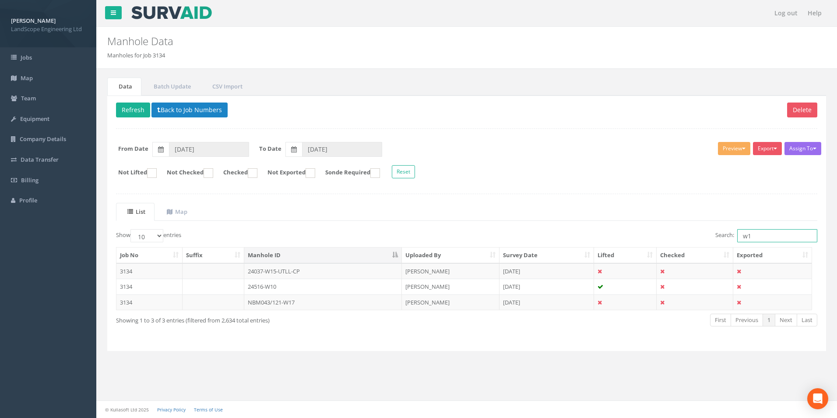
type input "w"
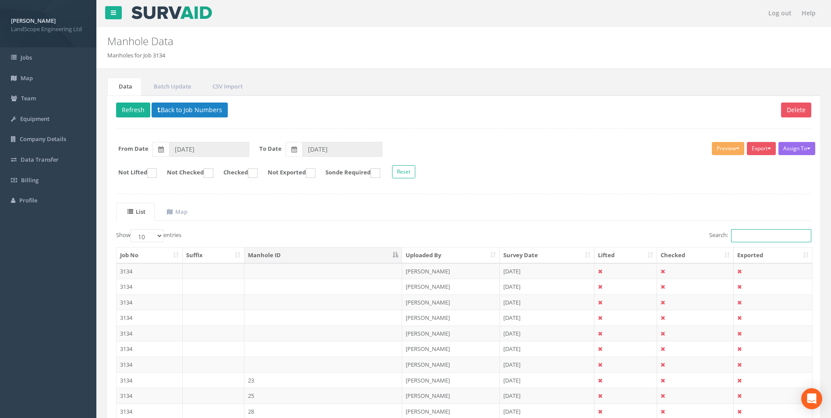
type input "b"
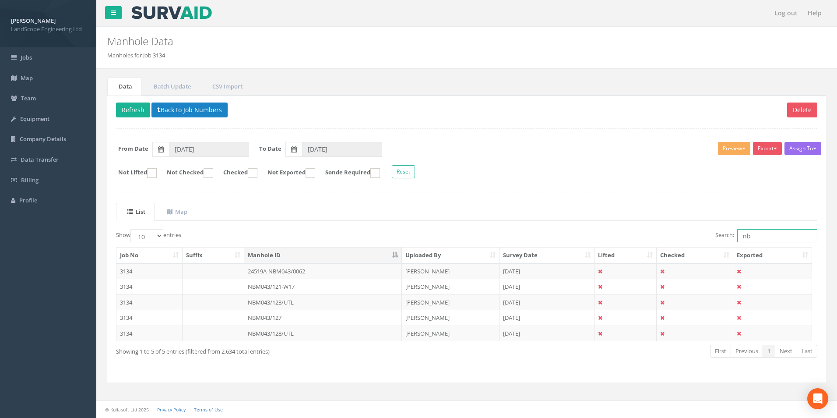
type input "n"
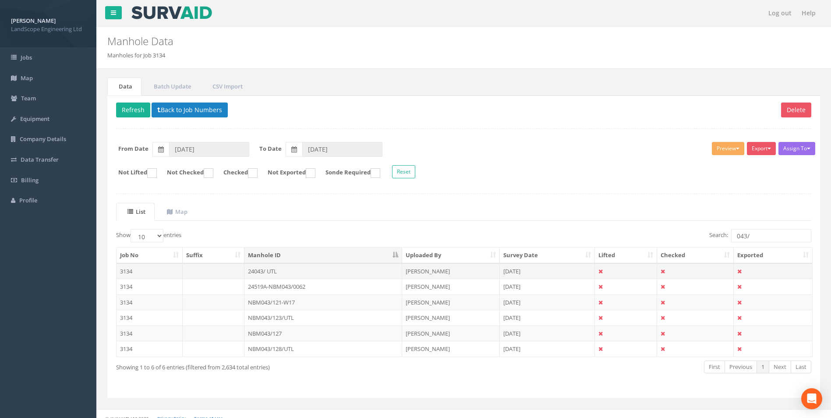
click at [322, 274] on td "24043/ UTL" at bounding box center [323, 271] width 158 height 16
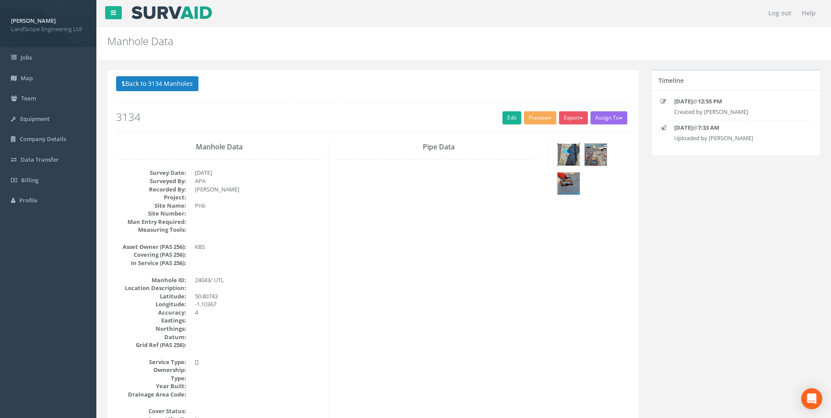
click at [571, 159] on img at bounding box center [568, 155] width 22 height 22
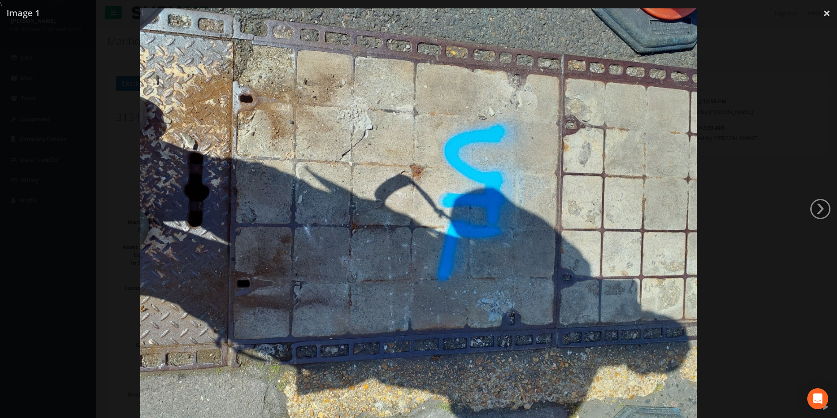
click at [756, 292] on div at bounding box center [418, 217] width 837 height 418
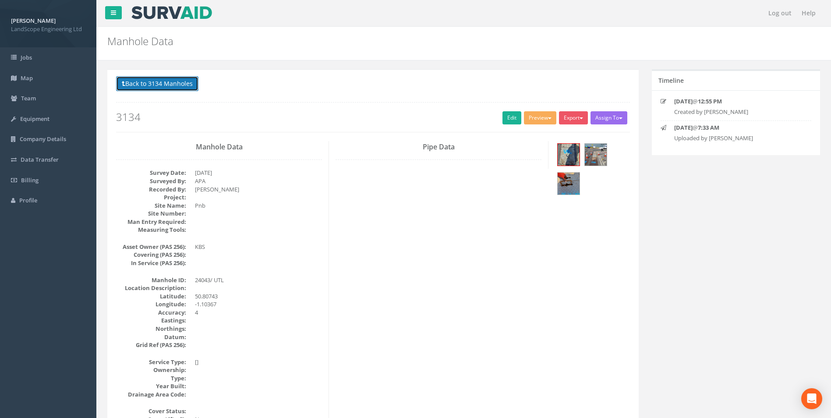
click at [162, 87] on button "Back to 3134 Manholes" at bounding box center [157, 83] width 82 height 15
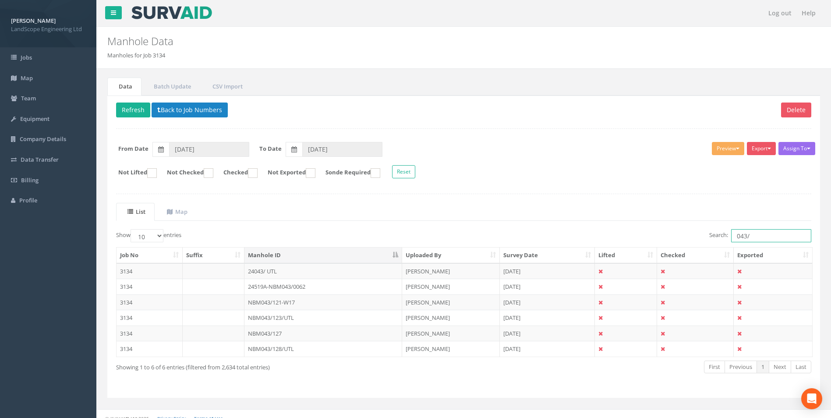
click at [761, 237] on input "043/" at bounding box center [771, 235] width 80 height 13
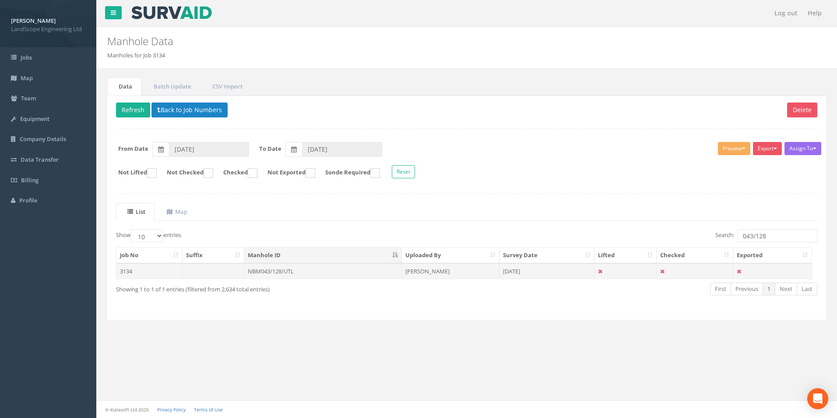
click at [286, 276] on td "NBM043/128/UTL" at bounding box center [323, 271] width 158 height 16
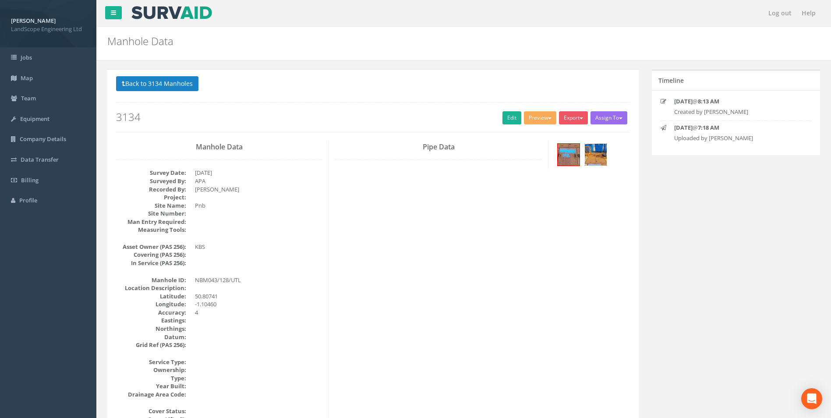
click at [596, 161] on img at bounding box center [596, 155] width 22 height 22
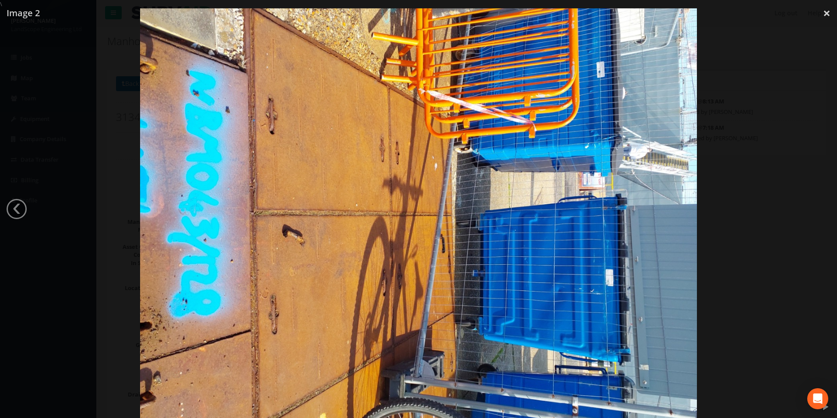
click at [112, 165] on div at bounding box center [418, 217] width 837 height 418
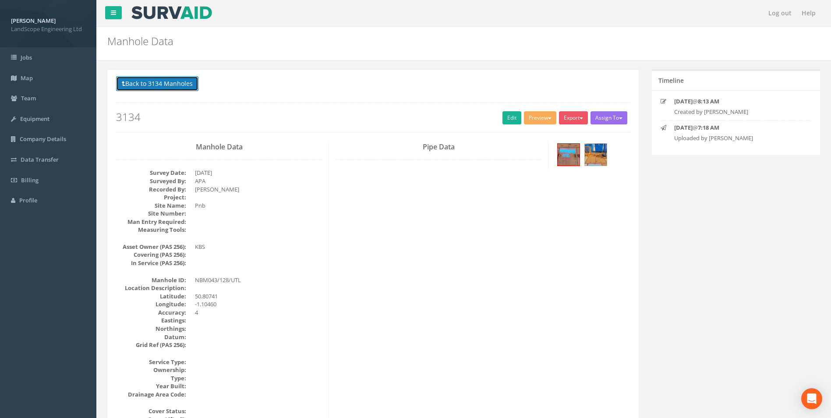
click at [162, 86] on button "Back to 3134 Manholes" at bounding box center [157, 83] width 82 height 15
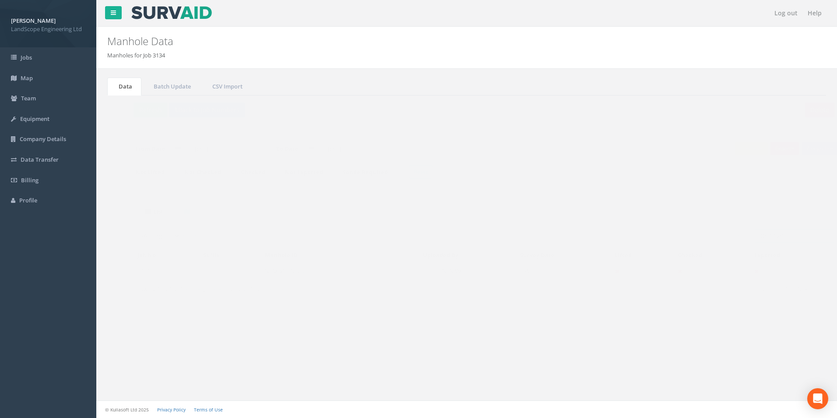
drag, startPoint x: 771, startPoint y: 234, endPoint x: 720, endPoint y: 236, distance: 50.8
click at [720, 236] on label "Search: 043/128" at bounding box center [766, 235] width 102 height 13
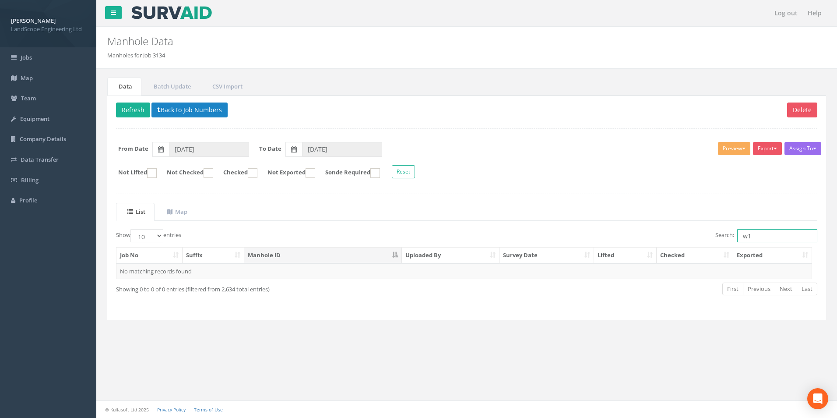
type input "w"
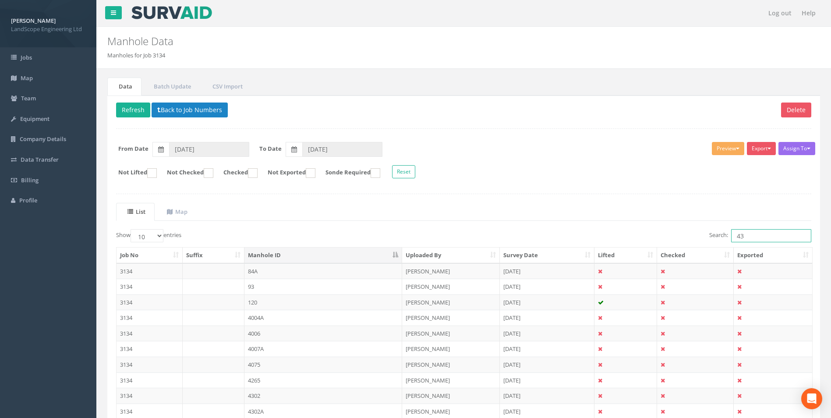
type input "4"
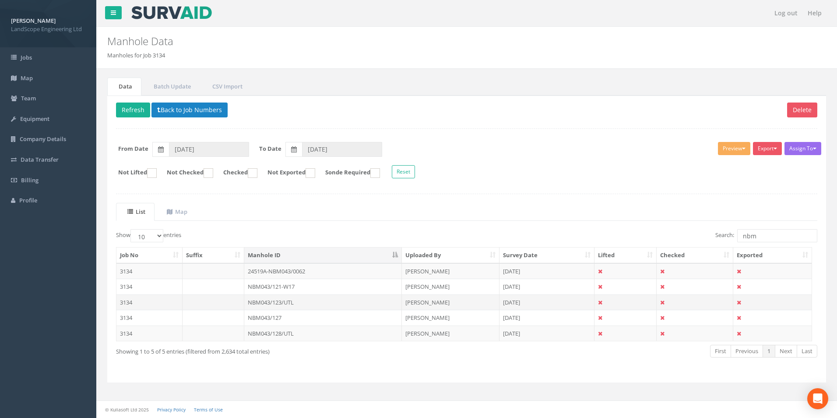
click at [323, 300] on td "NBM043/123/UTL" at bounding box center [323, 302] width 158 height 16
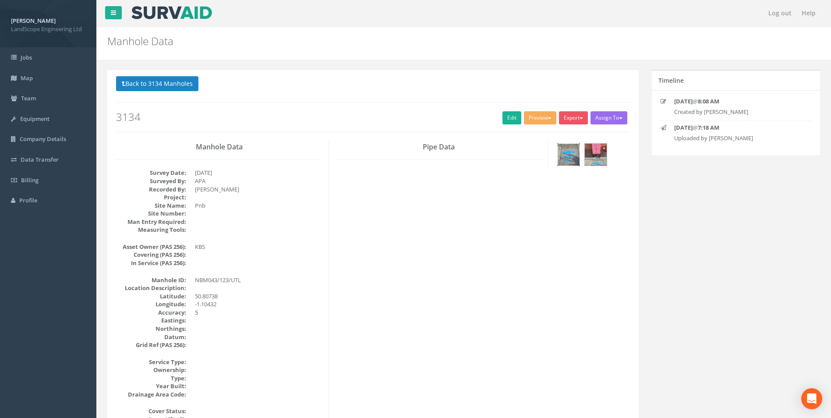
click at [568, 159] on img at bounding box center [568, 155] width 22 height 22
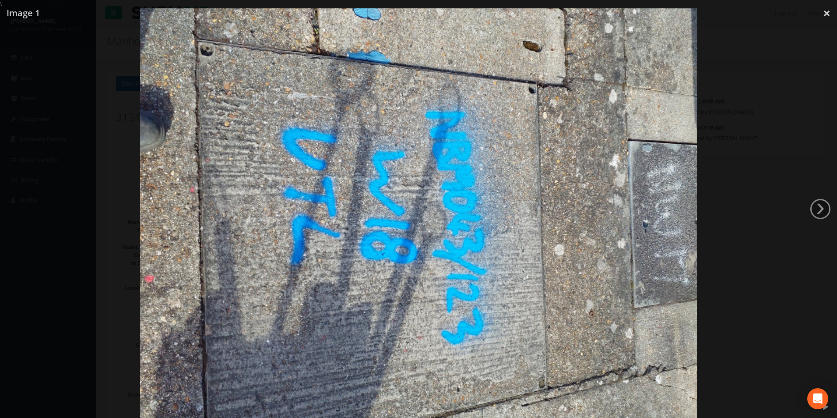
click at [731, 224] on div at bounding box center [418, 217] width 837 height 418
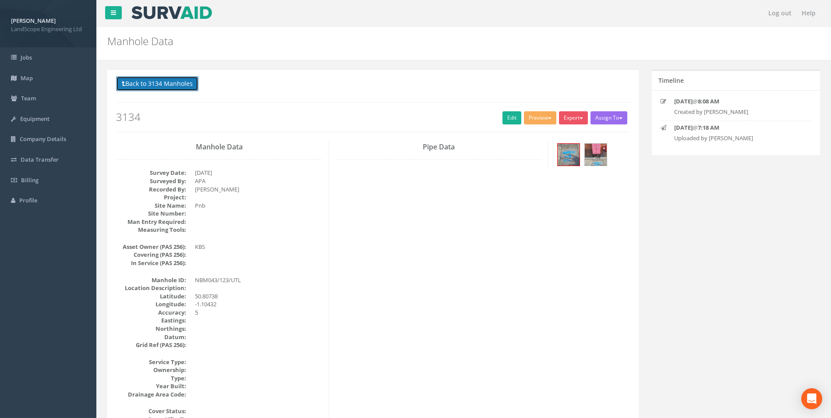
click at [190, 82] on button "Back to 3134 Manholes" at bounding box center [157, 83] width 82 height 15
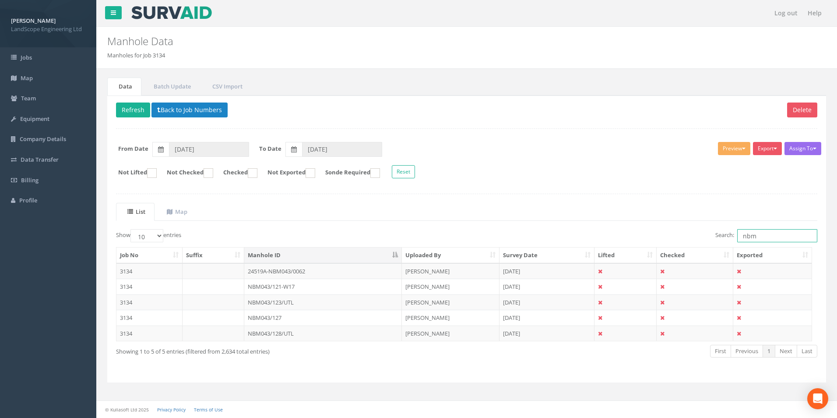
drag, startPoint x: 786, startPoint y: 238, endPoint x: 738, endPoint y: 238, distance: 47.7
click at [736, 240] on label "Search: nbm" at bounding box center [766, 235] width 102 height 13
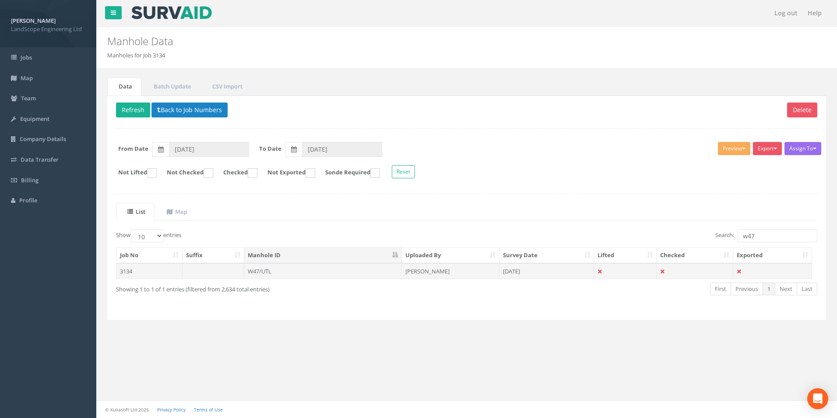
click at [349, 275] on td "W47/UTL" at bounding box center [323, 271] width 158 height 16
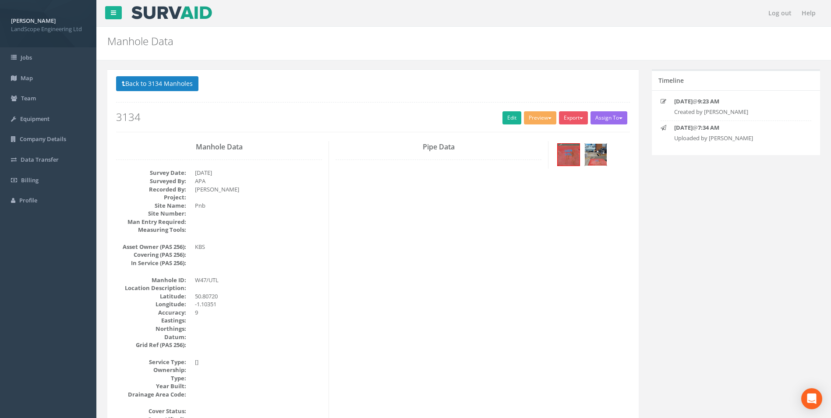
click at [589, 153] on img at bounding box center [596, 155] width 22 height 22
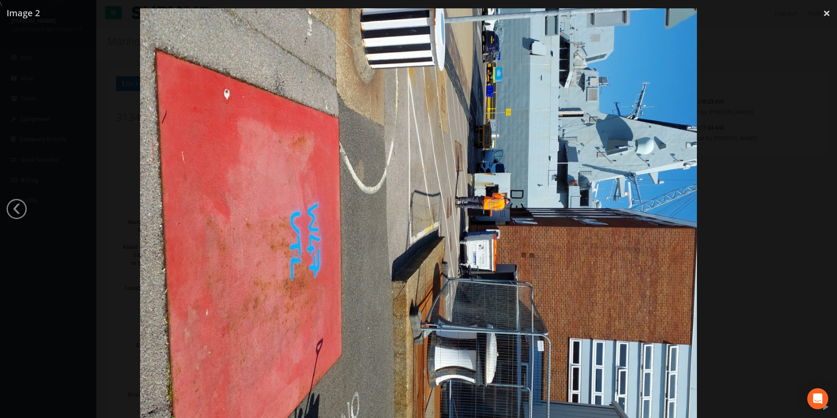
click at [747, 226] on div at bounding box center [418, 217] width 837 height 418
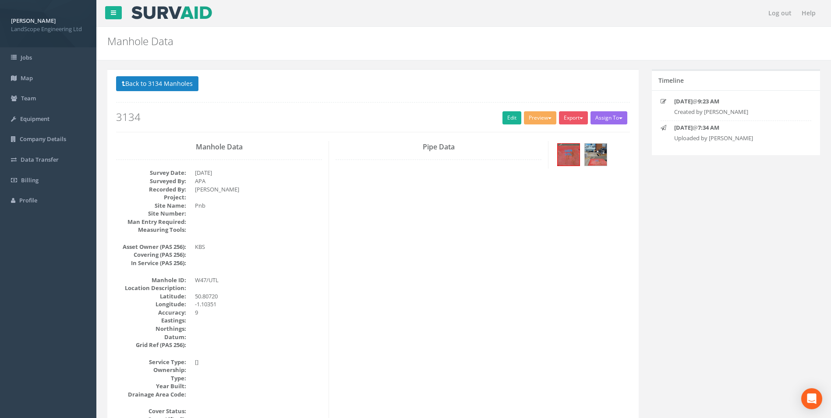
click at [160, 80] on button "Back to 3134 Manholes" at bounding box center [157, 83] width 82 height 15
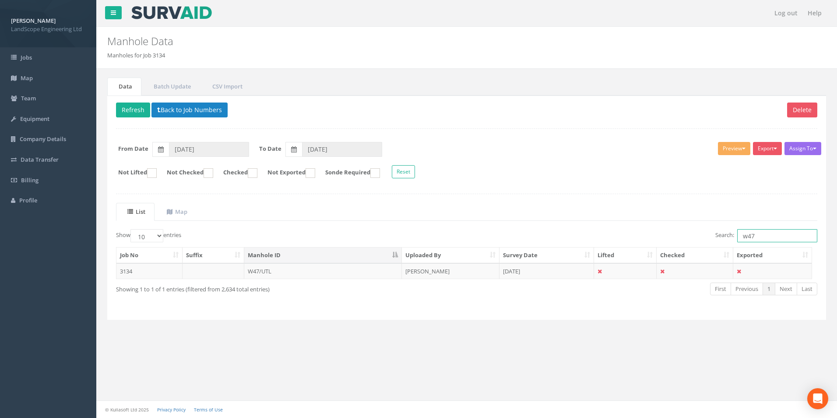
drag, startPoint x: 782, startPoint y: 233, endPoint x: 713, endPoint y: 241, distance: 70.1
click at [713, 241] on div "Search: w47" at bounding box center [645, 236] width 344 height 15
click at [357, 277] on td "27104/UTL" at bounding box center [323, 271] width 158 height 16
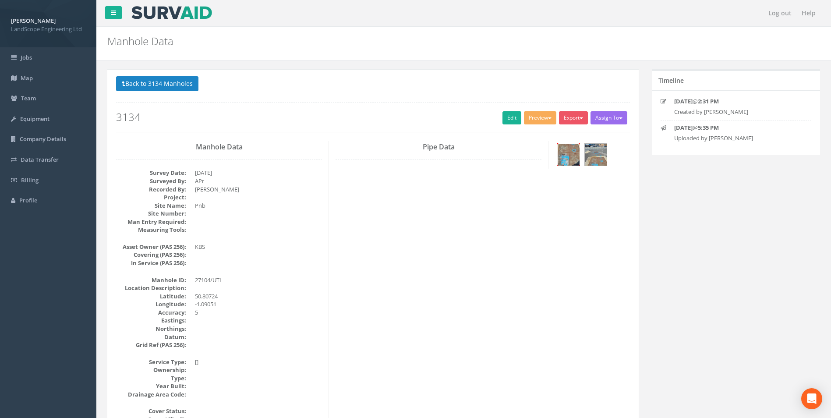
click at [572, 156] on img at bounding box center [568, 155] width 22 height 22
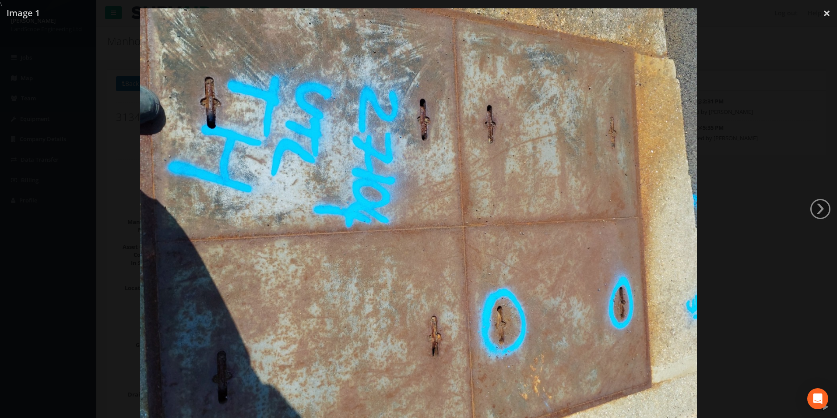
click at [775, 190] on div at bounding box center [418, 217] width 837 height 418
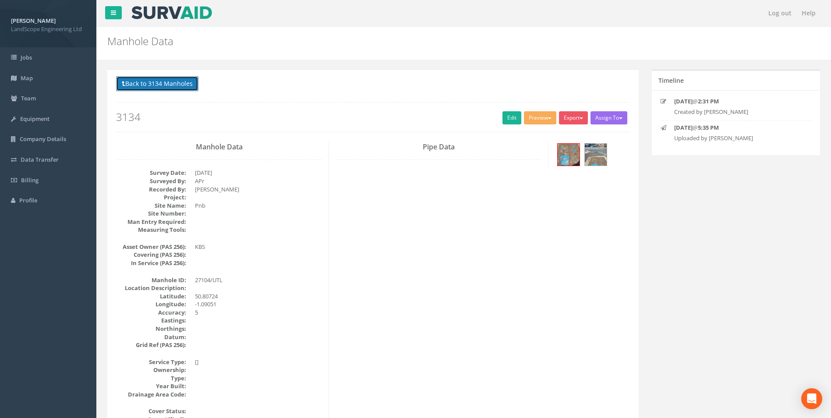
click at [182, 85] on button "Back to 3134 Manholes" at bounding box center [157, 83] width 82 height 15
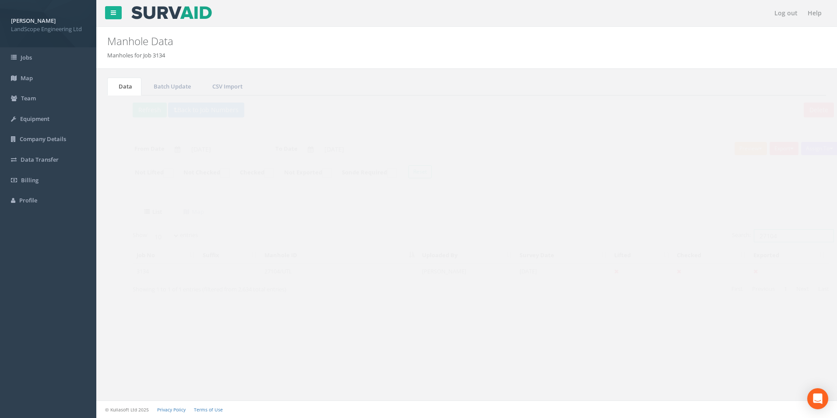
drag, startPoint x: 777, startPoint y: 237, endPoint x: 724, endPoint y: 237, distance: 53.0
click at [724, 237] on label "Search: 27104" at bounding box center [766, 235] width 102 height 13
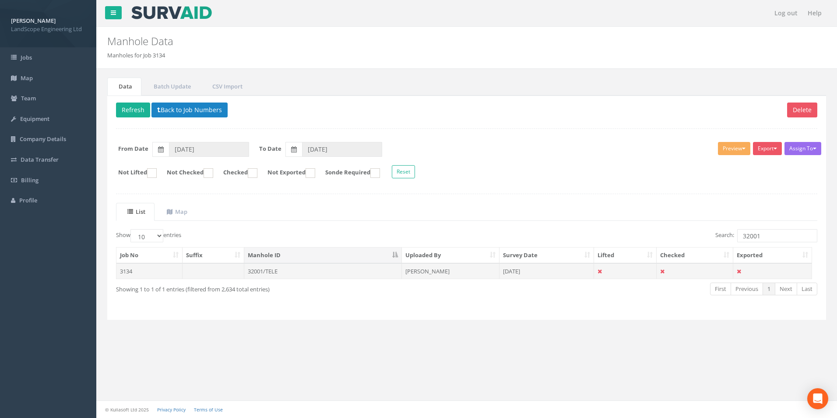
click at [322, 277] on td "32001/TELE" at bounding box center [323, 271] width 158 height 16
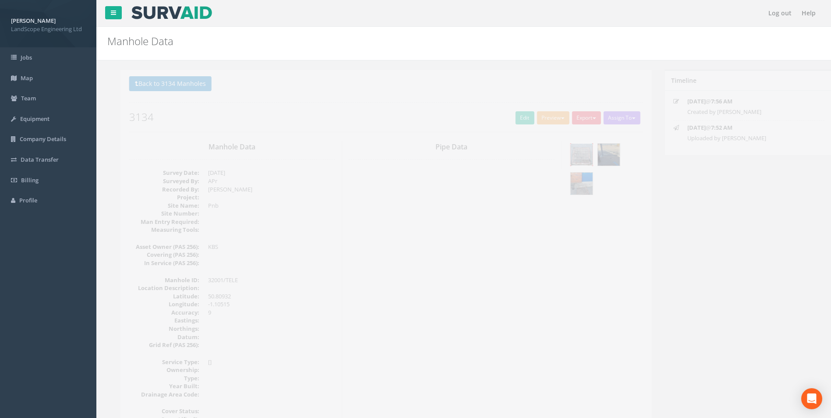
click at [564, 152] on img at bounding box center [568, 155] width 22 height 22
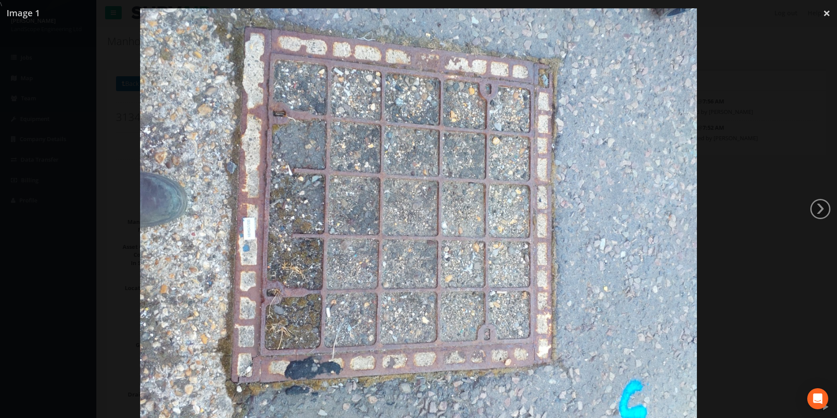
click at [721, 199] on div at bounding box center [418, 217] width 837 height 418
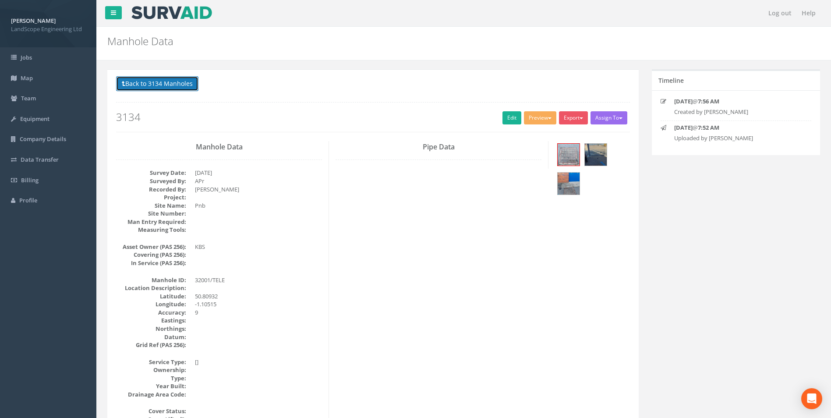
click at [130, 81] on button "Back to 3134 Manholes" at bounding box center [157, 83] width 82 height 15
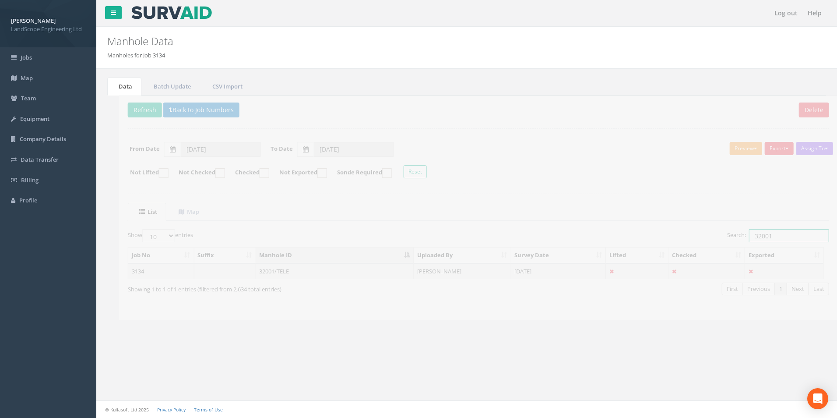
click at [772, 236] on input "32001" at bounding box center [777, 235] width 80 height 13
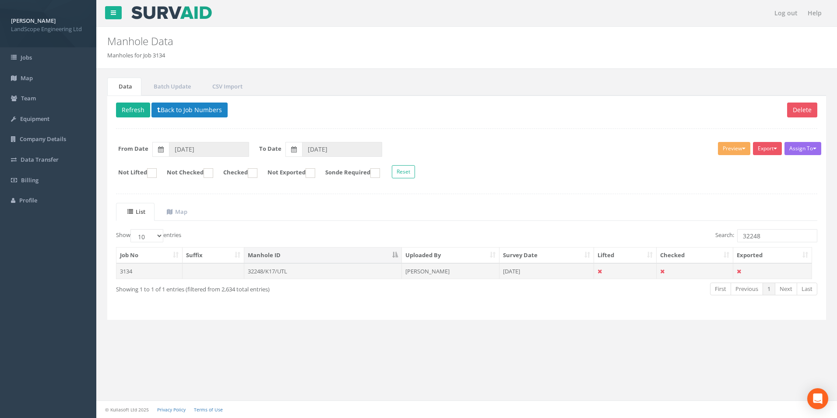
click at [353, 273] on td "32248/K17/UTL" at bounding box center [323, 271] width 158 height 16
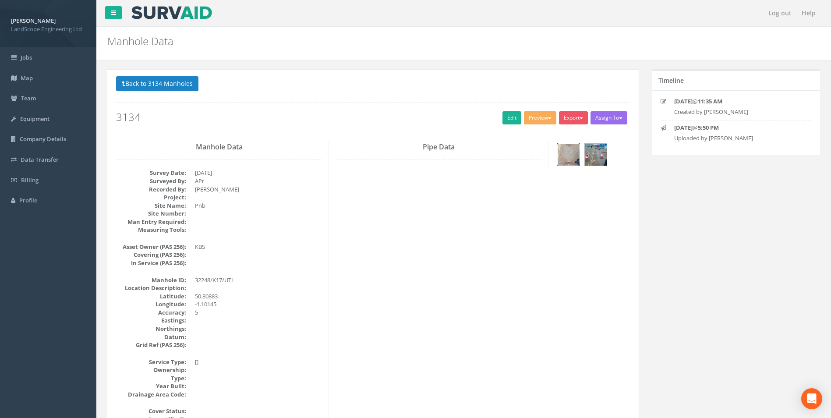
click at [569, 155] on img at bounding box center [568, 155] width 22 height 22
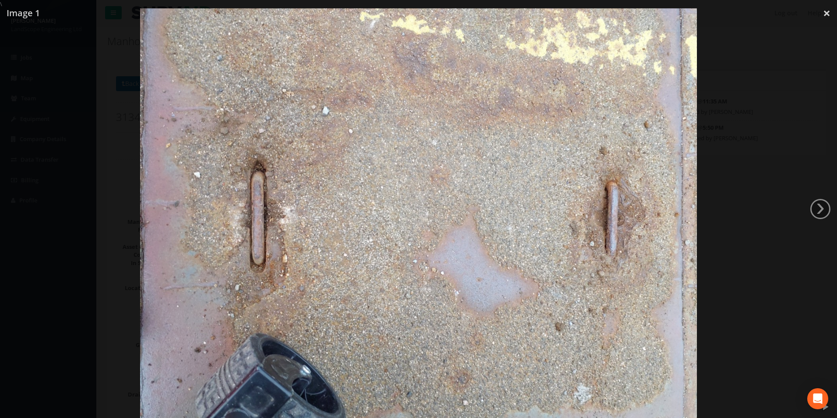
click at [724, 232] on div at bounding box center [418, 217] width 837 height 418
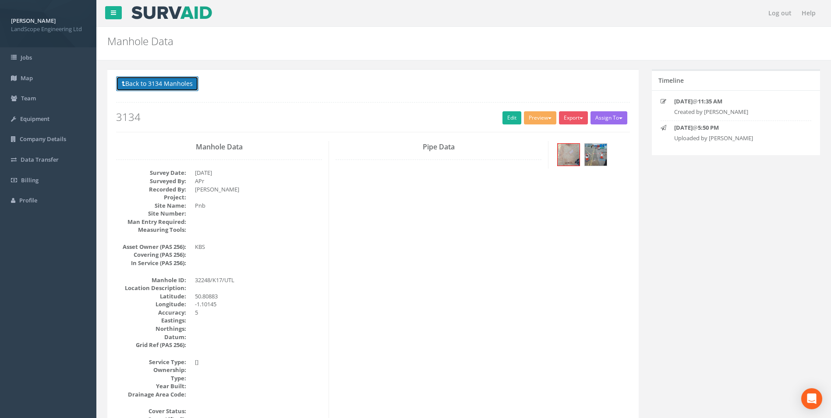
click at [170, 89] on button "Back to 3134 Manholes" at bounding box center [157, 83] width 82 height 15
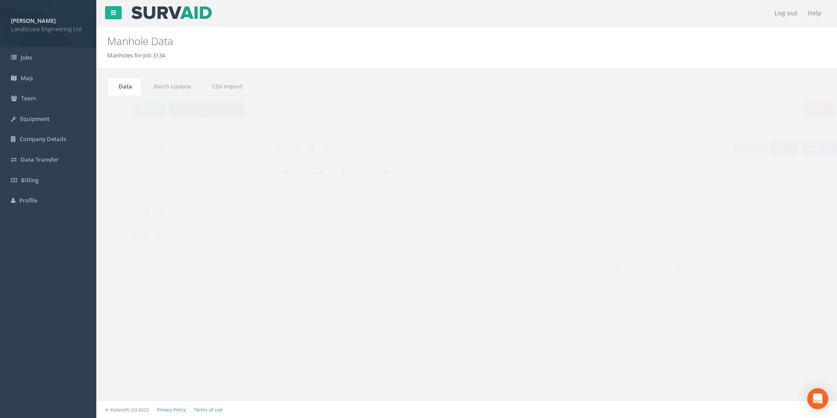
click at [765, 237] on input "32248" at bounding box center [777, 235] width 80 height 13
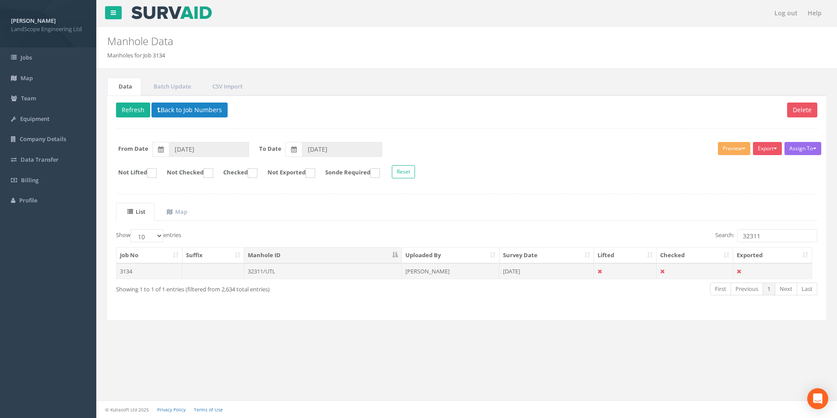
click at [326, 273] on td "32311/UTL" at bounding box center [323, 271] width 158 height 16
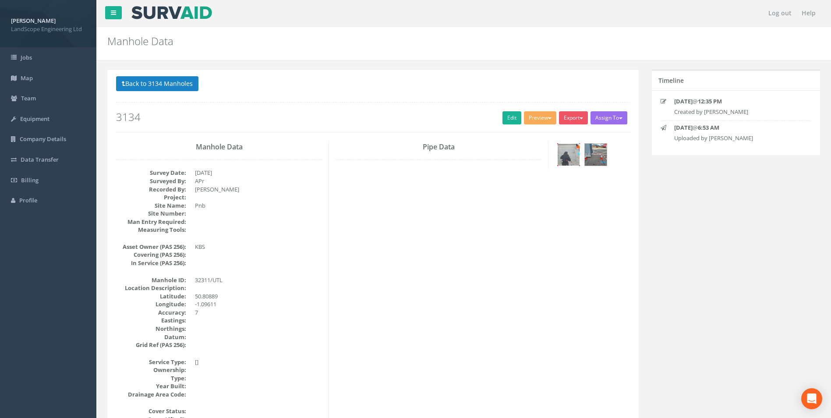
click at [574, 154] on img at bounding box center [568, 155] width 22 height 22
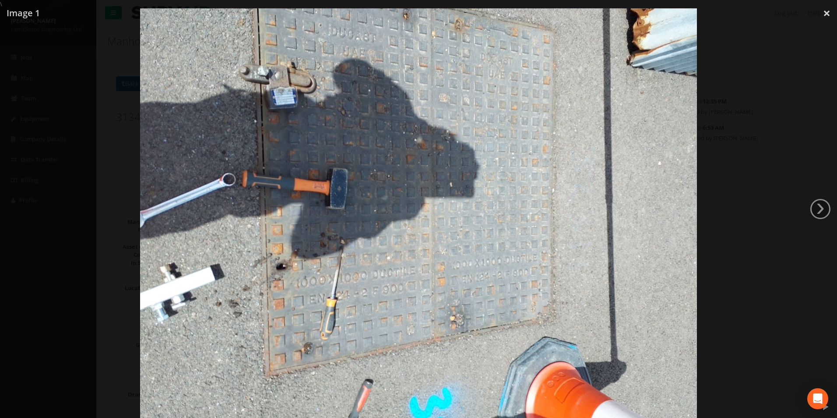
click at [719, 226] on div at bounding box center [418, 217] width 837 height 418
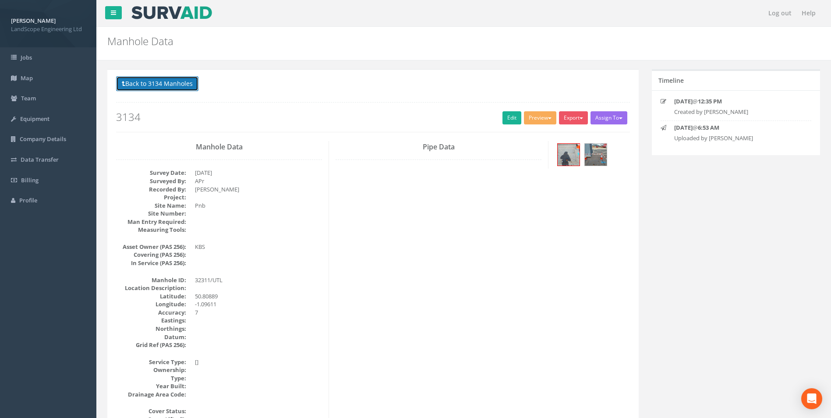
click at [157, 84] on button "Back to 3134 Manholes" at bounding box center [157, 83] width 82 height 15
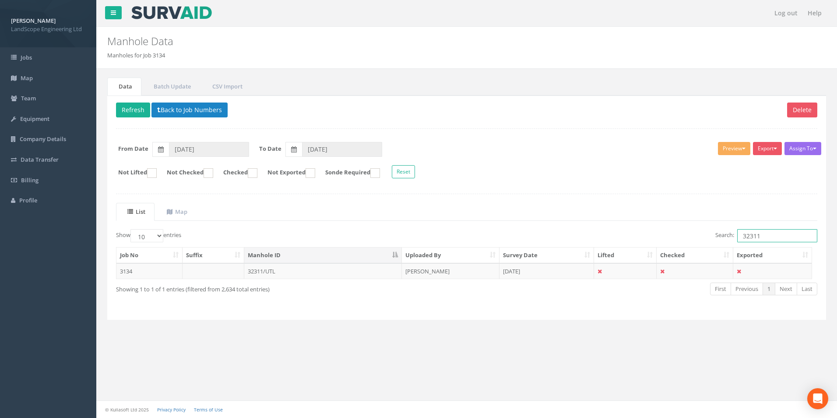
click at [768, 237] on input "32311" at bounding box center [777, 235] width 80 height 13
click at [361, 269] on td "33007/UTL" at bounding box center [323, 271] width 158 height 16
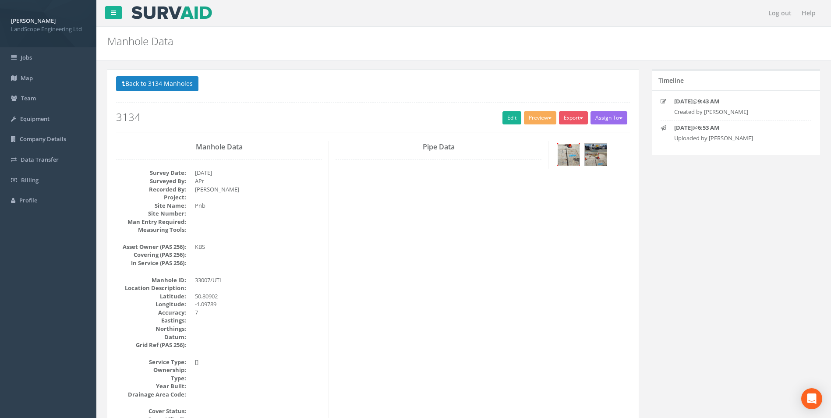
click at [566, 162] on img at bounding box center [568, 155] width 22 height 22
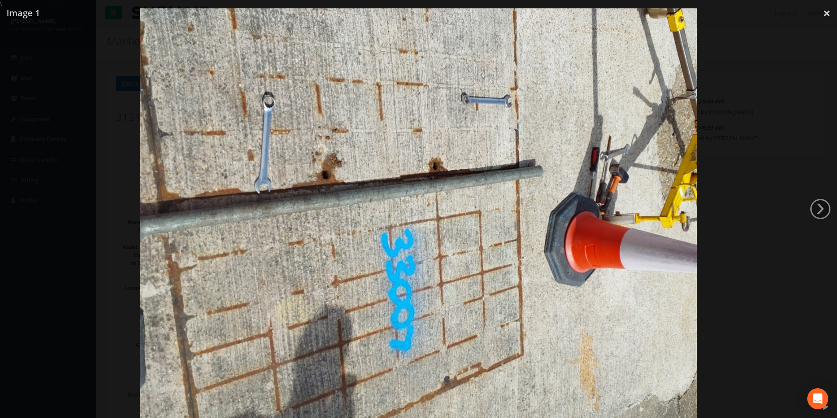
click at [724, 233] on div at bounding box center [418, 217] width 837 height 418
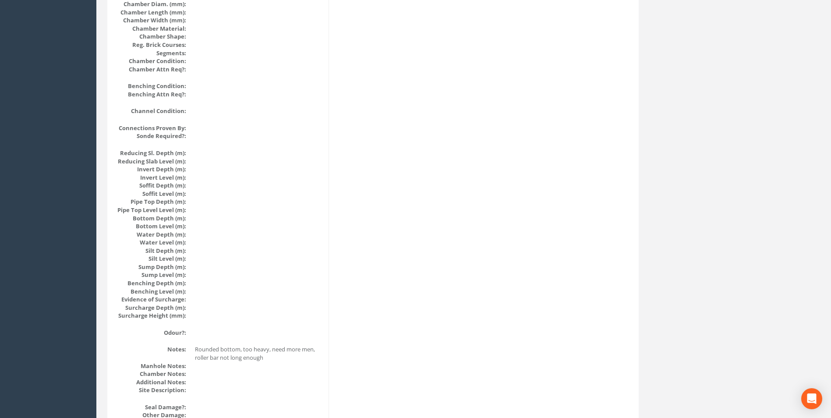
scroll to position [744, 0]
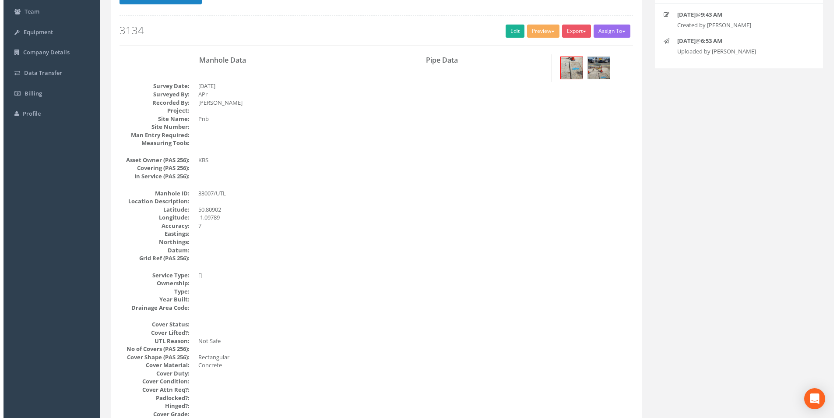
scroll to position [0, 0]
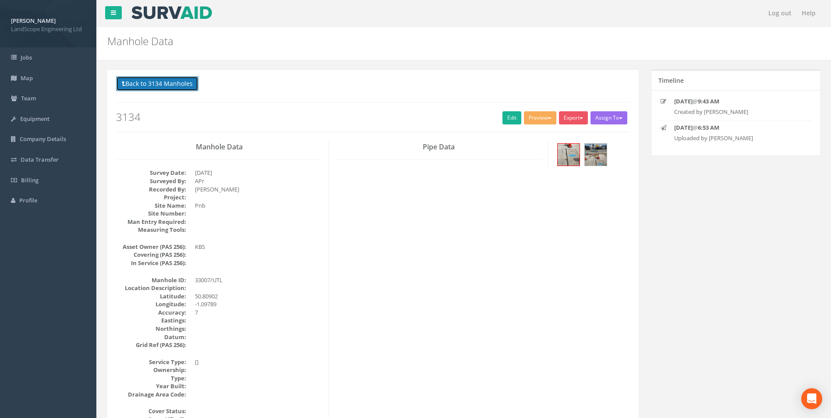
click at [177, 78] on button "Back to 3134 Manholes" at bounding box center [157, 83] width 82 height 15
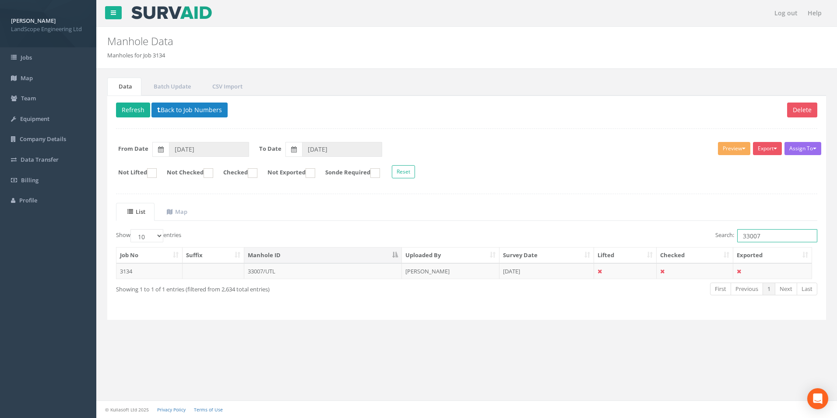
click at [778, 235] on input "33007" at bounding box center [777, 235] width 80 height 13
click at [283, 273] on td "33008/UTL" at bounding box center [323, 271] width 158 height 16
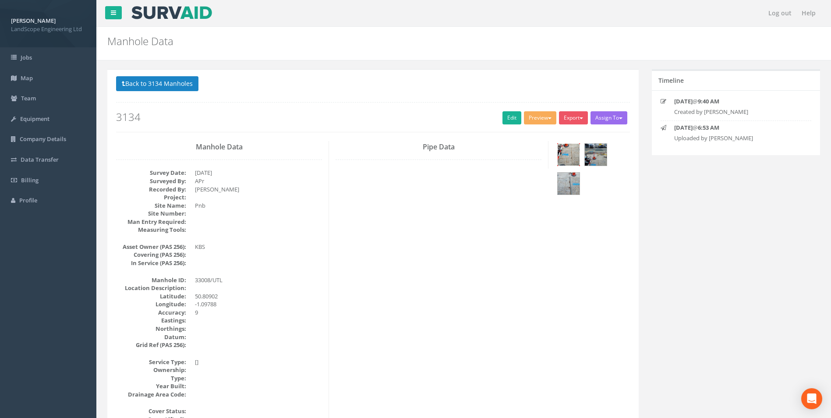
click at [568, 151] on img at bounding box center [568, 155] width 22 height 22
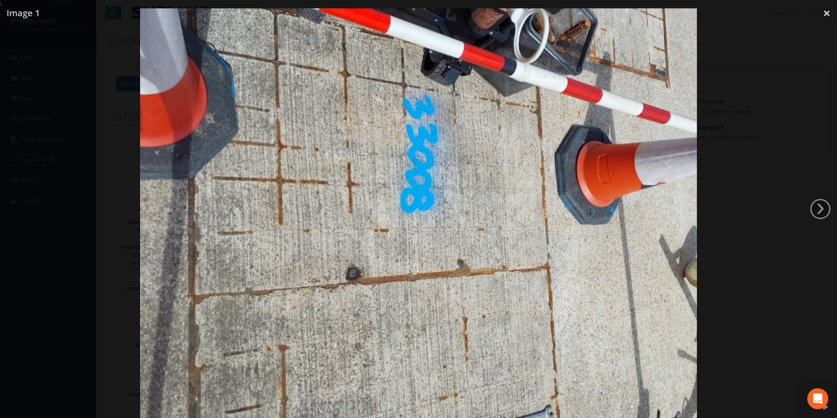
click at [726, 243] on div at bounding box center [418, 217] width 837 height 418
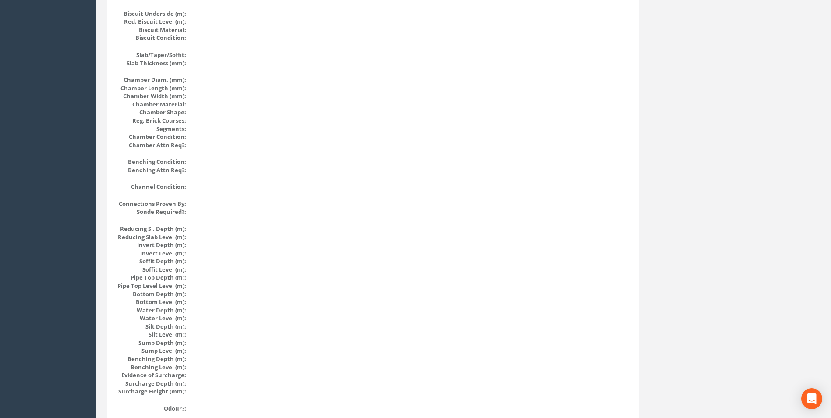
scroll to position [788, 0]
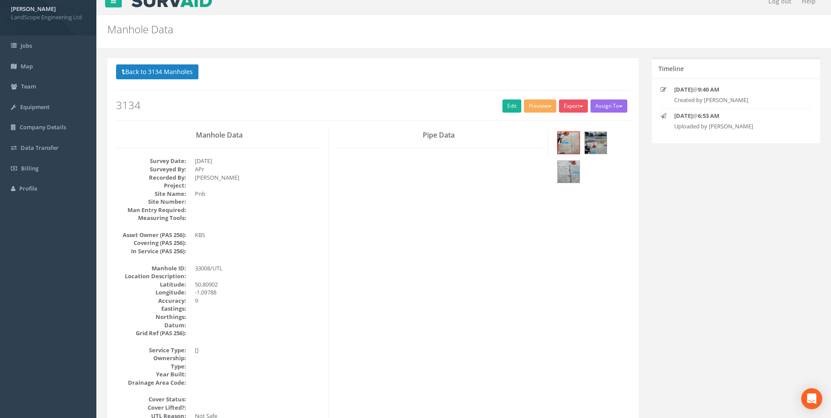
scroll to position [0, 0]
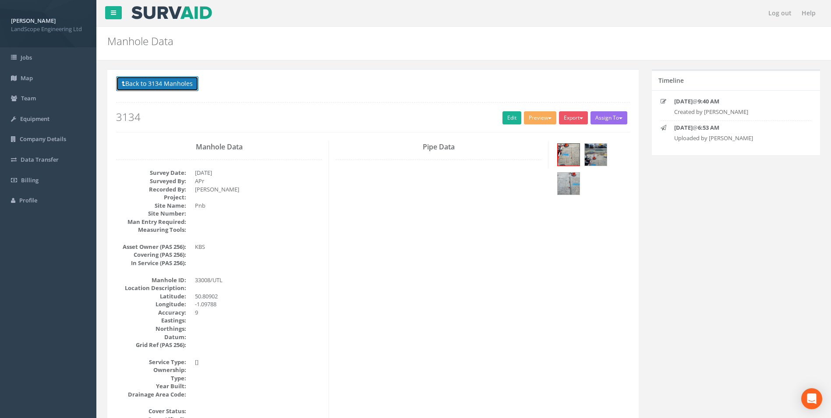
click at [188, 84] on button "Back to 3134 Manholes" at bounding box center [157, 83] width 82 height 15
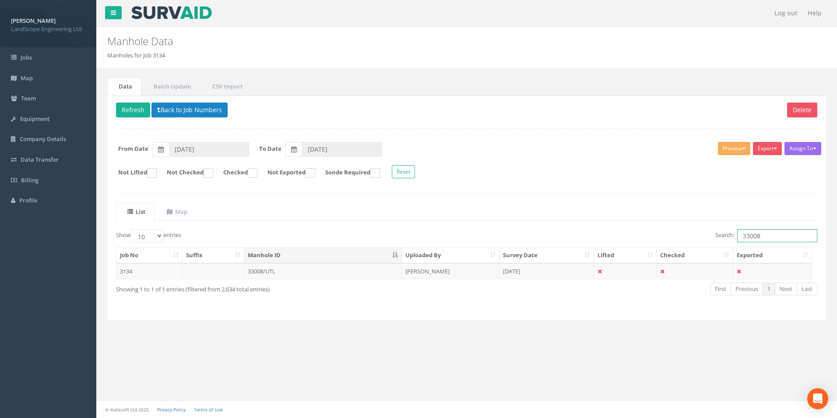
click at [777, 235] on input "33008" at bounding box center [777, 235] width 80 height 13
click at [323, 274] on td "33009/UTL" at bounding box center [323, 271] width 158 height 16
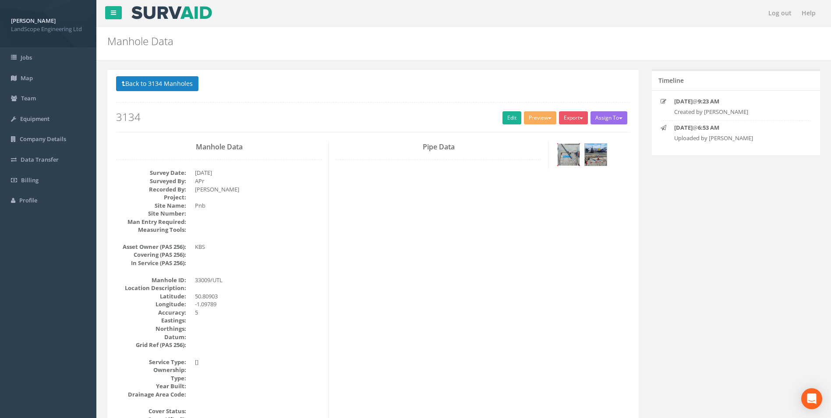
click at [572, 149] on img at bounding box center [568, 155] width 22 height 22
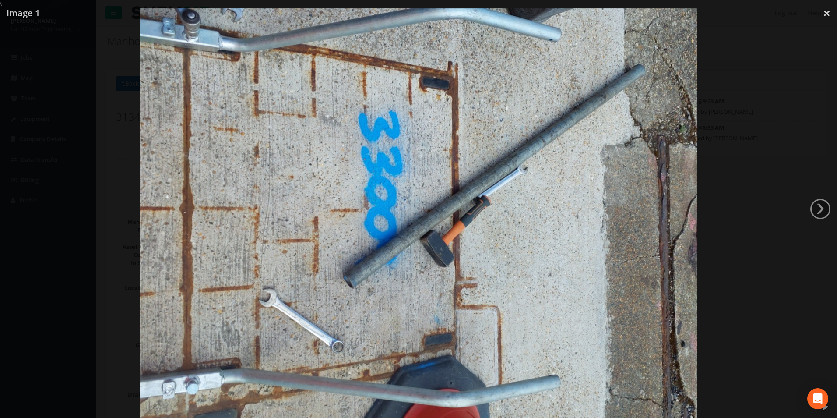
click at [730, 228] on div at bounding box center [418, 217] width 837 height 418
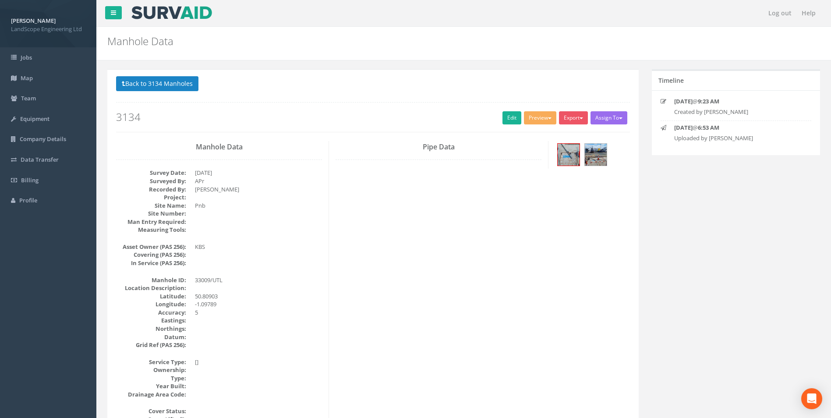
click at [148, 85] on button "Back to 3134 Manholes" at bounding box center [157, 83] width 82 height 15
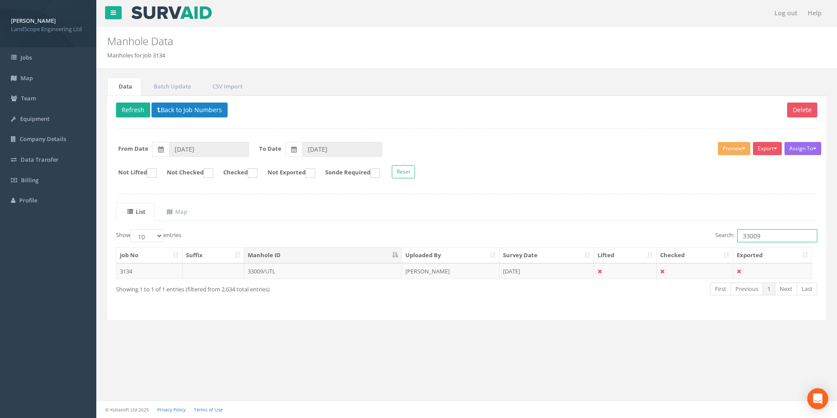
click at [767, 236] on input "33009" at bounding box center [777, 235] width 80 height 13
click at [355, 269] on td "33010/UTL" at bounding box center [323, 271] width 158 height 16
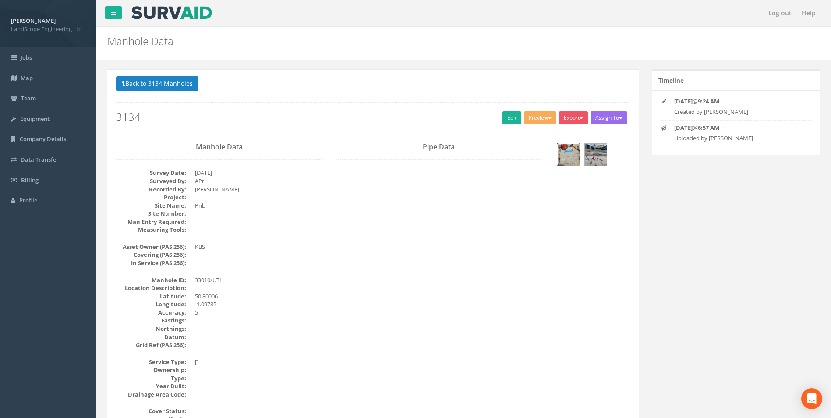
click at [574, 155] on img at bounding box center [568, 155] width 22 height 22
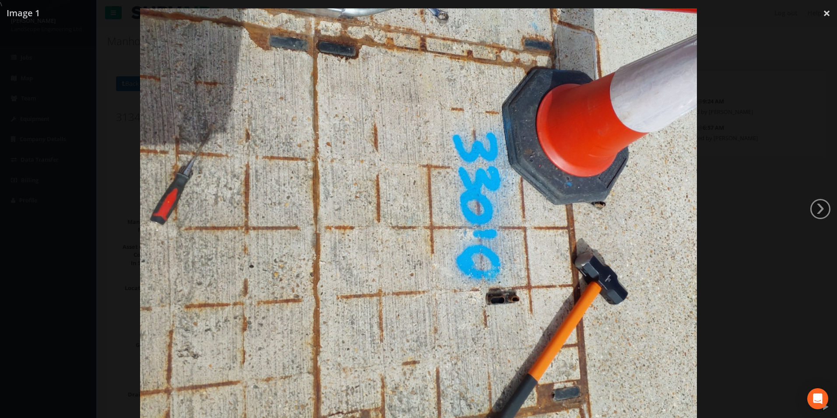
click at [749, 289] on div at bounding box center [418, 217] width 837 height 418
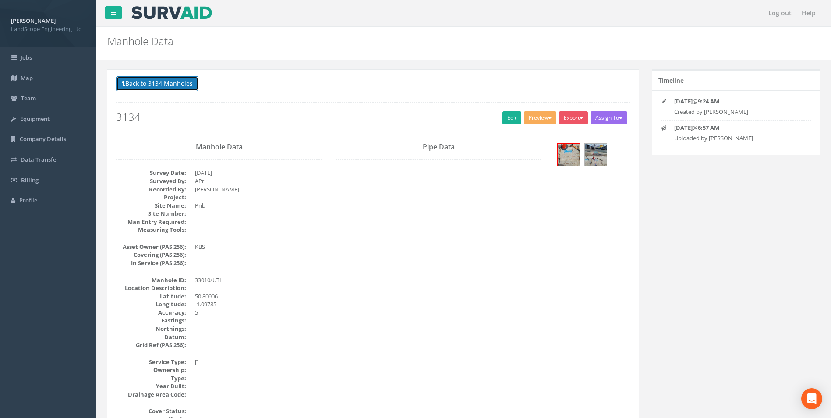
click at [148, 80] on button "Back to 3134 Manholes" at bounding box center [157, 83] width 82 height 15
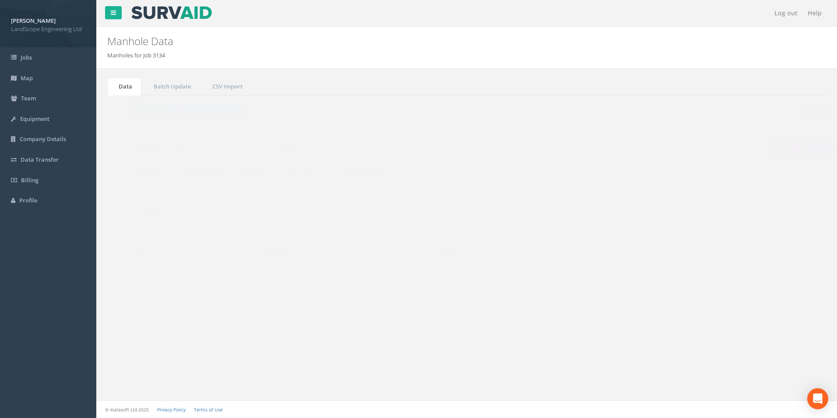
click at [768, 235] on input "33010" at bounding box center [777, 235] width 80 height 13
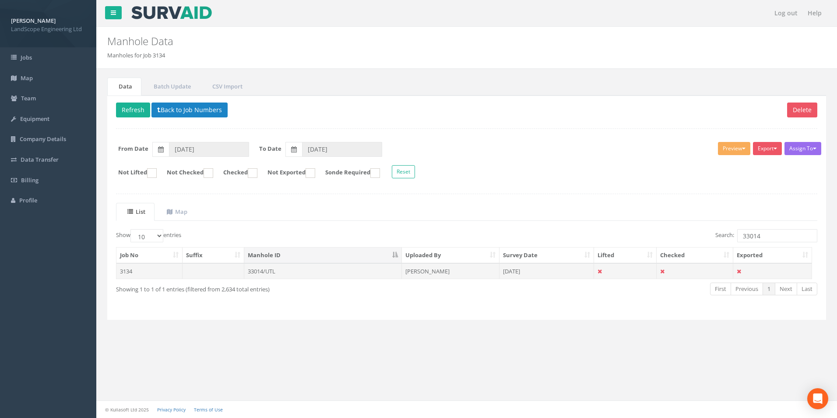
click at [303, 272] on td "33014/UTL" at bounding box center [323, 271] width 158 height 16
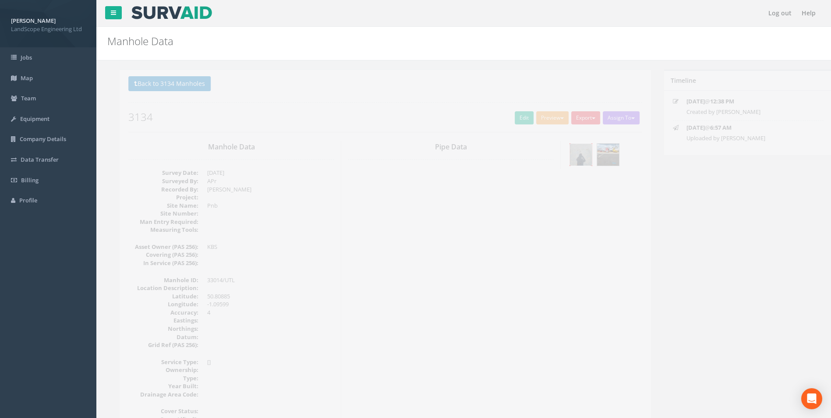
click at [573, 156] on img at bounding box center [568, 155] width 22 height 22
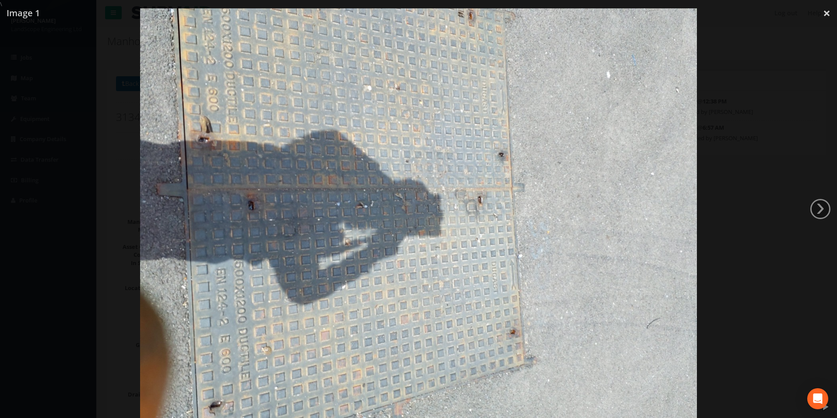
click at [730, 240] on div at bounding box center [418, 217] width 837 height 418
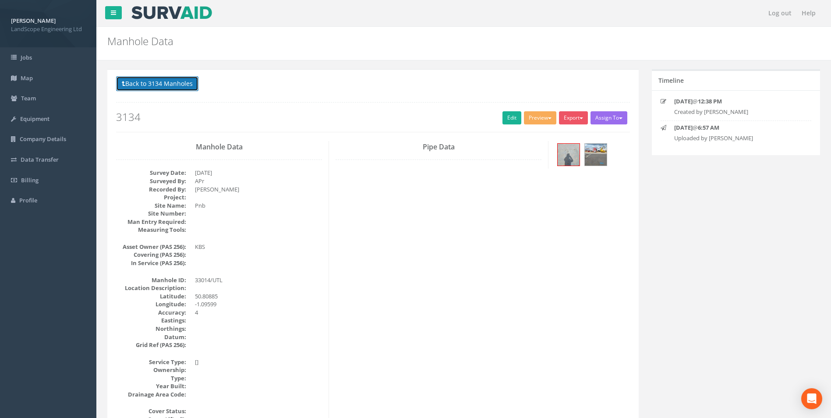
click at [173, 84] on button "Back to 3134 Manholes" at bounding box center [157, 83] width 82 height 15
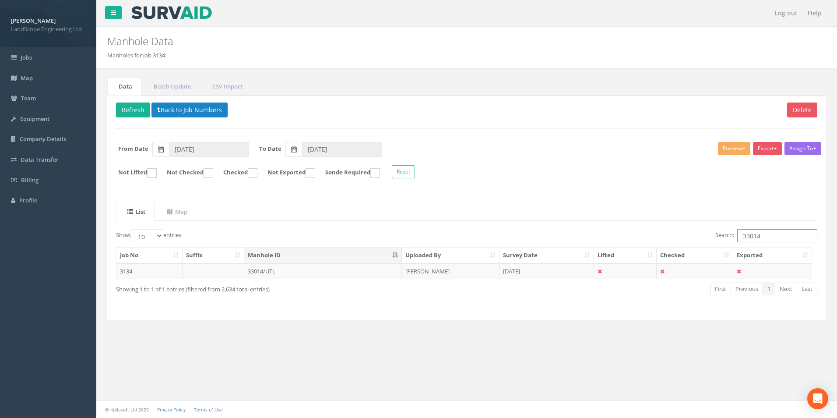
click at [764, 234] on input "33014" at bounding box center [777, 235] width 80 height 13
click at [373, 270] on td "33623/TELE" at bounding box center [323, 271] width 158 height 16
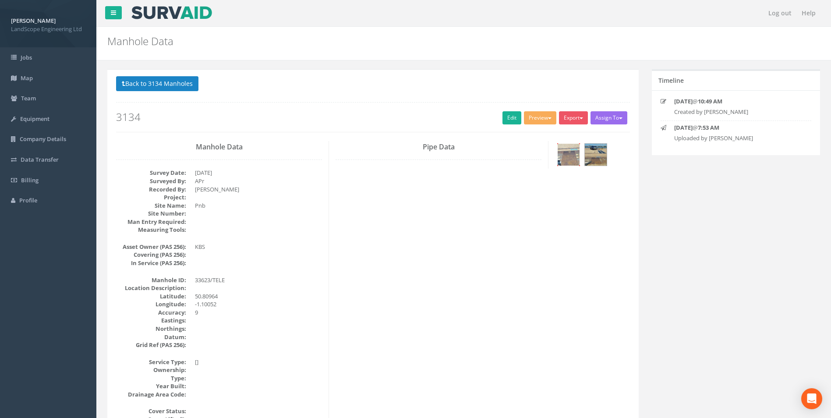
click at [564, 155] on img at bounding box center [568, 155] width 22 height 22
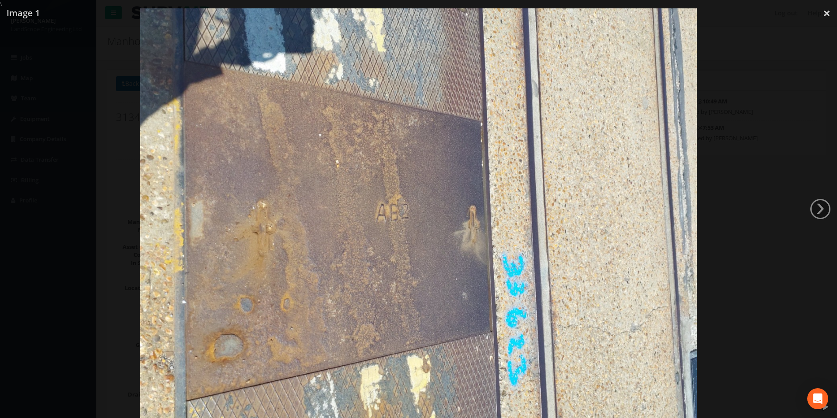
drag, startPoint x: 774, startPoint y: 212, endPoint x: 645, endPoint y: 190, distance: 131.0
click at [774, 212] on div at bounding box center [418, 217] width 837 height 418
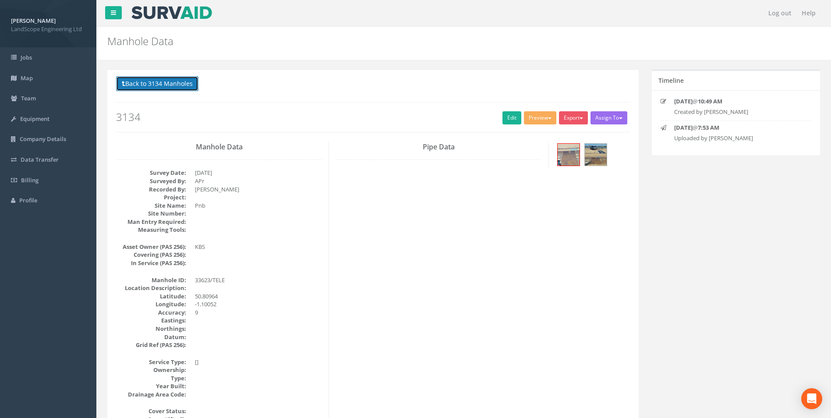
click at [163, 88] on button "Back to 3134 Manholes" at bounding box center [157, 83] width 82 height 15
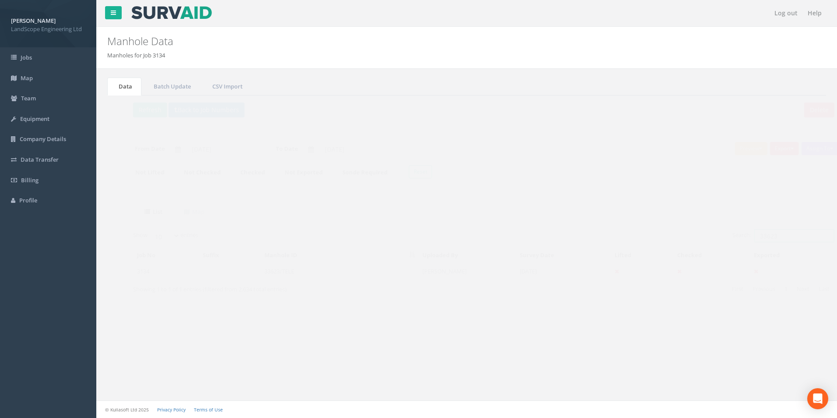
click at [763, 234] on input "33623" at bounding box center [777, 235] width 80 height 13
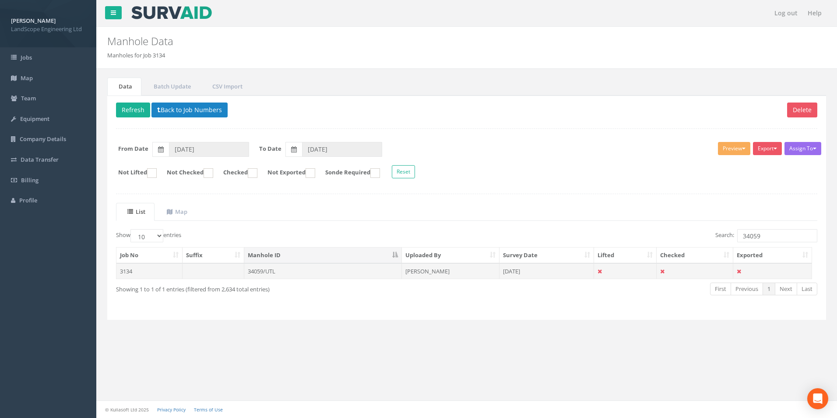
click at [317, 270] on td "34059/UTL" at bounding box center [323, 271] width 158 height 16
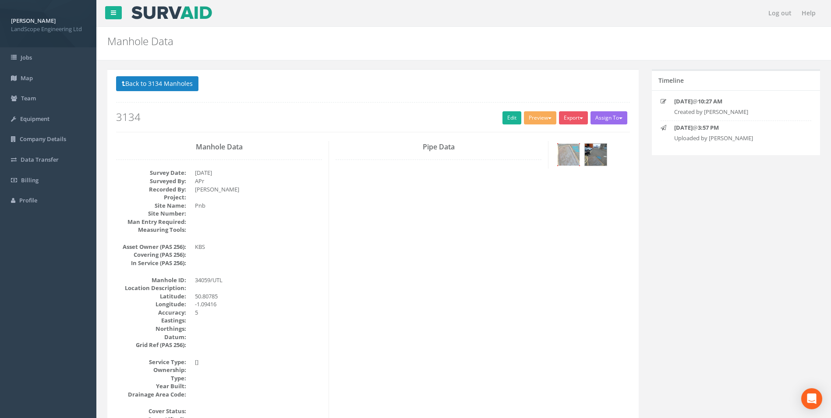
click at [568, 160] on img at bounding box center [568, 155] width 22 height 22
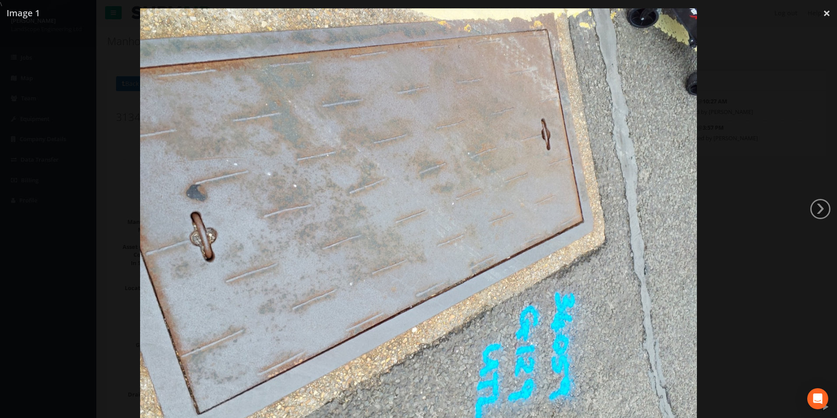
click at [726, 211] on div at bounding box center [418, 217] width 837 height 418
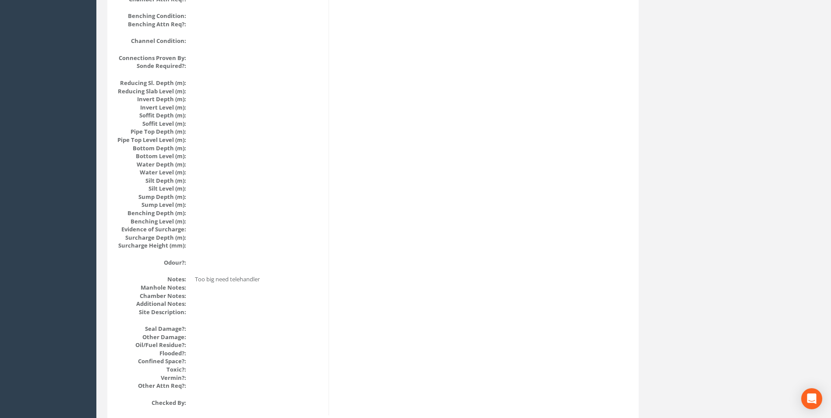
scroll to position [849, 0]
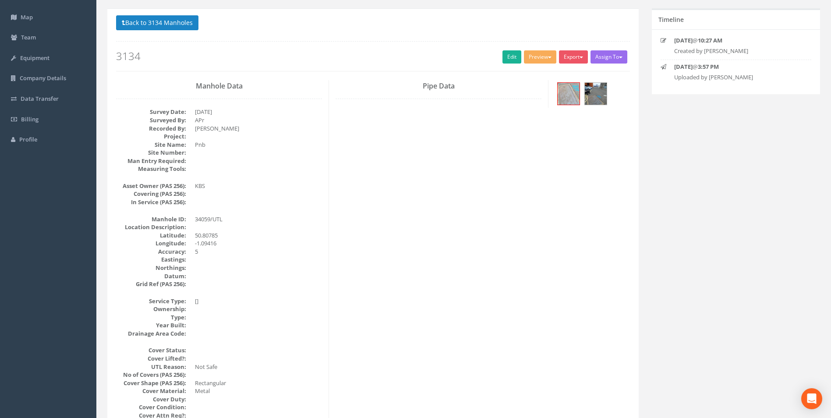
scroll to position [0, 0]
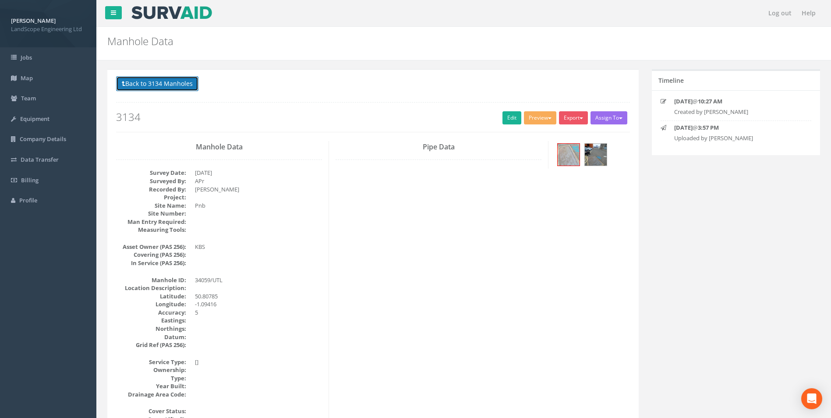
click at [179, 81] on button "Back to 3134 Manholes" at bounding box center [157, 83] width 82 height 15
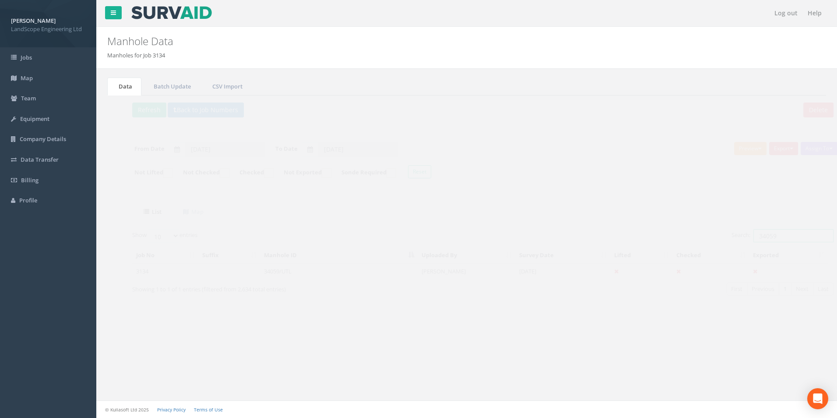
click at [789, 239] on input "34059" at bounding box center [777, 235] width 80 height 13
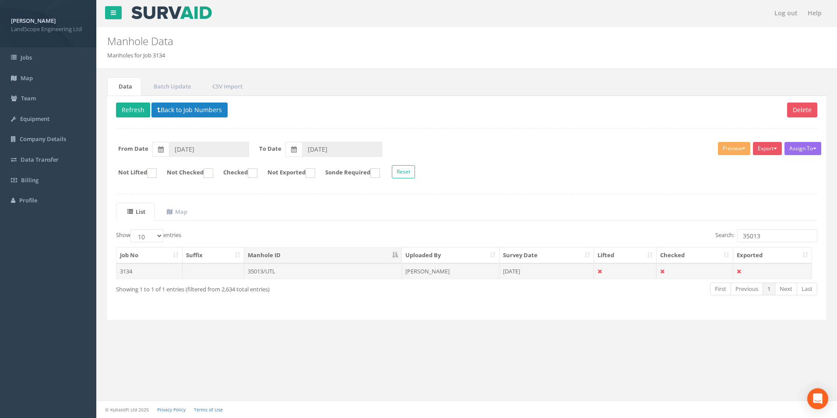
click at [342, 278] on td "35013/UTL" at bounding box center [323, 271] width 158 height 16
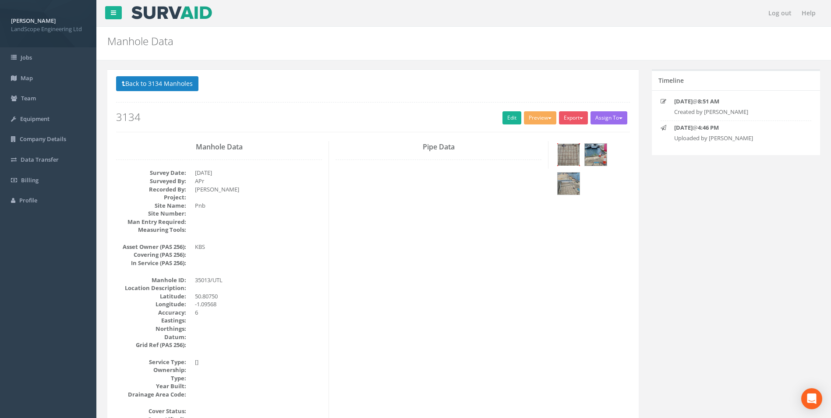
click at [564, 156] on img at bounding box center [568, 155] width 22 height 22
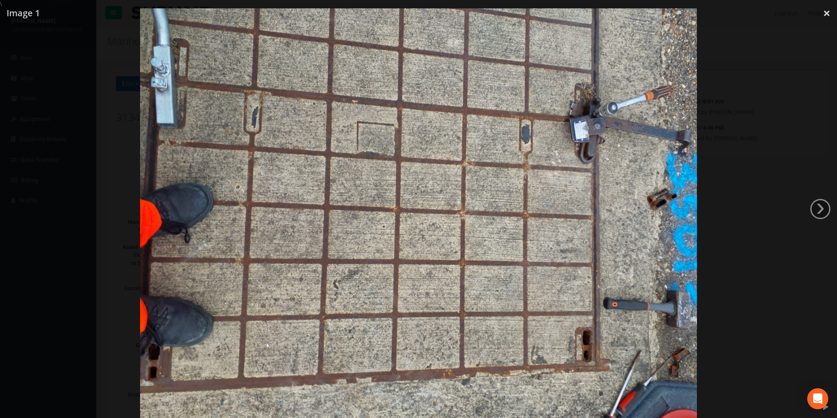
click at [113, 148] on div at bounding box center [418, 217] width 837 height 418
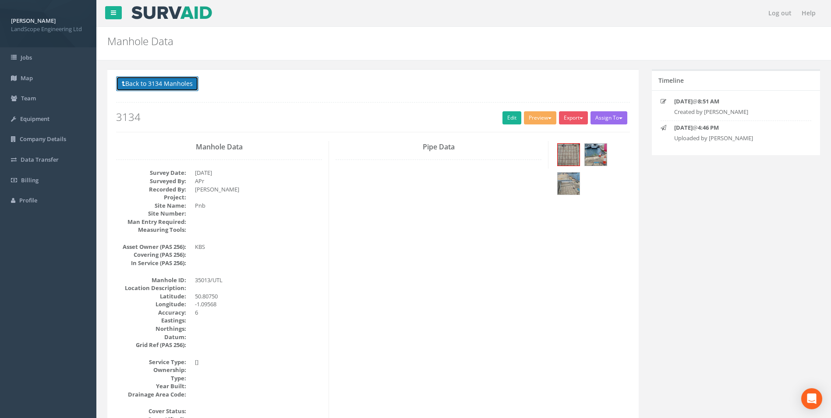
click at [187, 87] on button "Back to 3134 Manholes" at bounding box center [157, 83] width 82 height 15
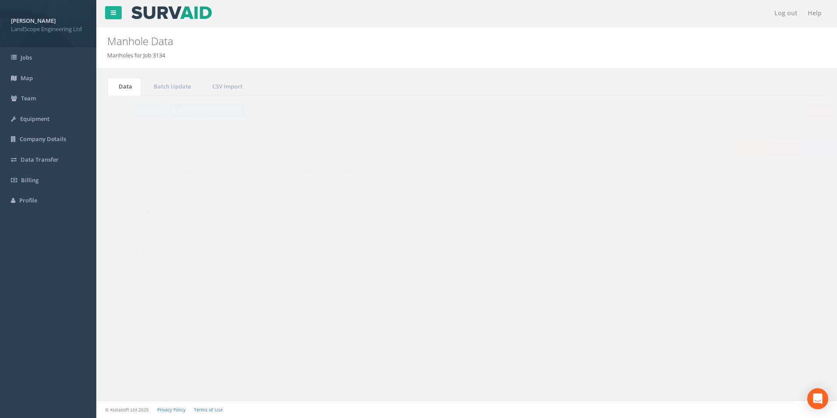
click at [768, 231] on input "35013" at bounding box center [777, 235] width 80 height 13
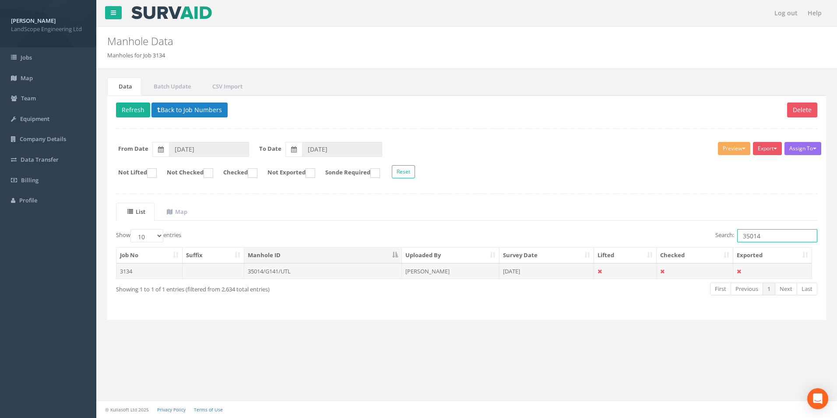
type input "35014"
click at [356, 272] on td "35014/G141/UTL" at bounding box center [323, 271] width 158 height 16
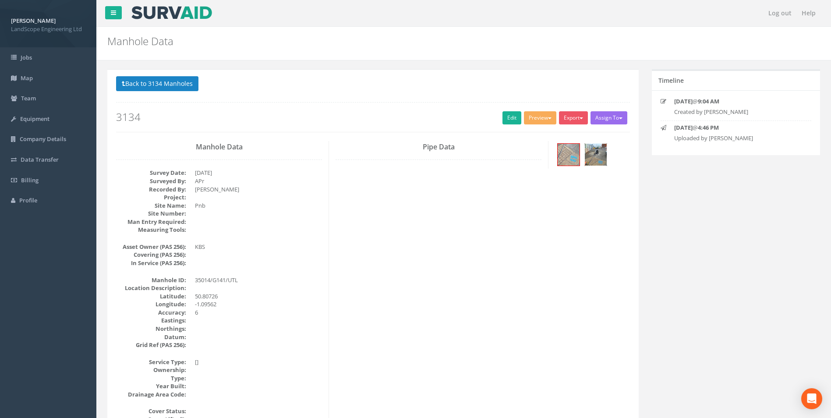
click at [595, 154] on img at bounding box center [596, 155] width 22 height 22
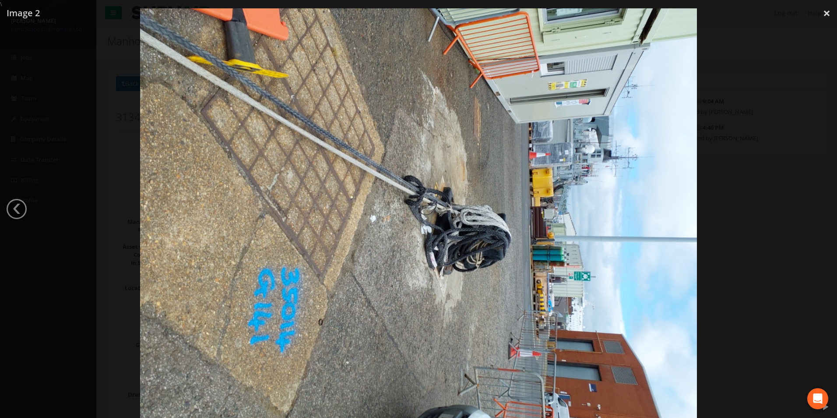
click at [707, 236] on div at bounding box center [418, 217] width 837 height 418
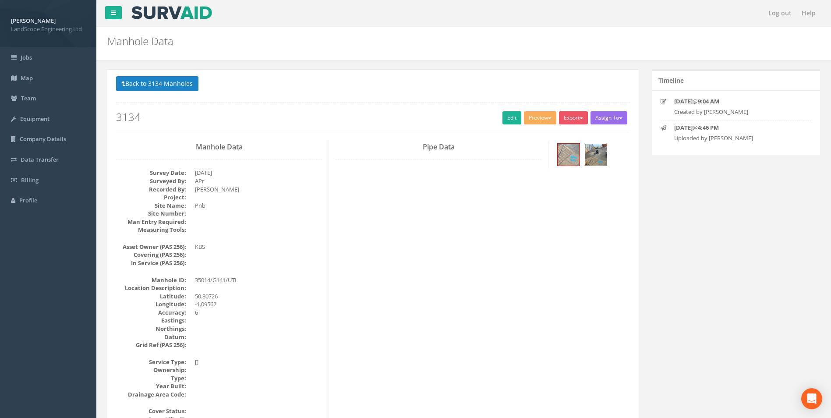
click at [593, 159] on img at bounding box center [596, 155] width 22 height 22
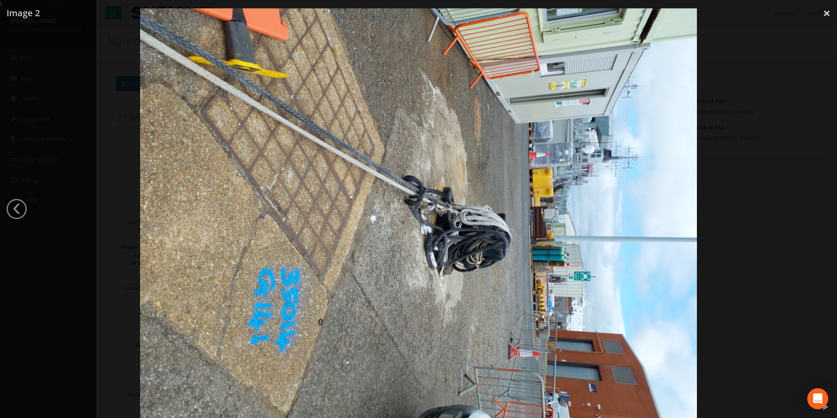
click at [761, 289] on div at bounding box center [418, 217] width 837 height 418
